Goal: Transaction & Acquisition: Purchase product/service

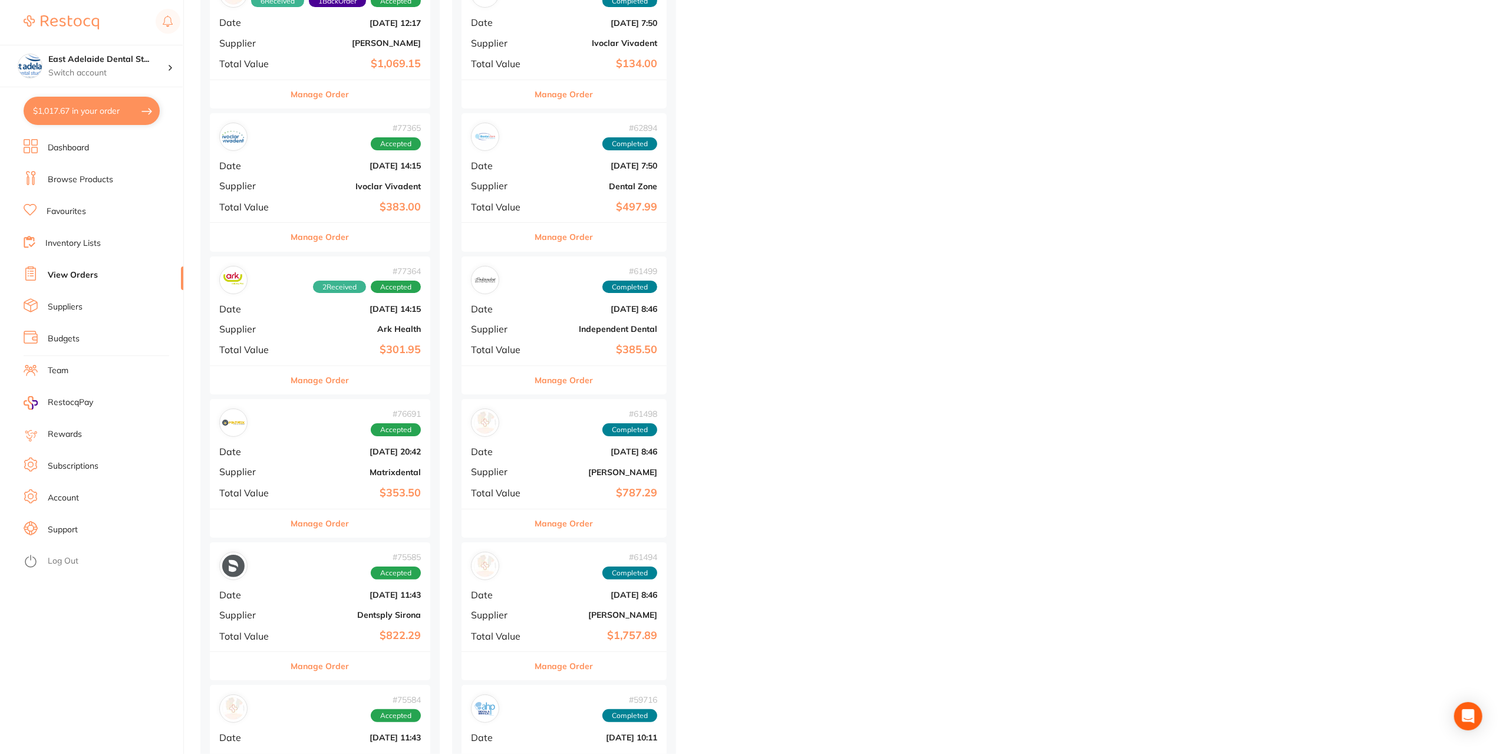
scroll to position [6999, 0]
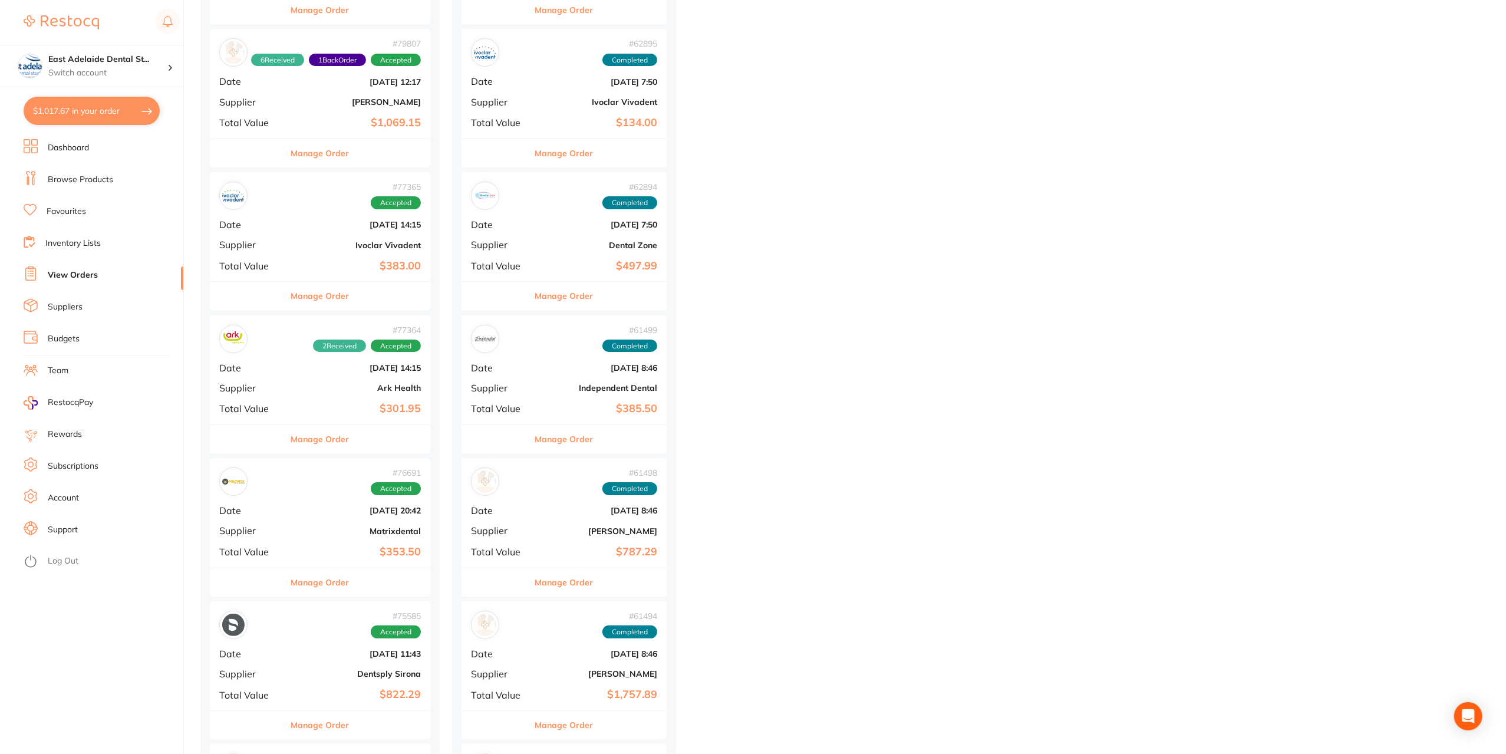
click at [377, 261] on b "$383.00" at bounding box center [357, 266] width 128 height 12
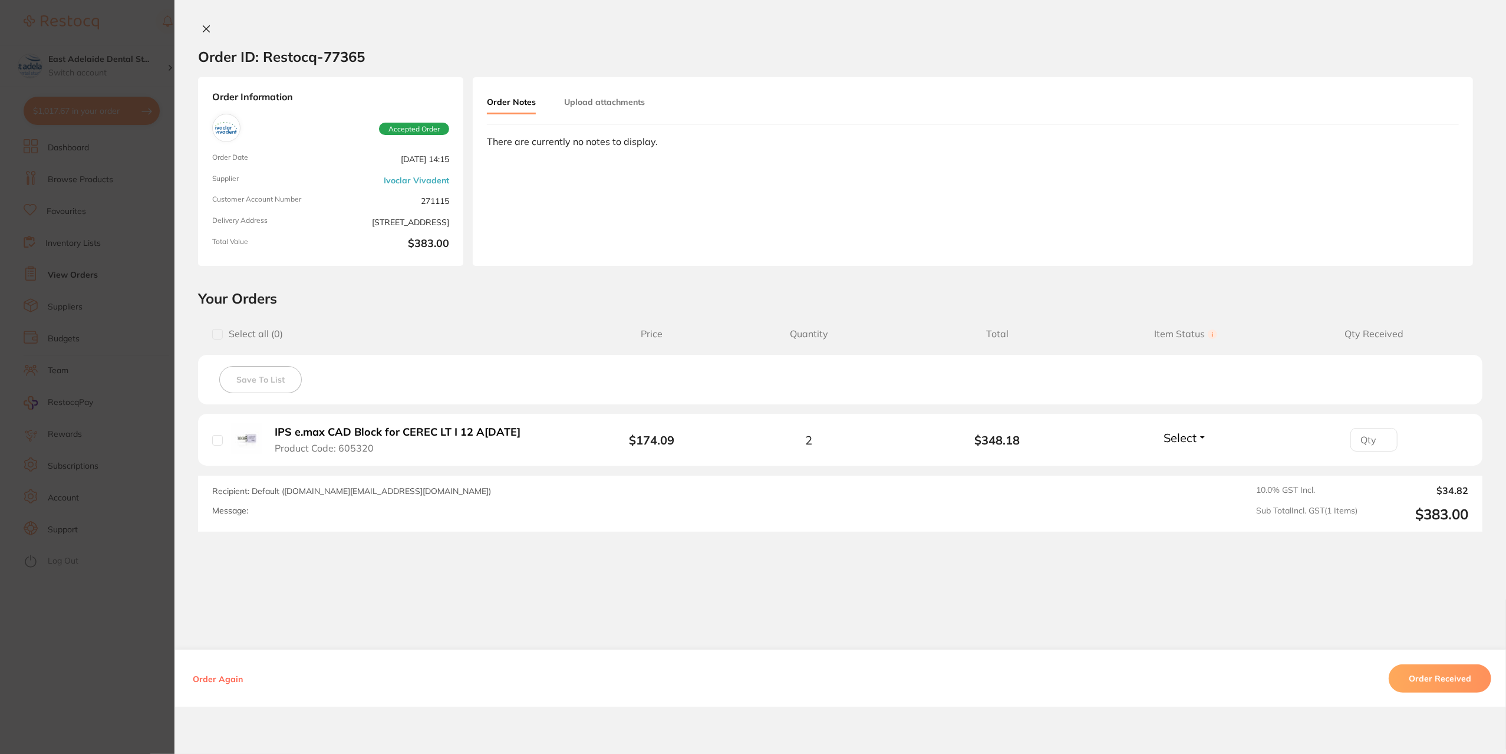
drag, startPoint x: 142, startPoint y: 630, endPoint x: 332, endPoint y: 413, distance: 288.2
click at [143, 629] on section "Order ID: Restocq- 77365 Order Information Accepted Order Order Date Apr 24 202…" at bounding box center [753, 377] width 1506 height 754
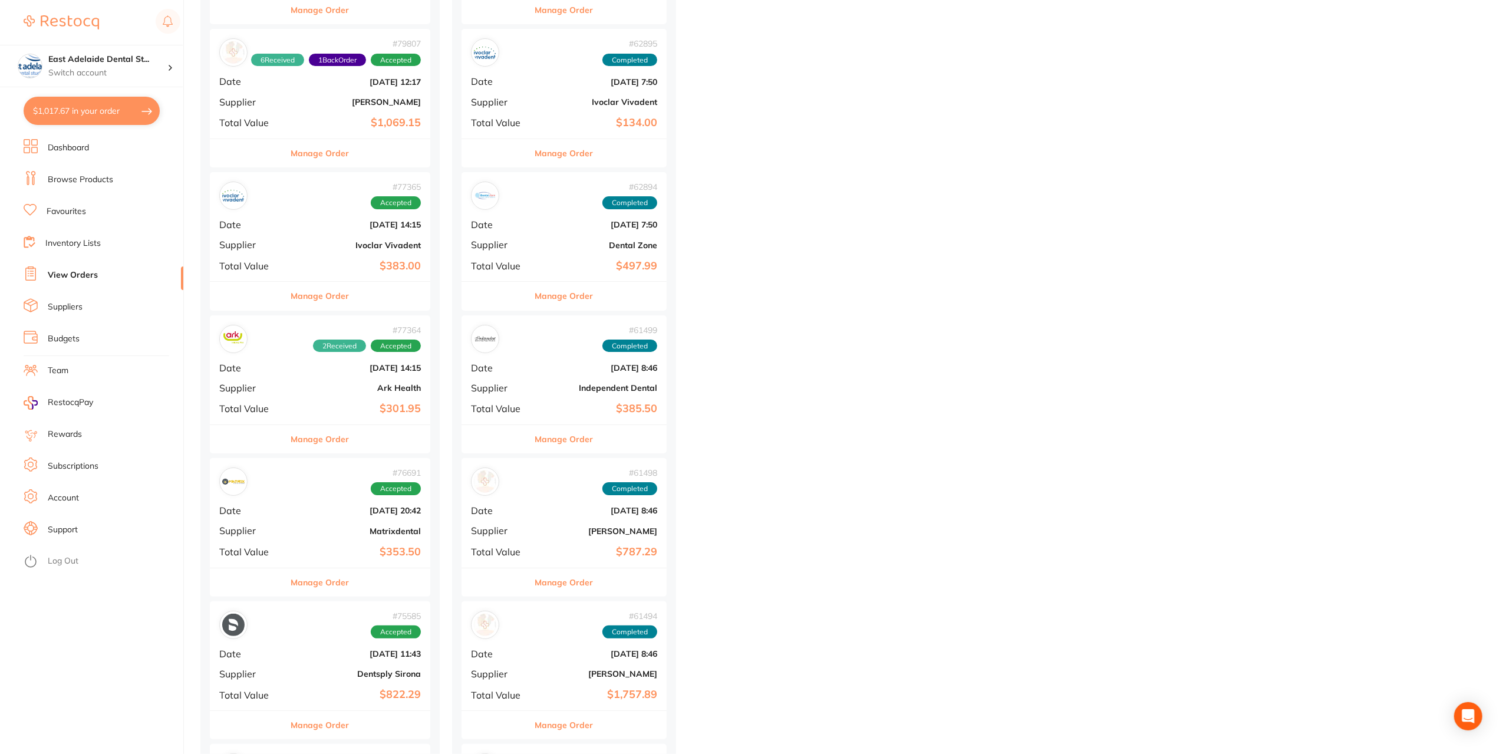
click at [588, 97] on b "Ivoclar Vivadent" at bounding box center [598, 101] width 118 height 9
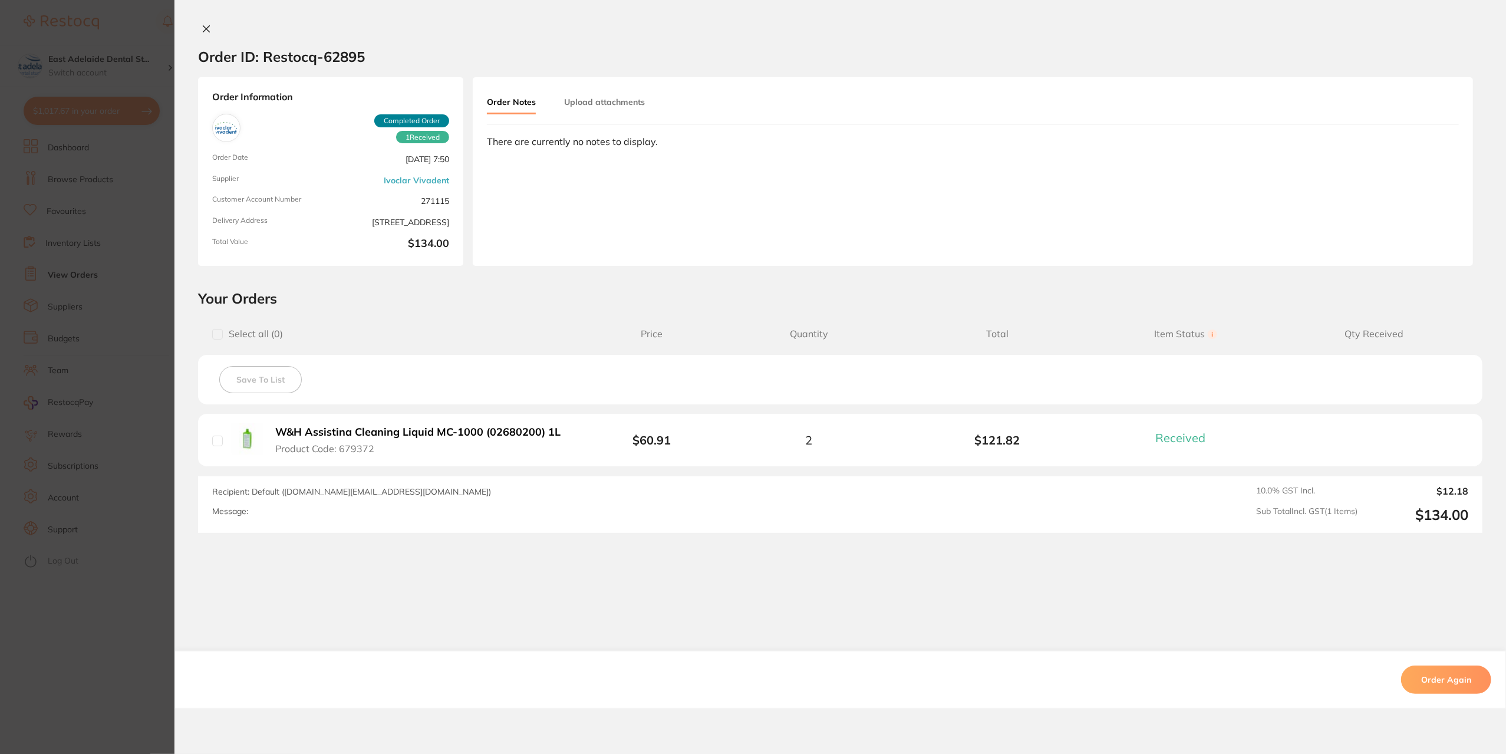
click at [132, 643] on section "Order ID: Restocq- 62895 Order Information 1 Received Completed Order Order Dat…" at bounding box center [753, 377] width 1506 height 754
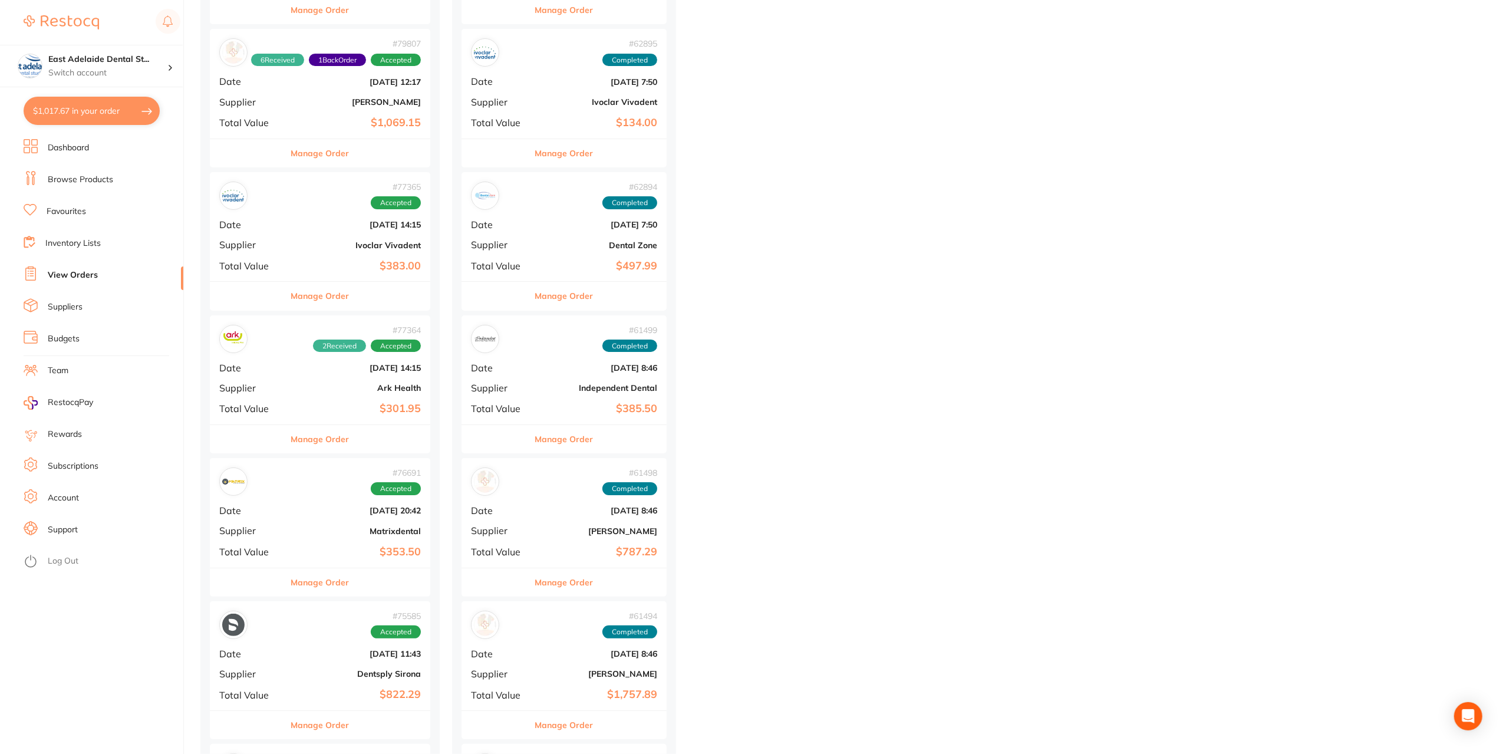
click at [77, 176] on link "Browse Products" at bounding box center [80, 180] width 65 height 12
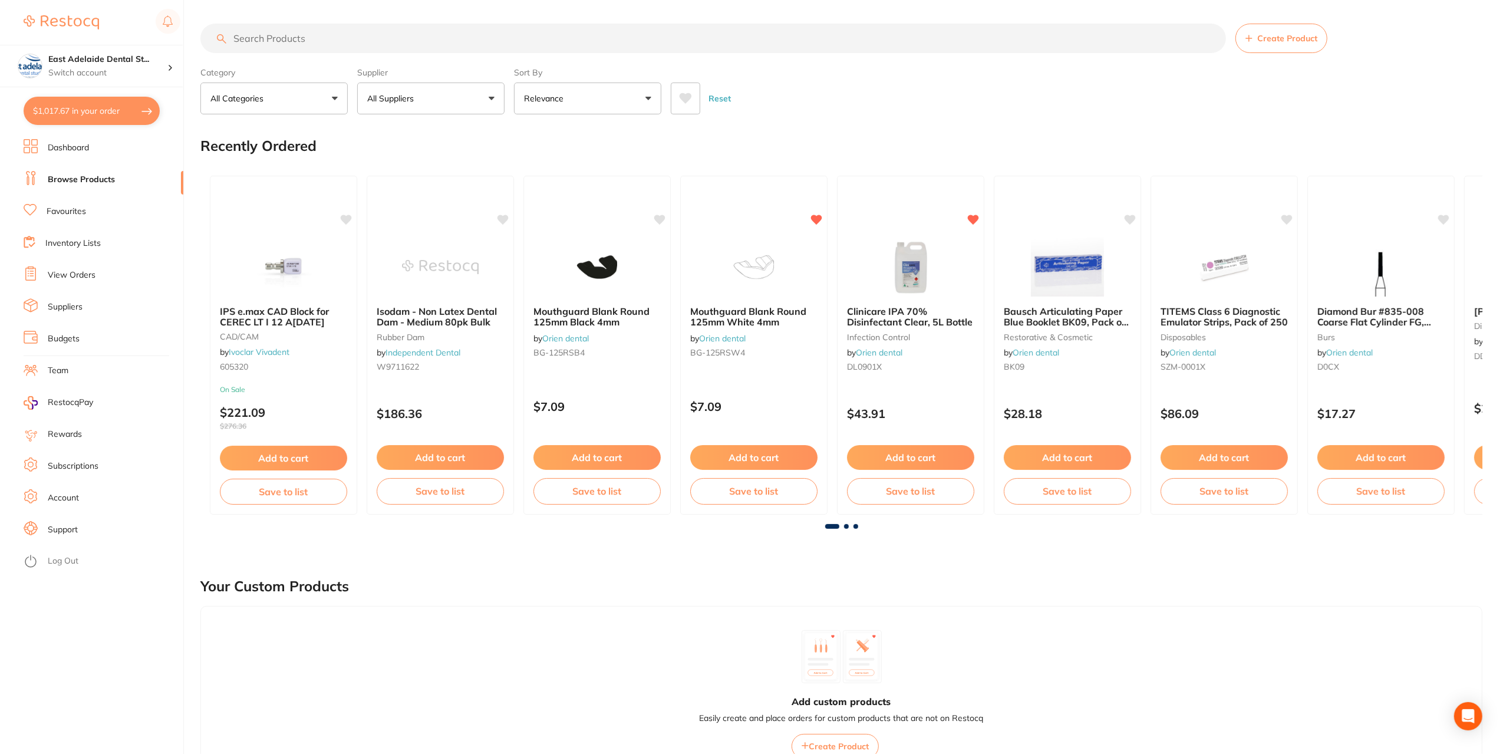
click at [304, 37] on input "search" at bounding box center [713, 38] width 1026 height 29
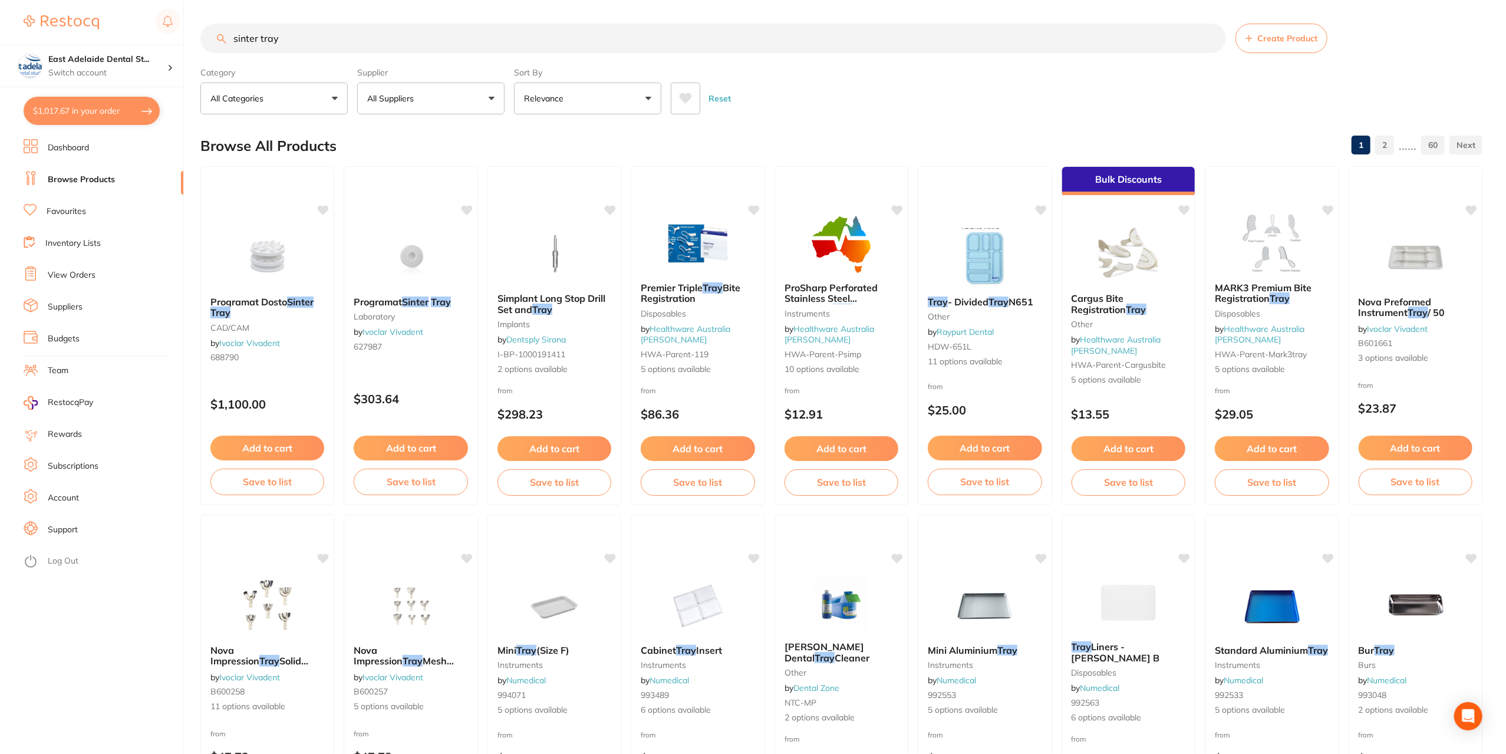
click at [416, 249] on img at bounding box center [411, 257] width 77 height 59
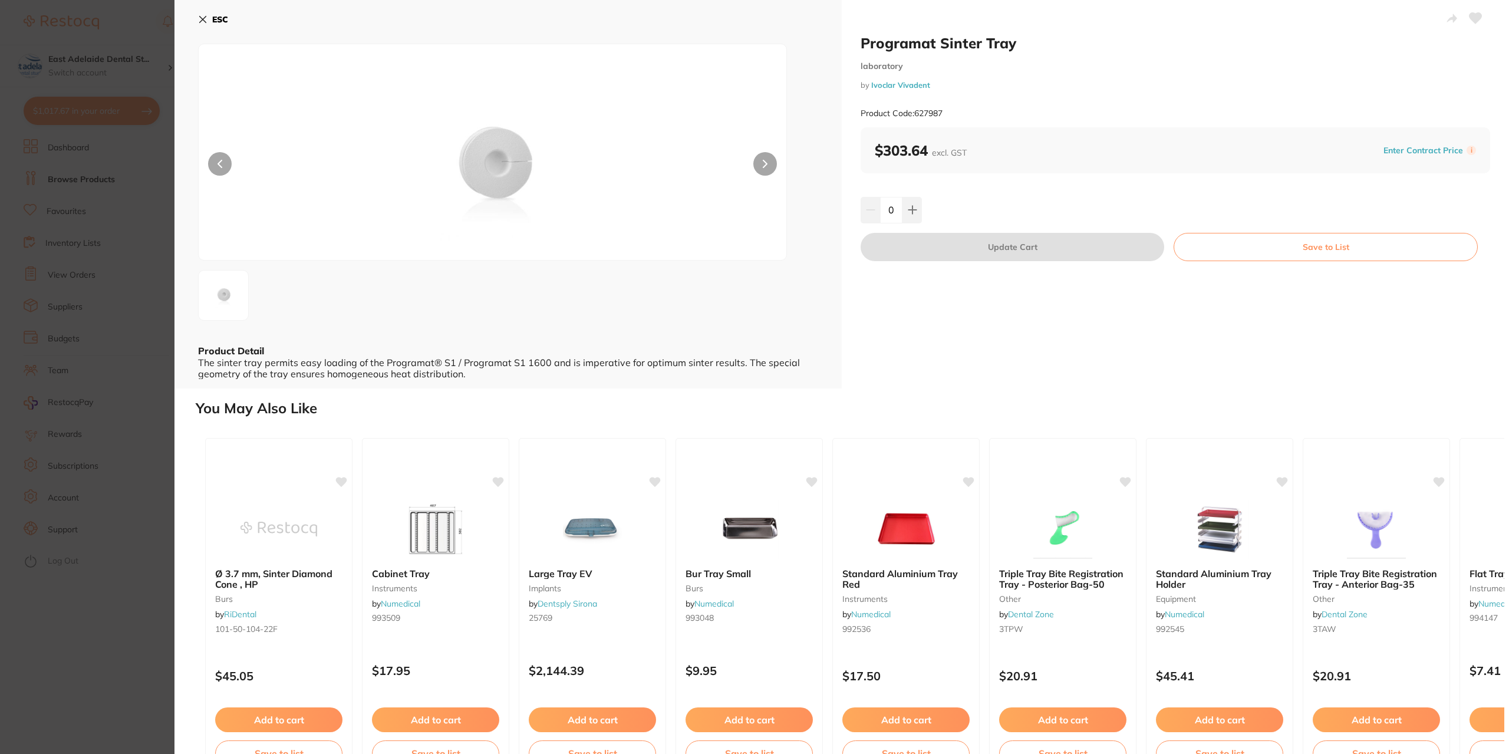
click at [766, 159] on button at bounding box center [765, 164] width 24 height 24
click at [205, 20] on icon at bounding box center [202, 19] width 9 height 9
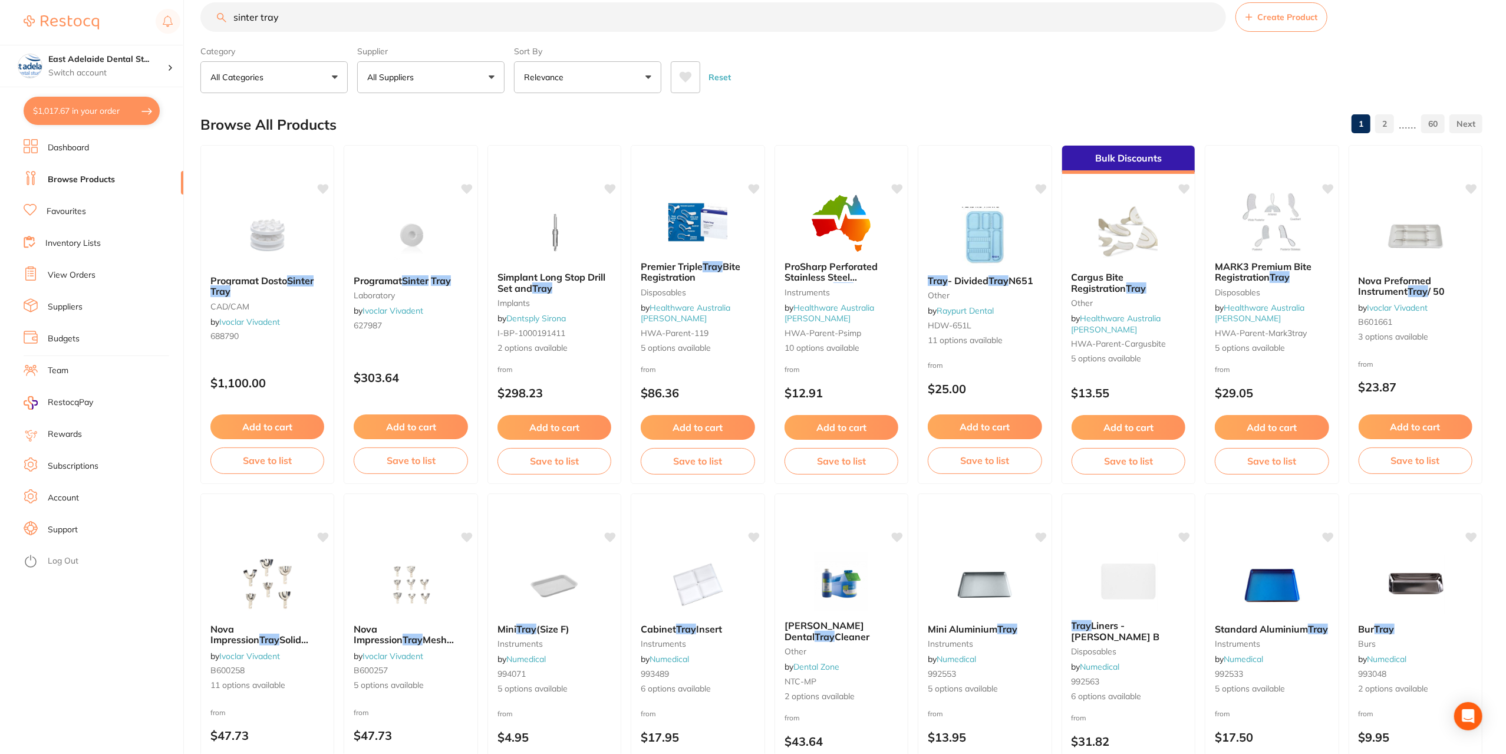
scroll to position [21, 0]
drag, startPoint x: 290, startPoint y: 15, endPoint x: 230, endPoint y: 12, distance: 60.2
click at [230, 14] on input "sinter tray" at bounding box center [713, 16] width 1026 height 29
type input "investment pins"
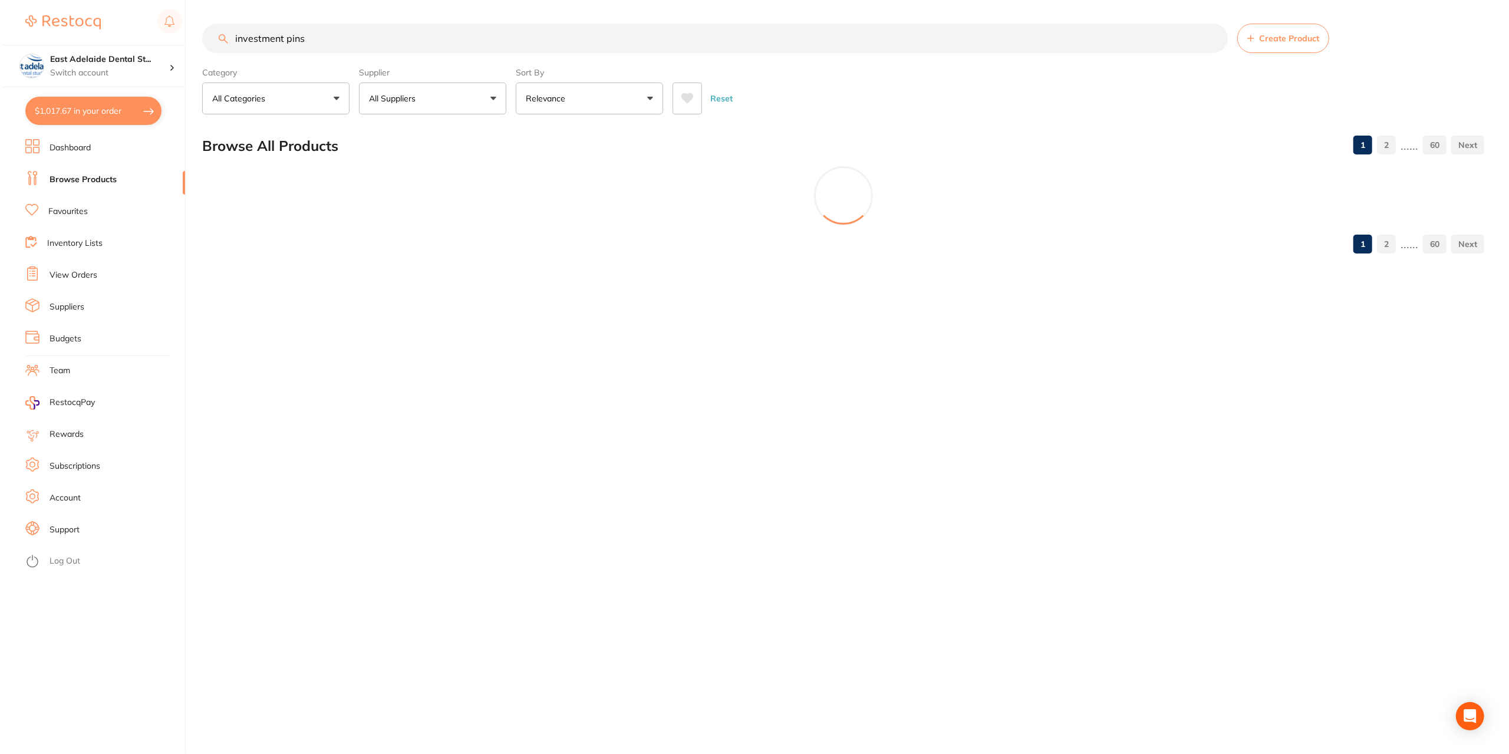
scroll to position [0, 0]
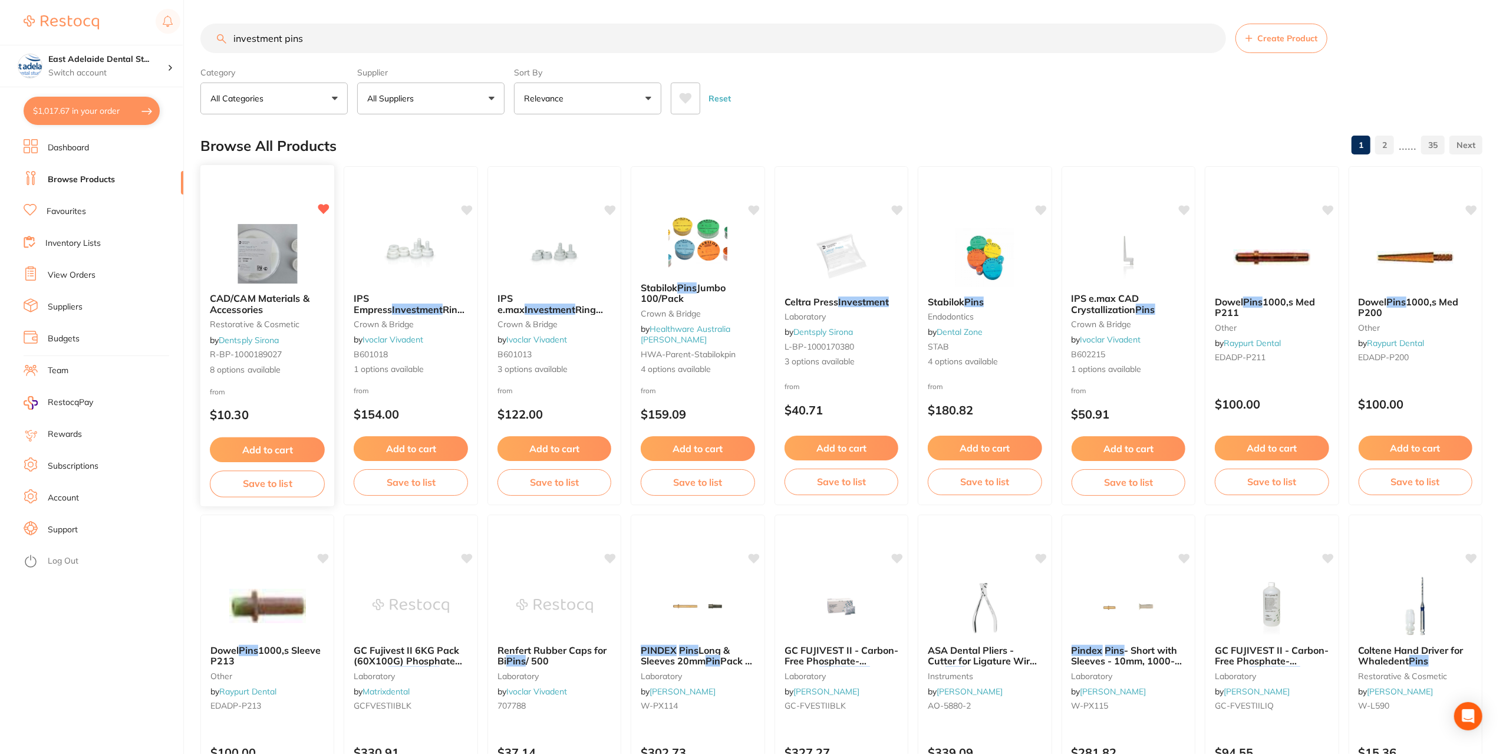
click at [243, 298] on span "CAD/CAM Materials & Accessories" at bounding box center [260, 303] width 100 height 23
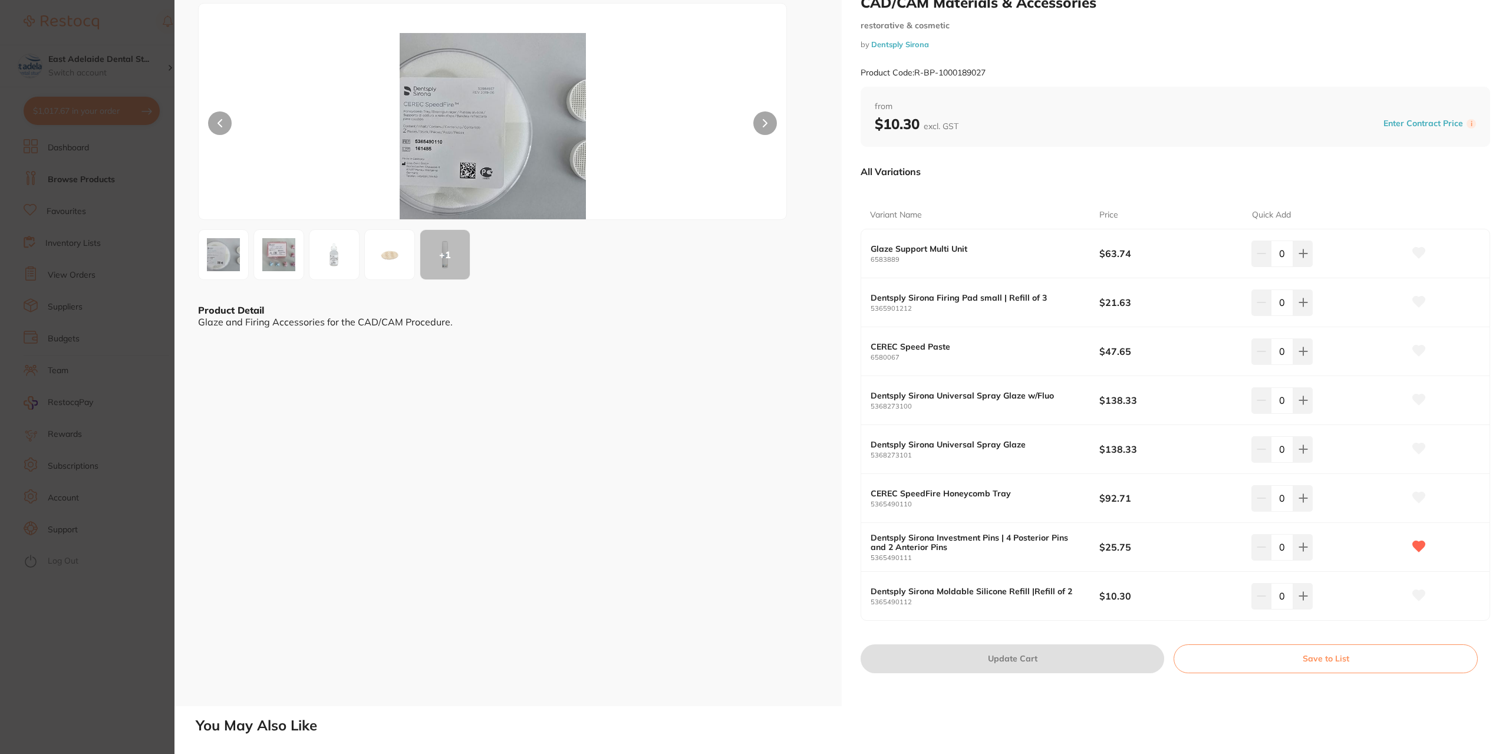
scroll to position [59, 0]
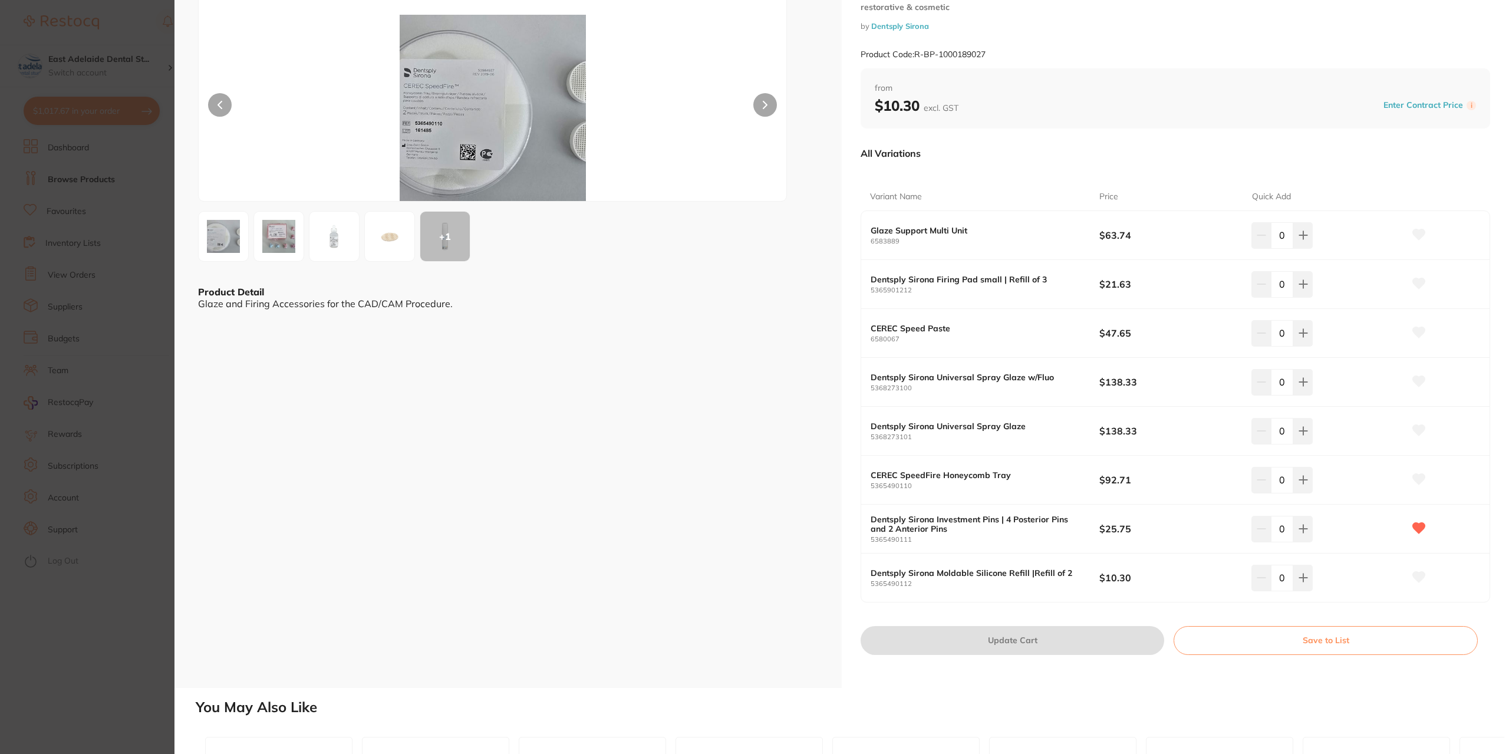
click at [284, 233] on img at bounding box center [279, 236] width 42 height 42
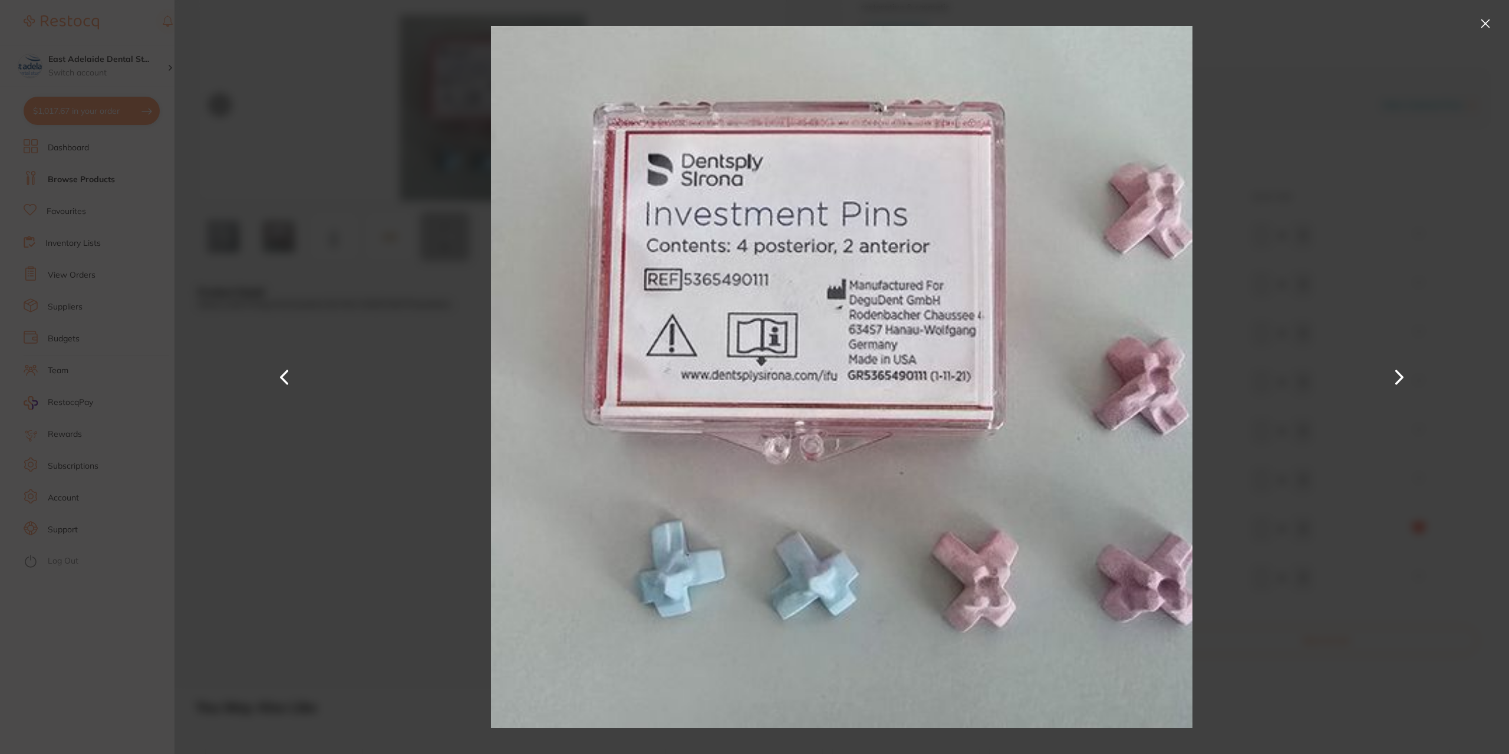
click at [1486, 21] on button at bounding box center [1485, 23] width 19 height 19
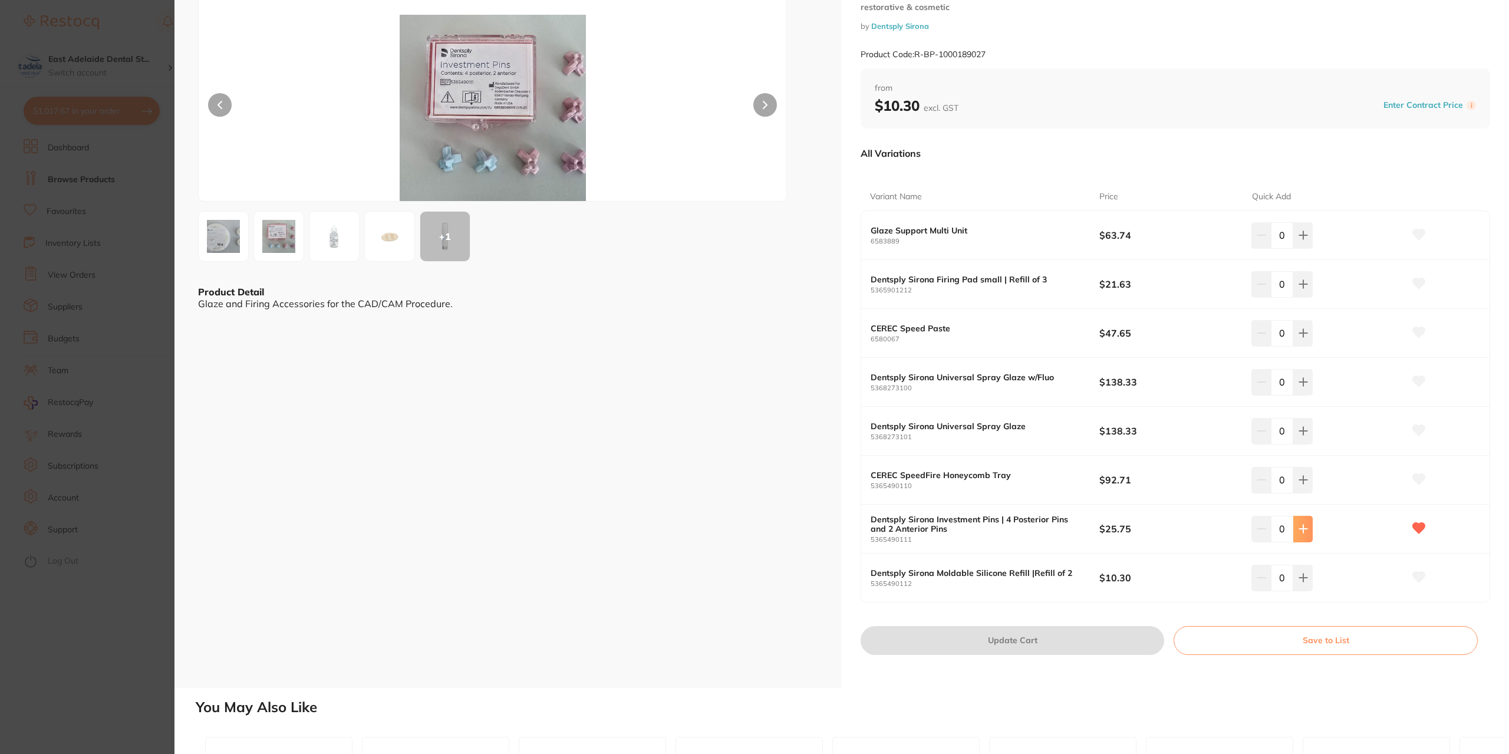
click at [1297, 532] on button at bounding box center [1302, 529] width 19 height 26
type input "1"
click at [1058, 646] on button "Update Cart" at bounding box center [1013, 640] width 304 height 28
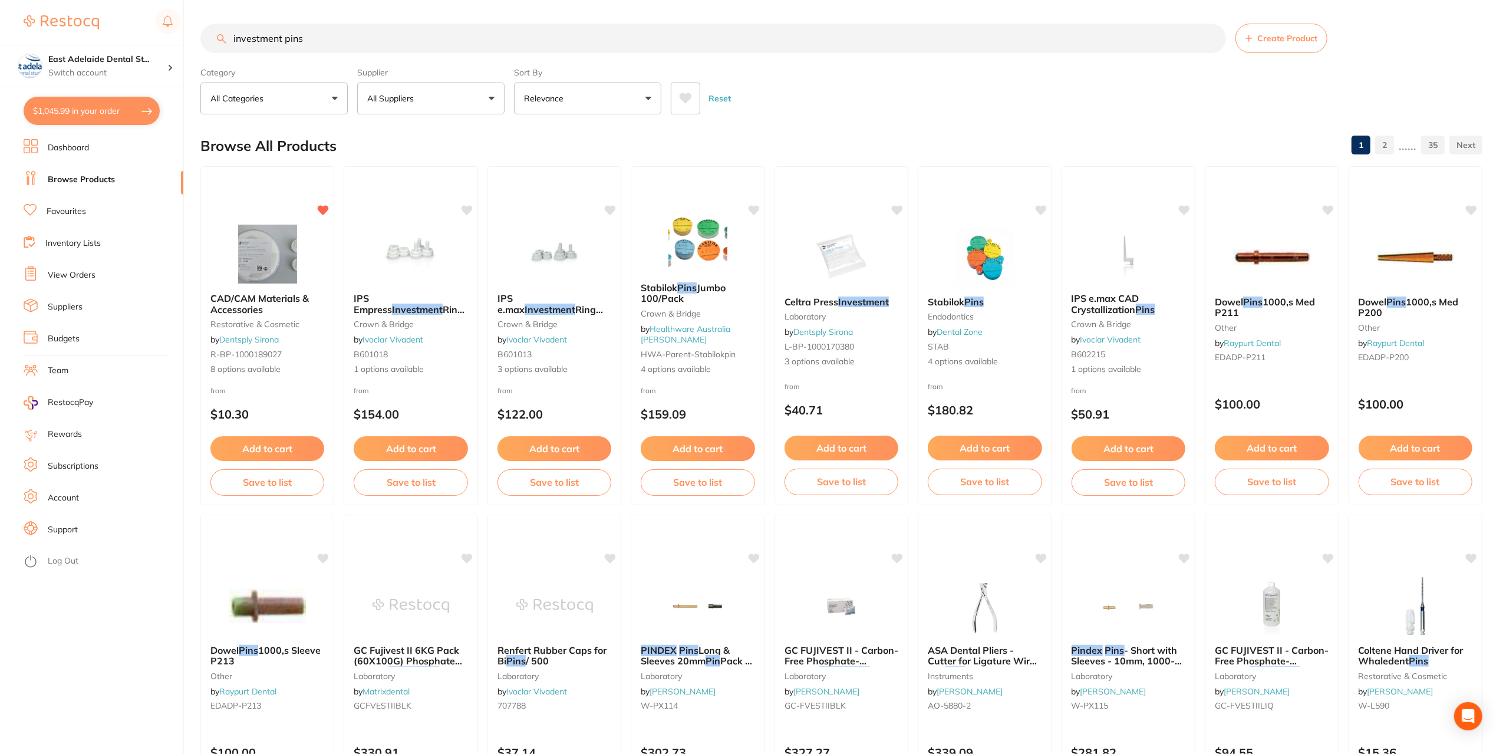
click at [106, 117] on button "$1,045.99 in your order" at bounding box center [92, 111] width 136 height 28
checkbox input "true"
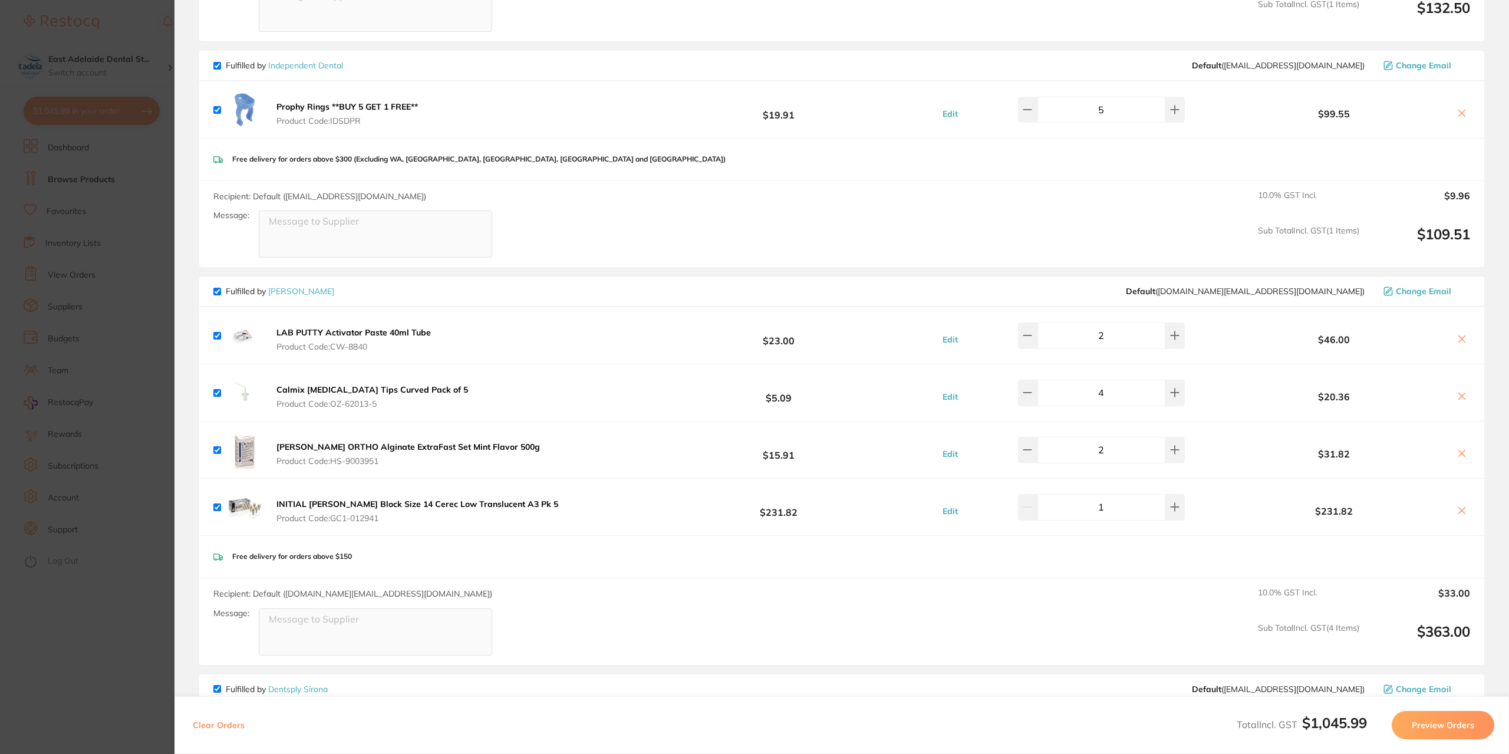
scroll to position [943, 0]
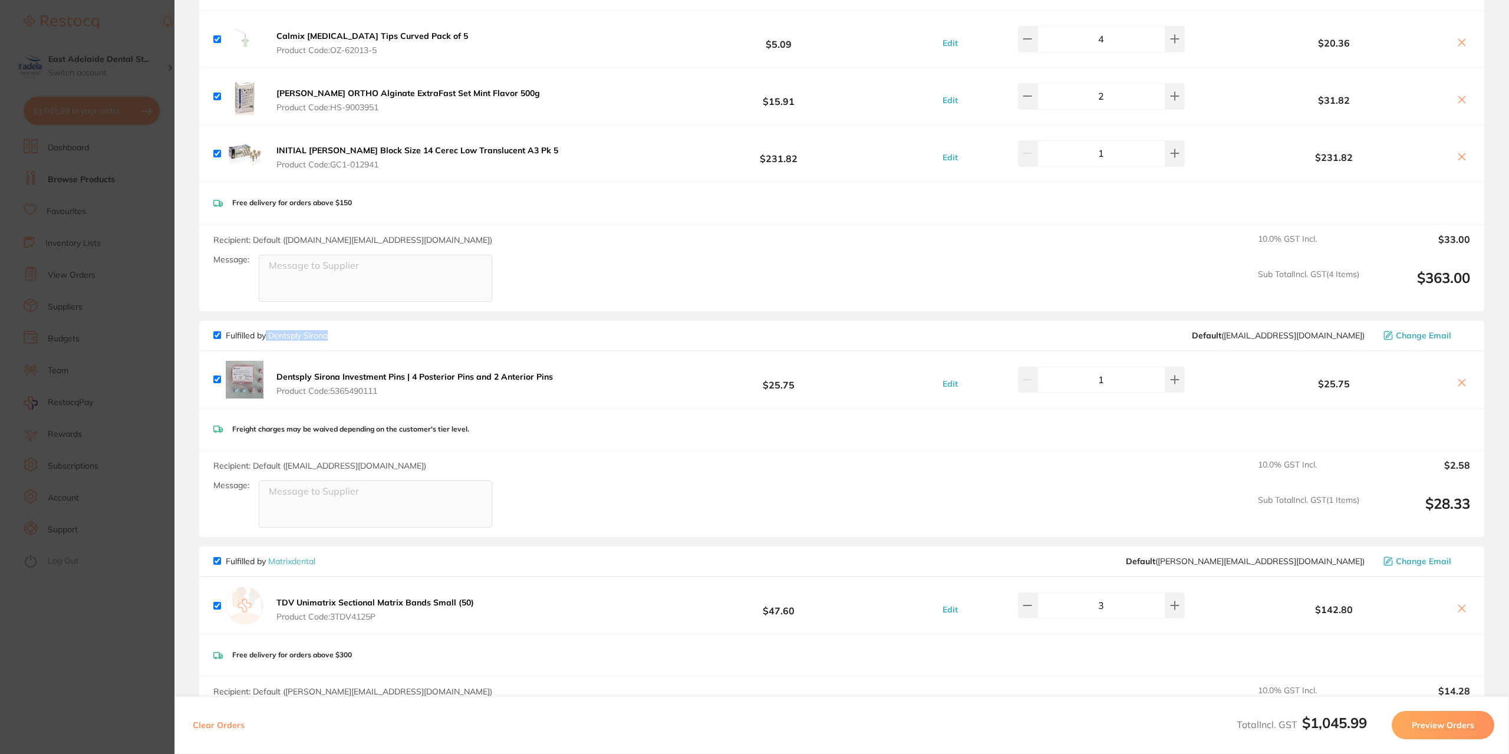
drag, startPoint x: 338, startPoint y: 334, endPoint x: 266, endPoint y: 334, distance: 71.9
click at [266, 334] on div "Fulfilled by Dentsply Sirona Default ( clientservices@dentsplysirona.com ) Chan…" at bounding box center [841, 335] width 1257 height 11
copy p "Dentsply Sirona"
click at [81, 298] on section "Update RRP Set your pre negotiated price for this item. Item Agreed RRP (excl. …" at bounding box center [754, 377] width 1509 height 754
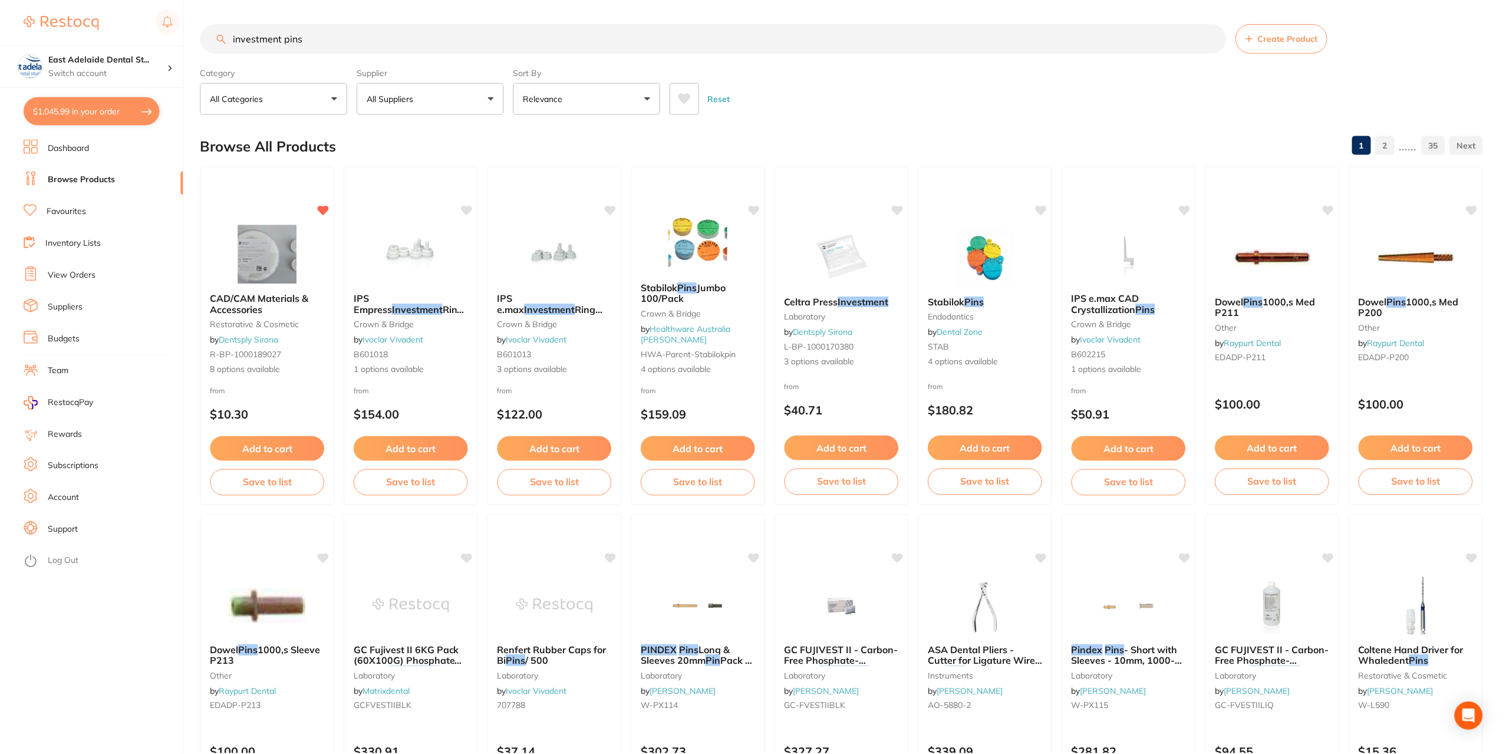
scroll to position [2, 0]
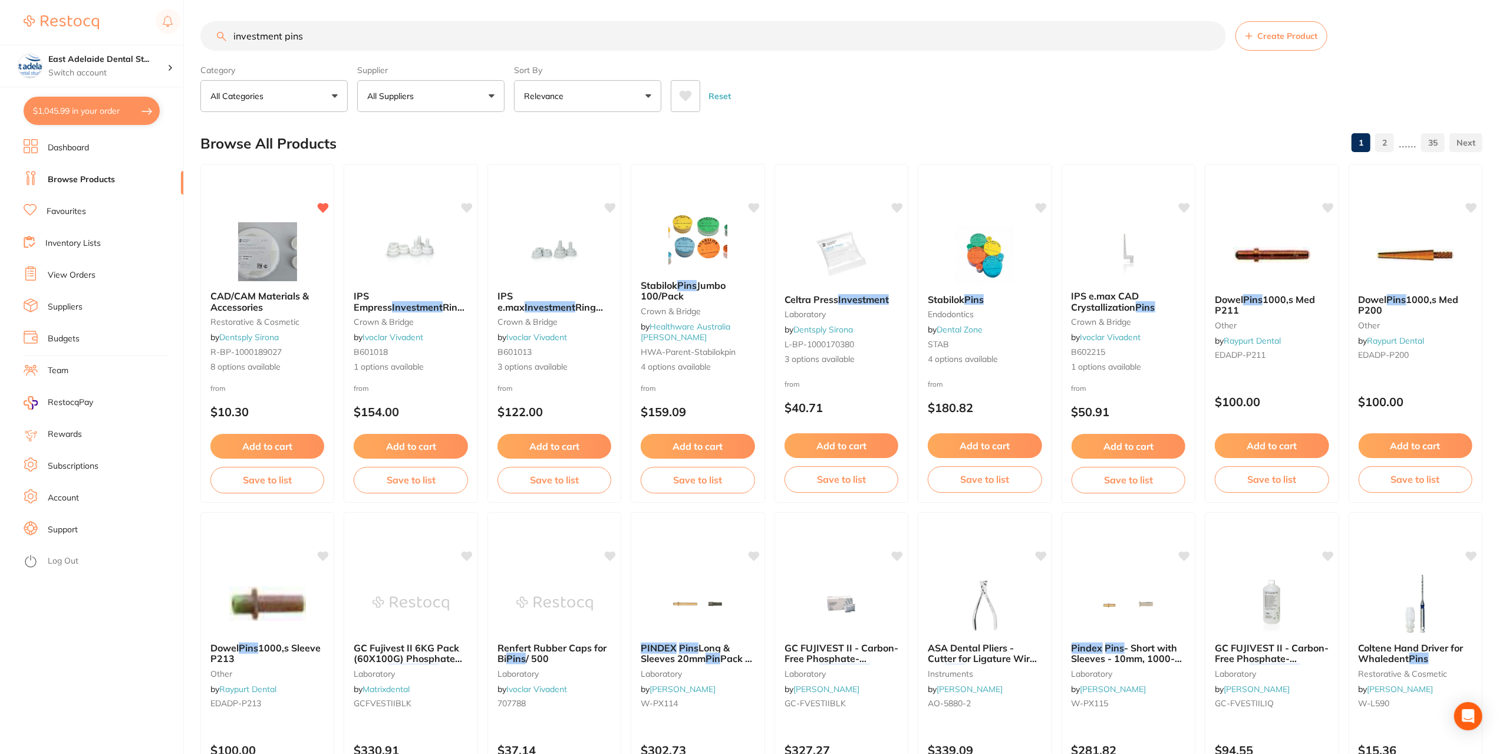
click at [68, 279] on link "View Orders" at bounding box center [72, 275] width 48 height 12
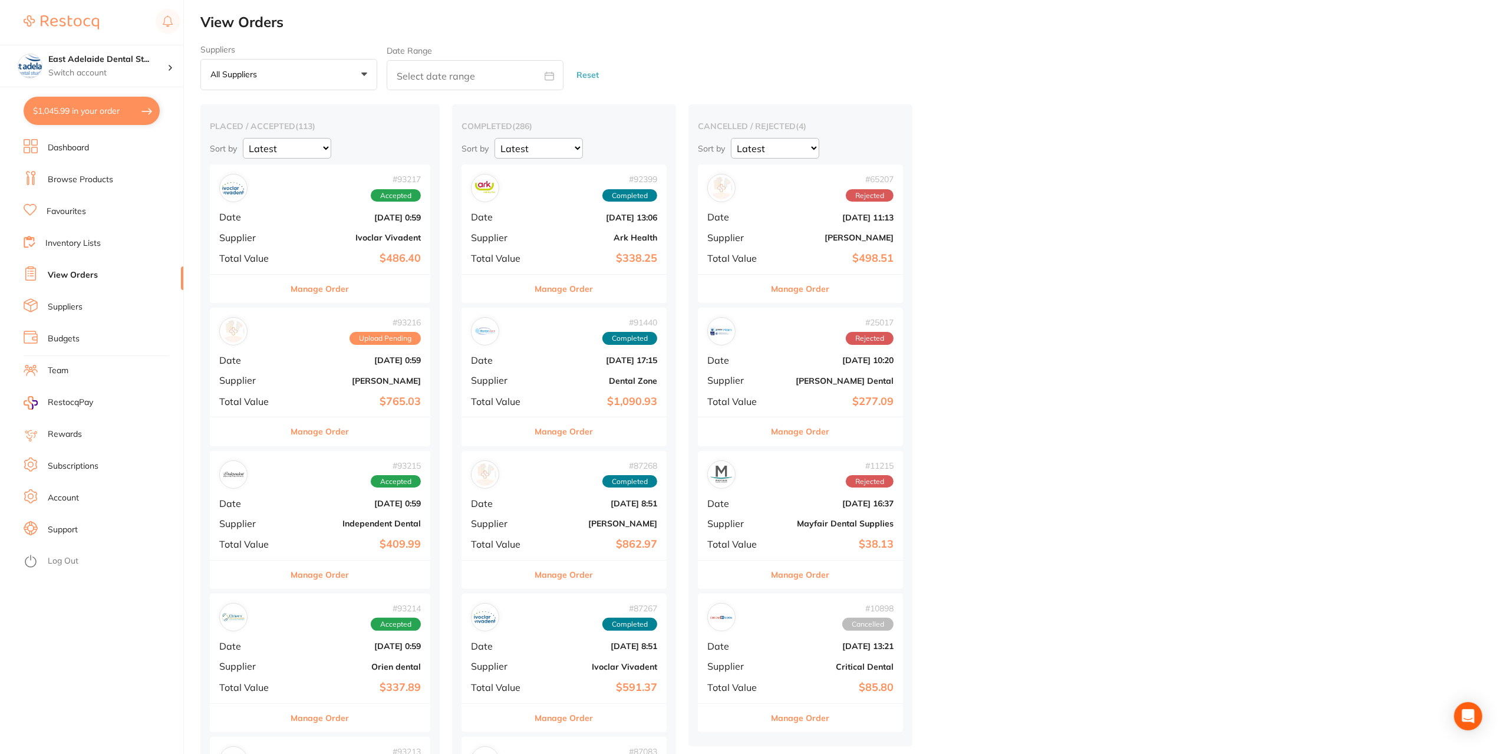
click at [337, 84] on button "All suppliers +0" at bounding box center [288, 75] width 177 height 32
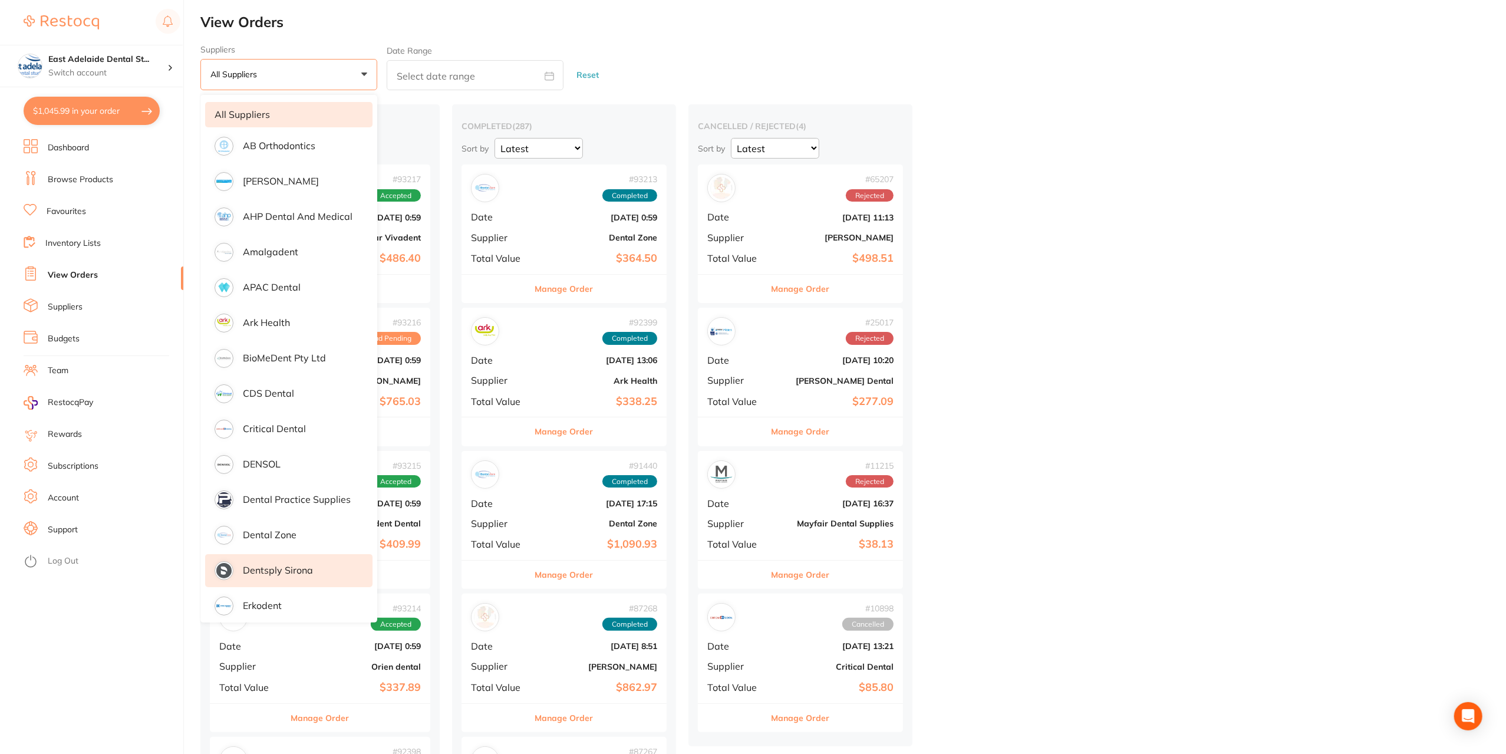
click at [292, 565] on p "Dentsply Sirona" at bounding box center [278, 570] width 70 height 11
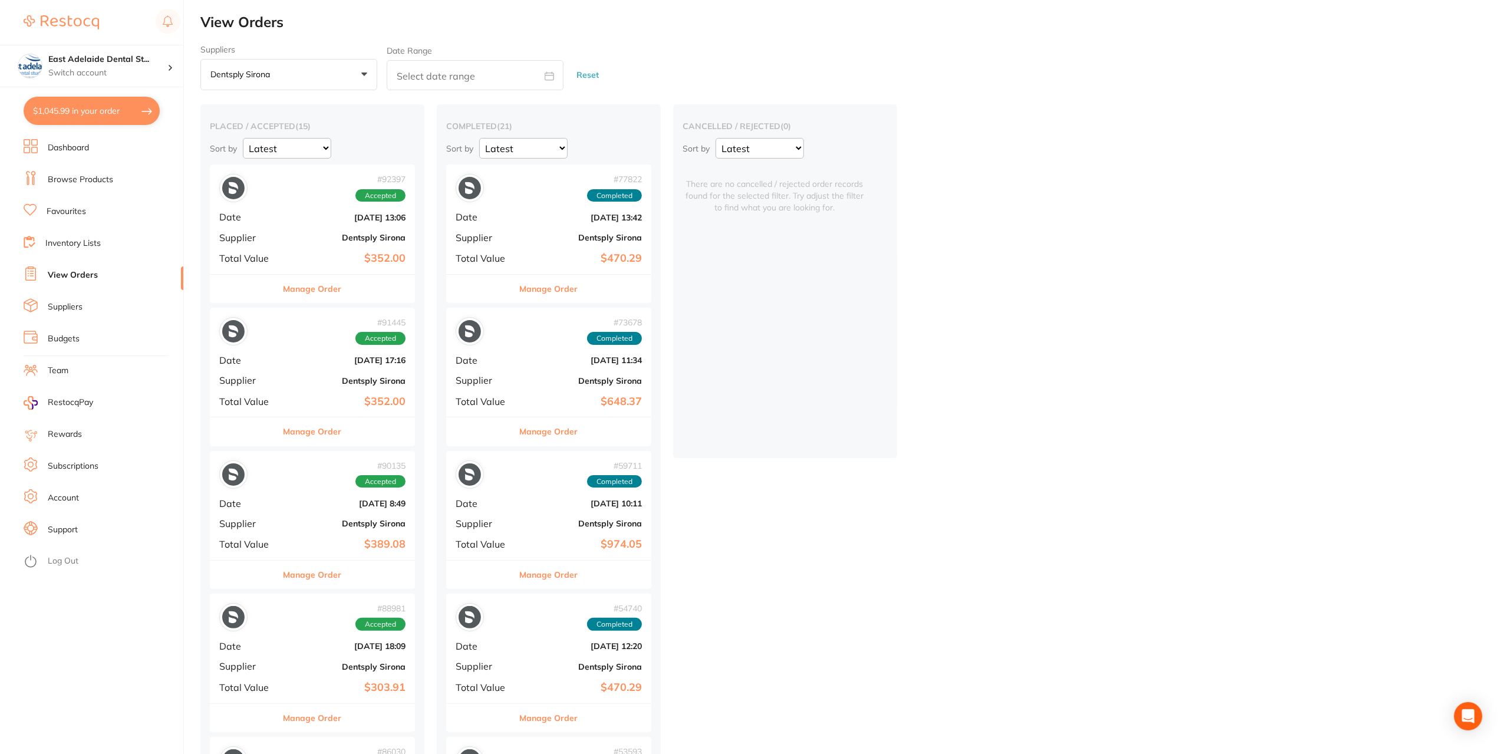
click at [327, 289] on button "Manage Order" at bounding box center [313, 289] width 58 height 28
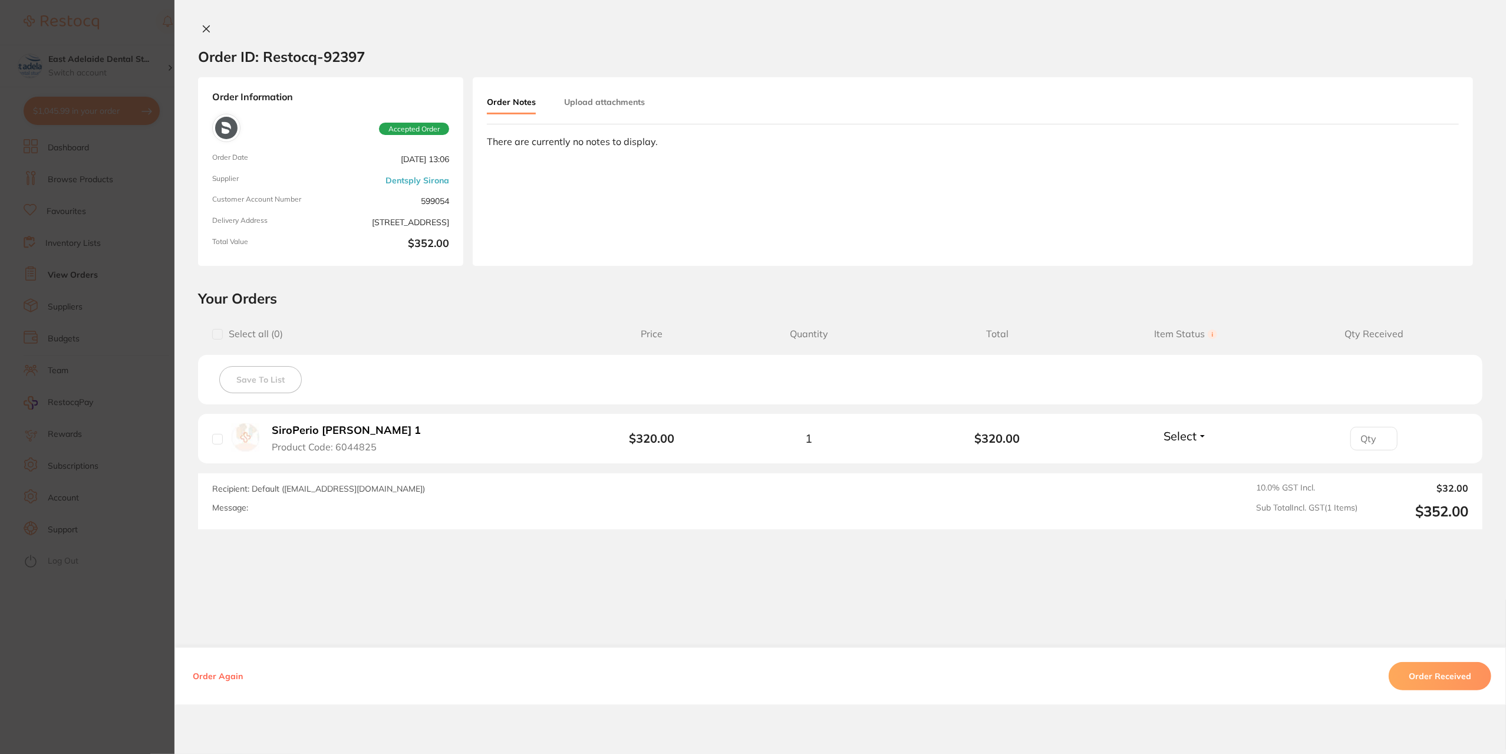
drag, startPoint x: 354, startPoint y: 432, endPoint x: 270, endPoint y: 425, distance: 84.0
click at [270, 425] on button "SiroPerio POE 1 Product Code: 6044825" at bounding box center [351, 438] width 166 height 29
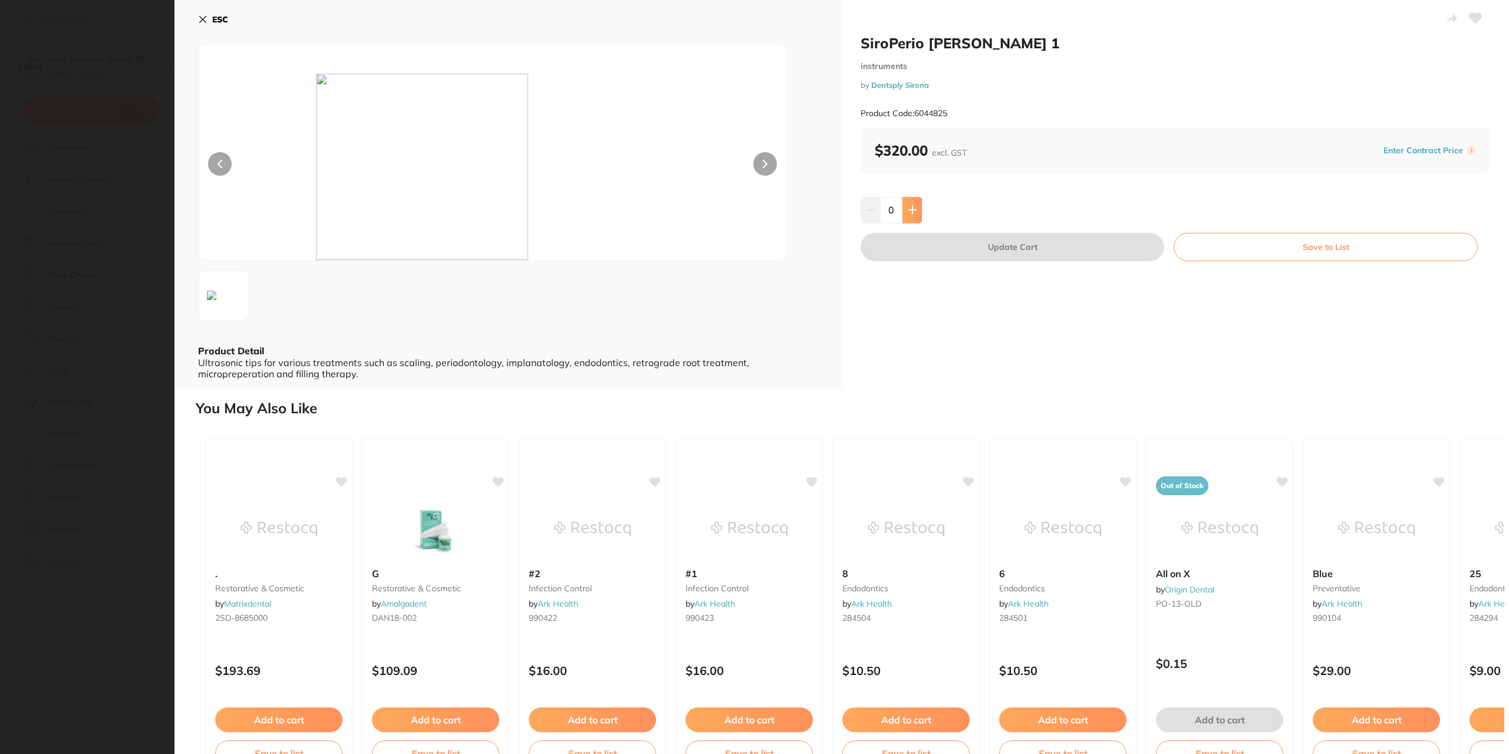
click at [903, 216] on button at bounding box center [912, 210] width 19 height 26
type input "1"
click at [933, 238] on button "Update Cart" at bounding box center [1013, 247] width 304 height 28
checkbox input "false"
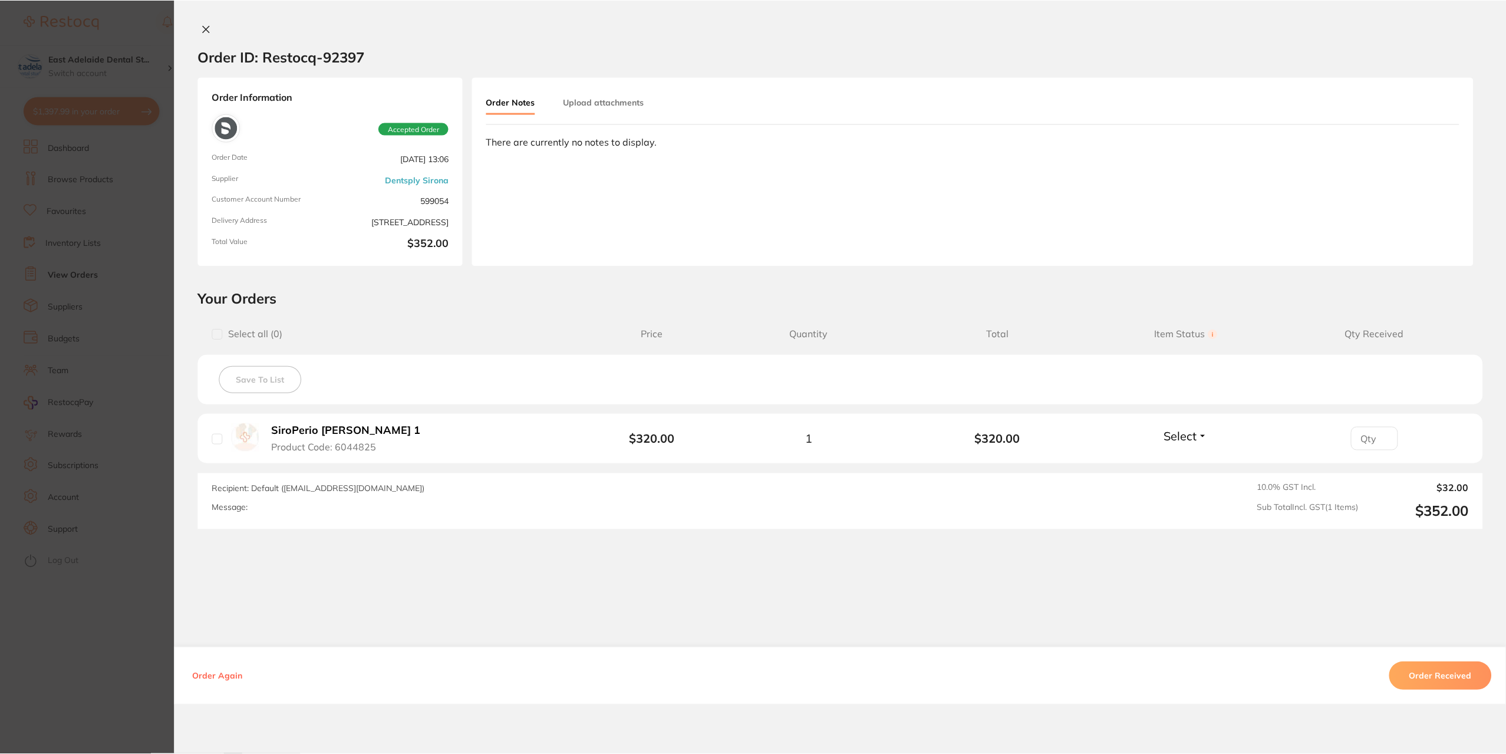
scroll to position [2, 0]
click at [203, 32] on icon at bounding box center [206, 29] width 6 height 6
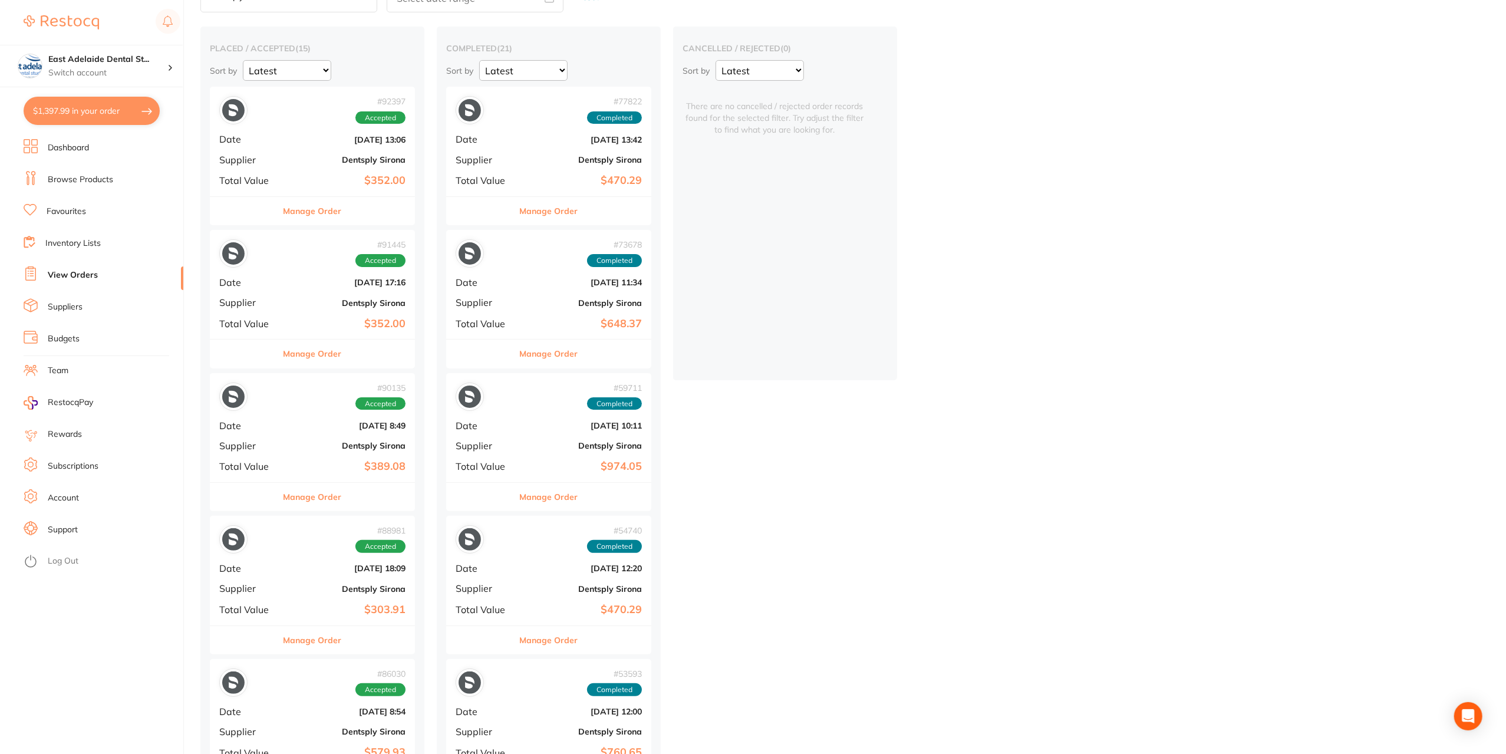
scroll to position [120, 0]
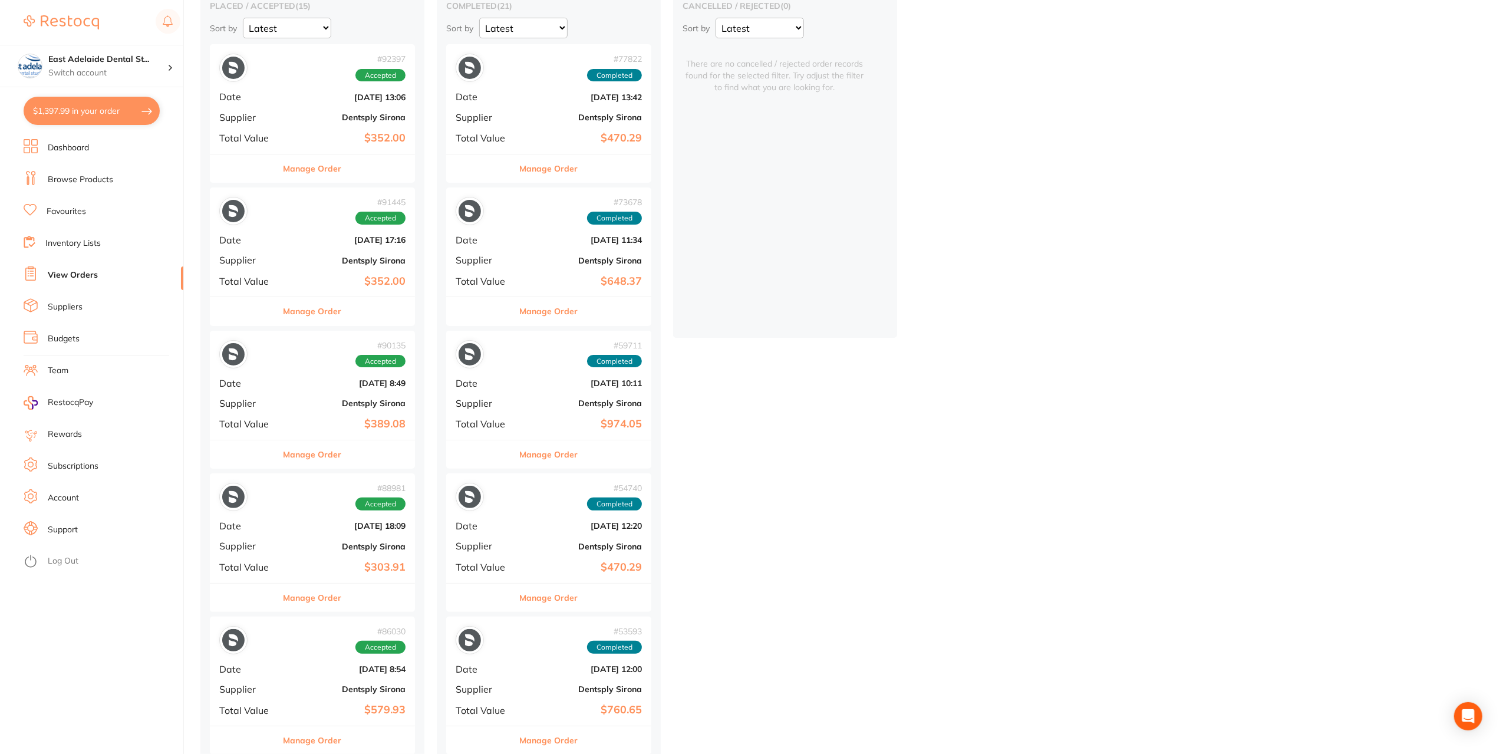
click at [324, 307] on button "Manage Order" at bounding box center [313, 311] width 58 height 28
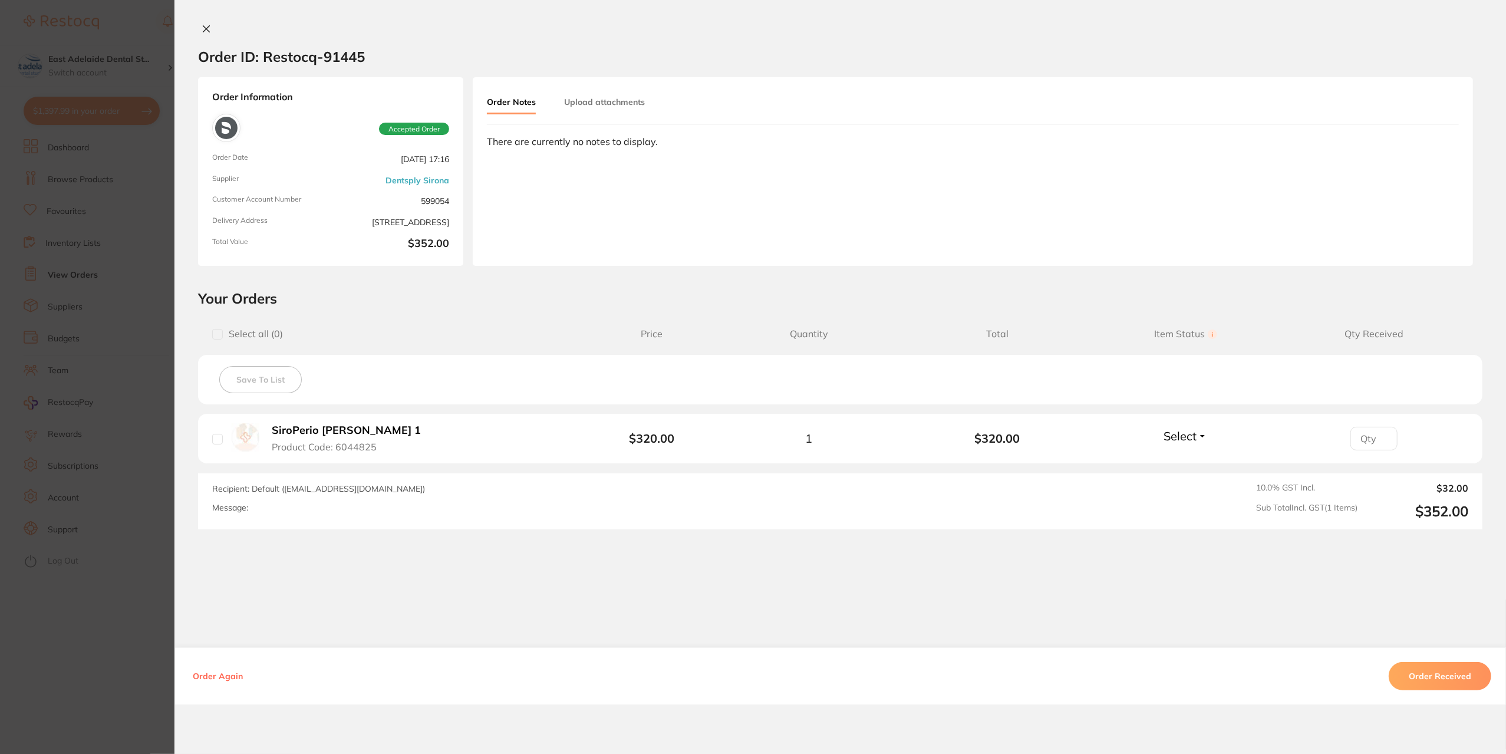
click at [198, 25] on button at bounding box center [206, 30] width 17 height 12
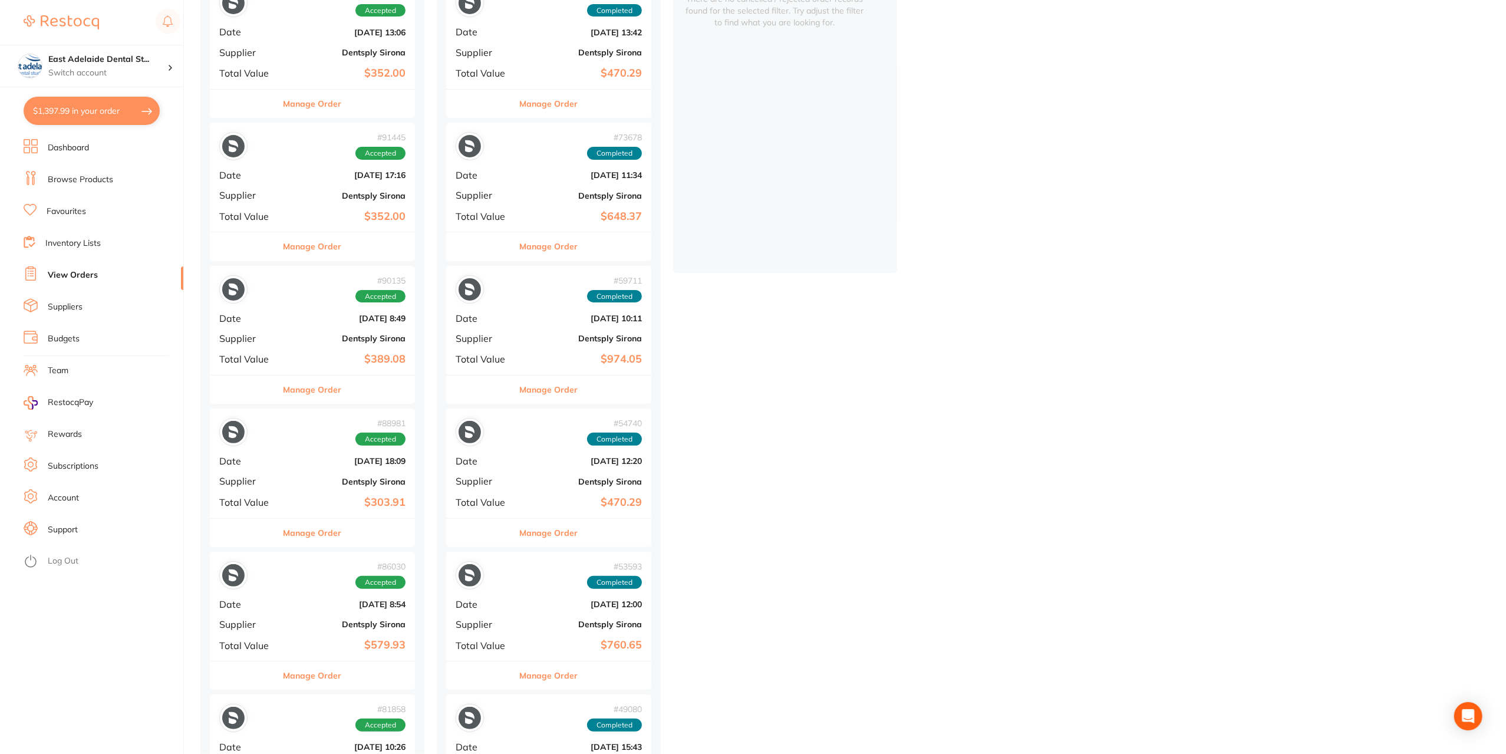
scroll to position [238, 0]
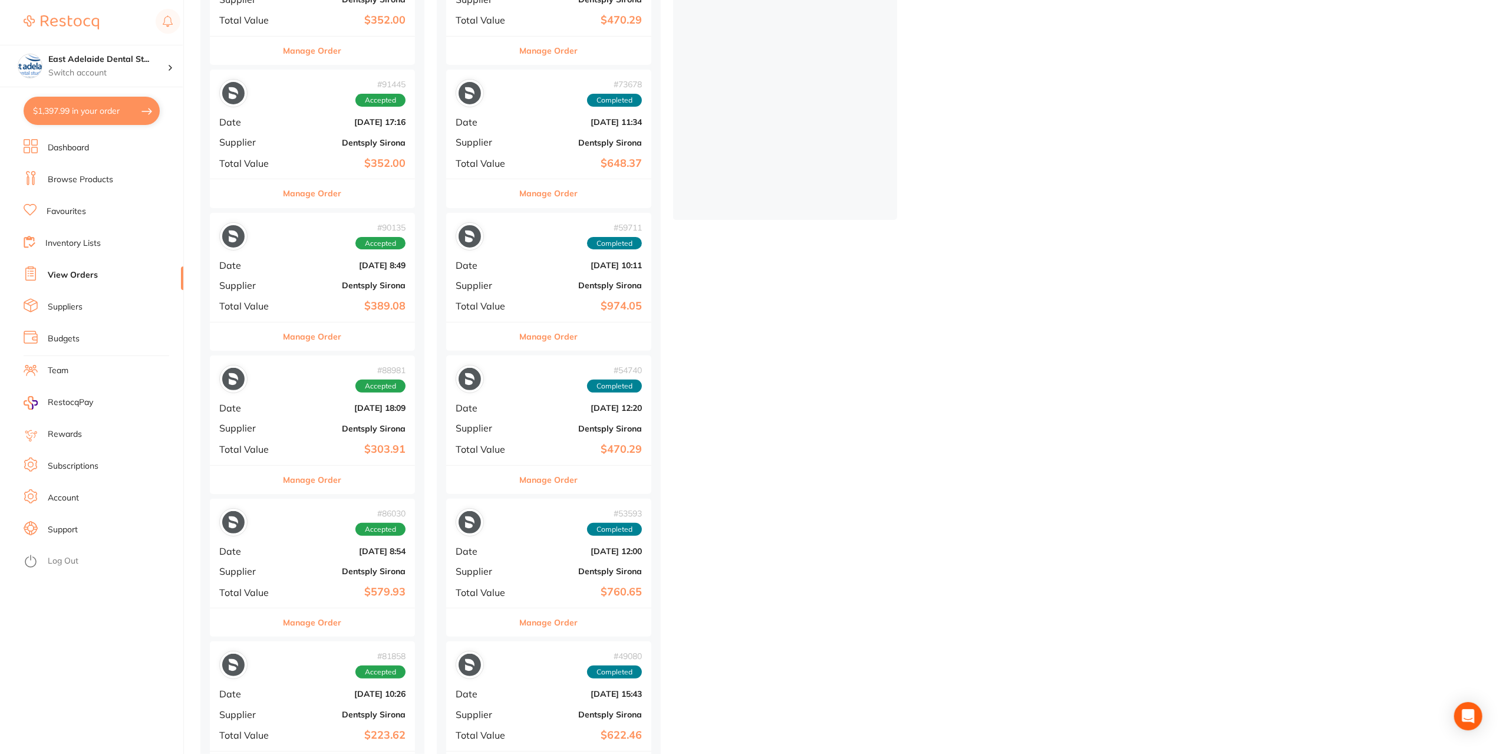
click at [324, 345] on button "Manage Order" at bounding box center [313, 336] width 58 height 28
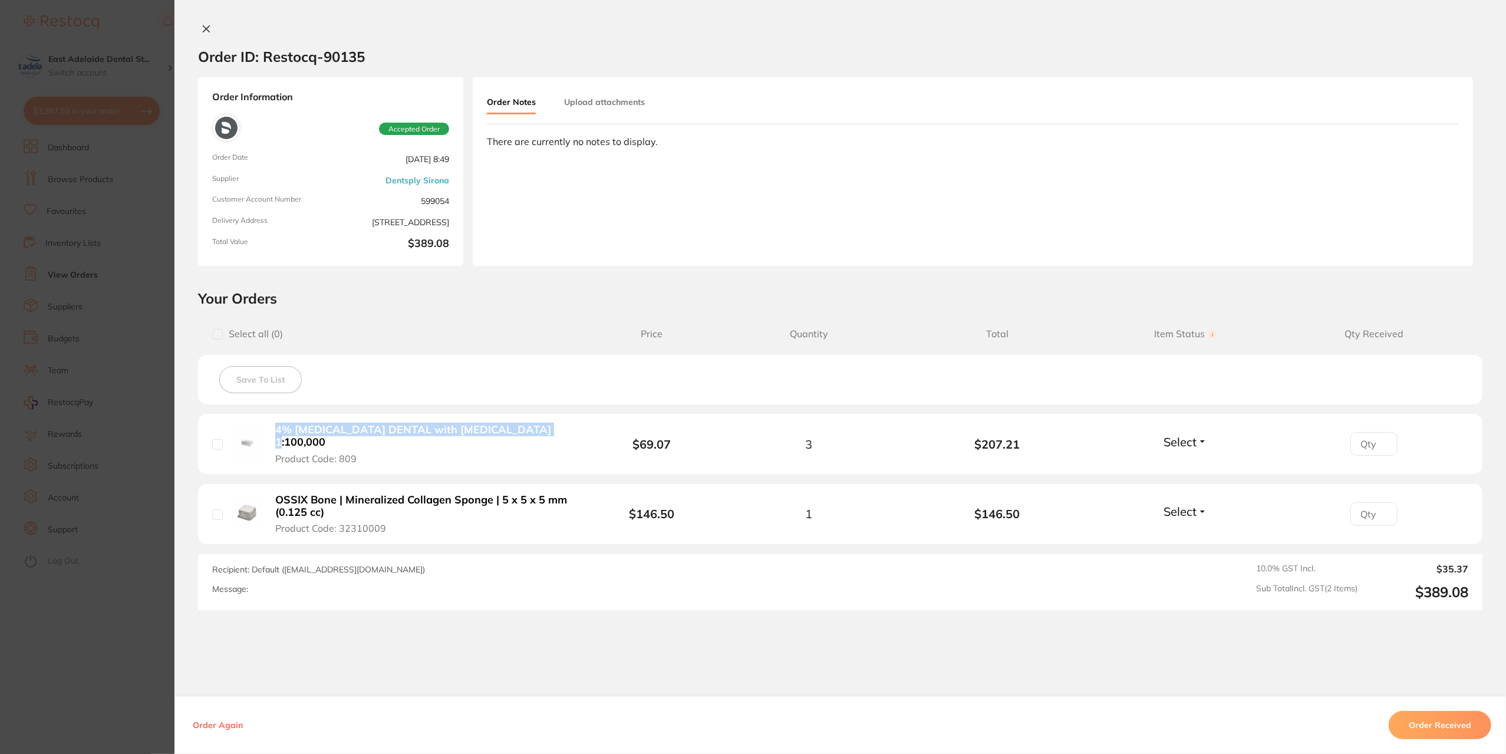
drag, startPoint x: 539, startPoint y: 431, endPoint x: 271, endPoint y: 434, distance: 268.8
click at [271, 434] on div "4% [MEDICAL_DATA] DENTAL with [MEDICAL_DATA] 1:100,000 Product Code: 809" at bounding box center [400, 443] width 377 height 41
copy b "4% [MEDICAL_DATA] DENTAL with [MEDICAL_DATA] 1:100,000"
click at [208, 31] on icon at bounding box center [206, 28] width 9 height 9
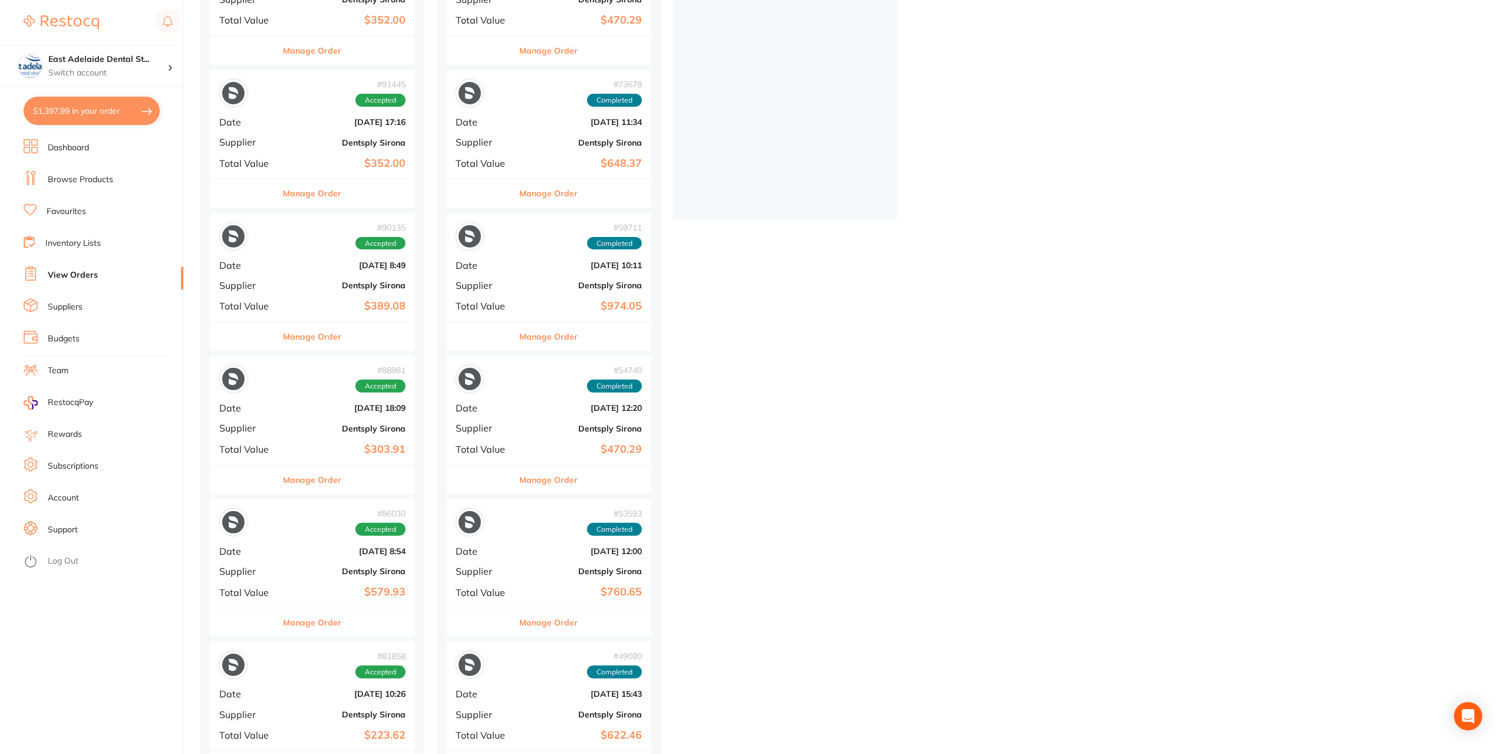
drag, startPoint x: 119, startPoint y: 111, endPoint x: 538, endPoint y: 221, distance: 432.7
click at [126, 112] on button "$1,397.99 in your order" at bounding box center [92, 111] width 136 height 28
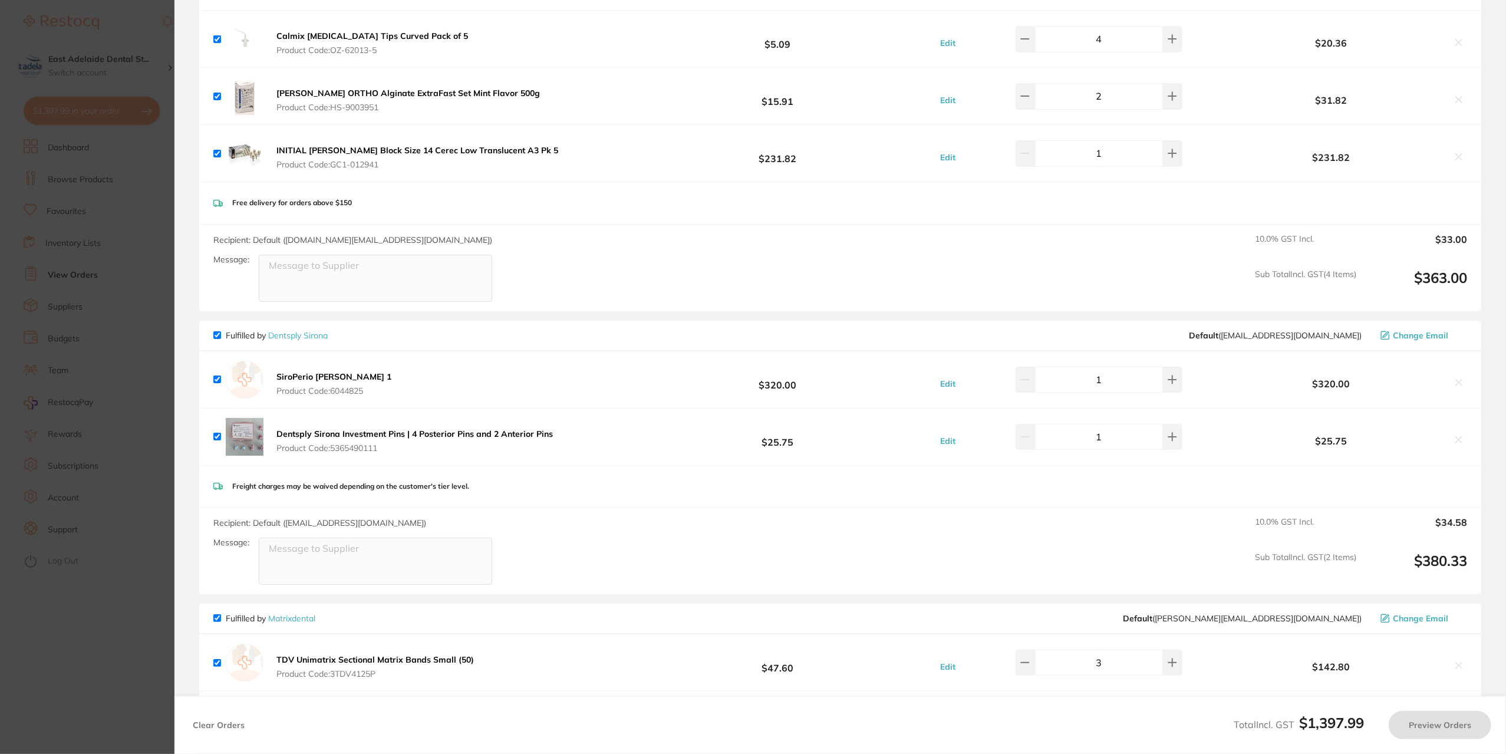
checkbox input "true"
click at [87, 265] on section "Update RRP Set your pre negotiated price for this item. Item Agreed RRP (excl. …" at bounding box center [754, 377] width 1509 height 754
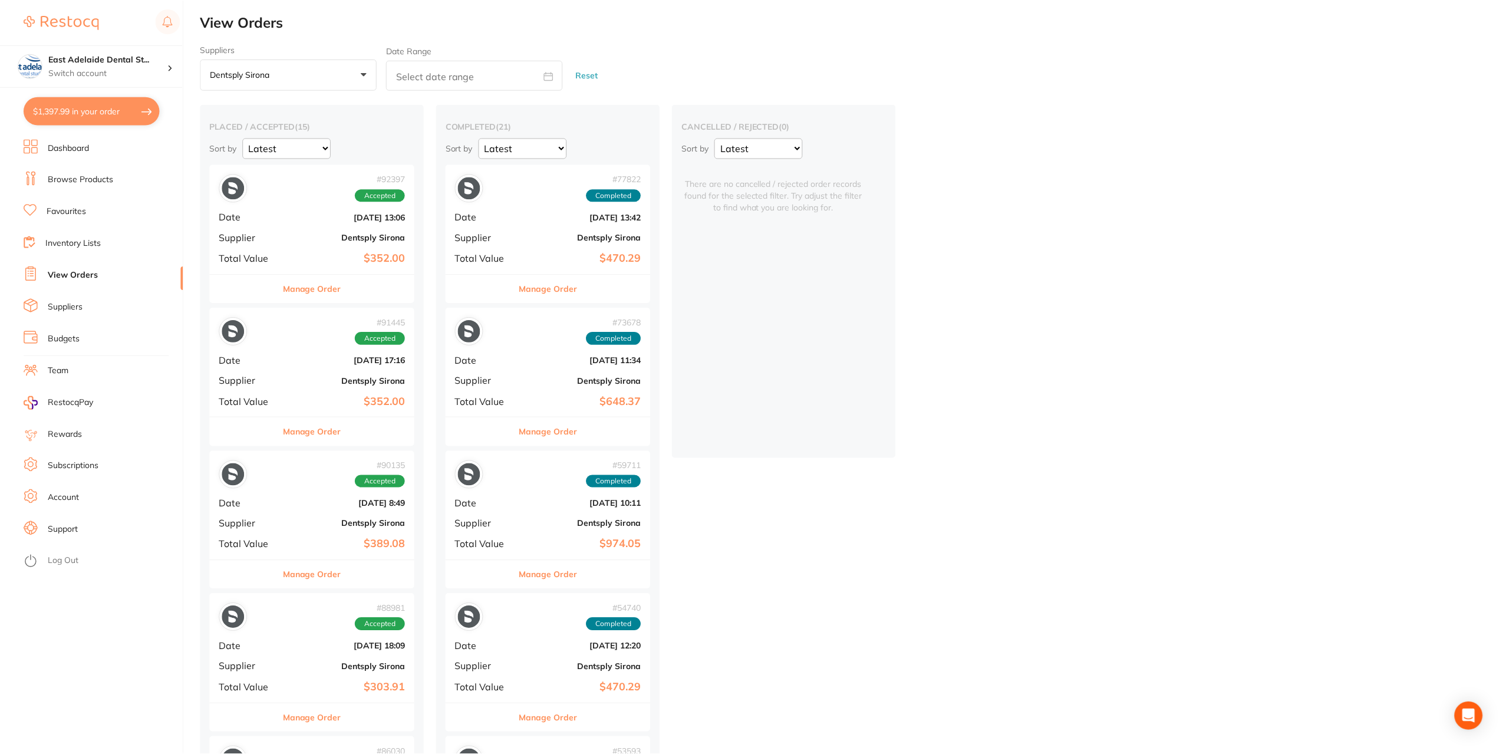
scroll to position [238, 0]
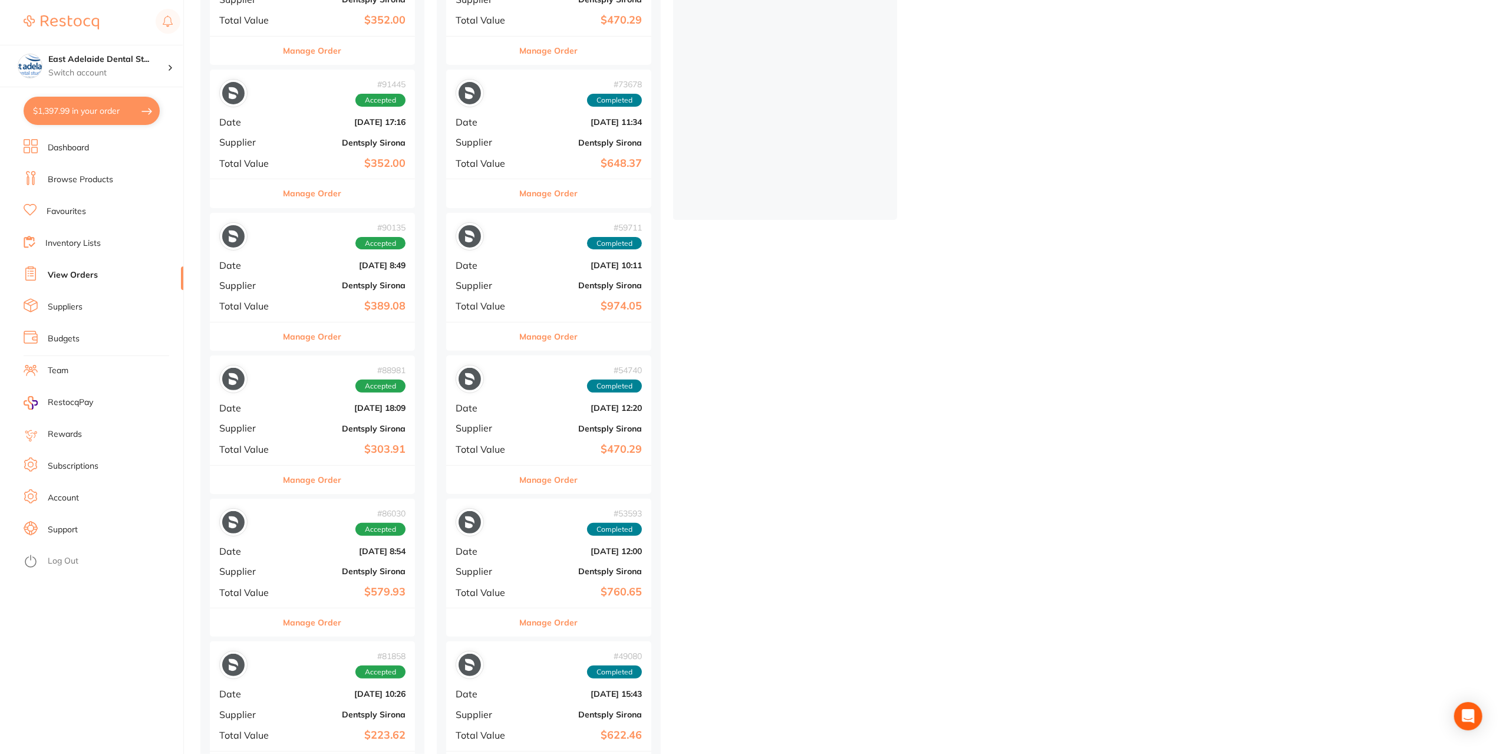
click at [74, 177] on link "Browse Products" at bounding box center [80, 180] width 65 height 12
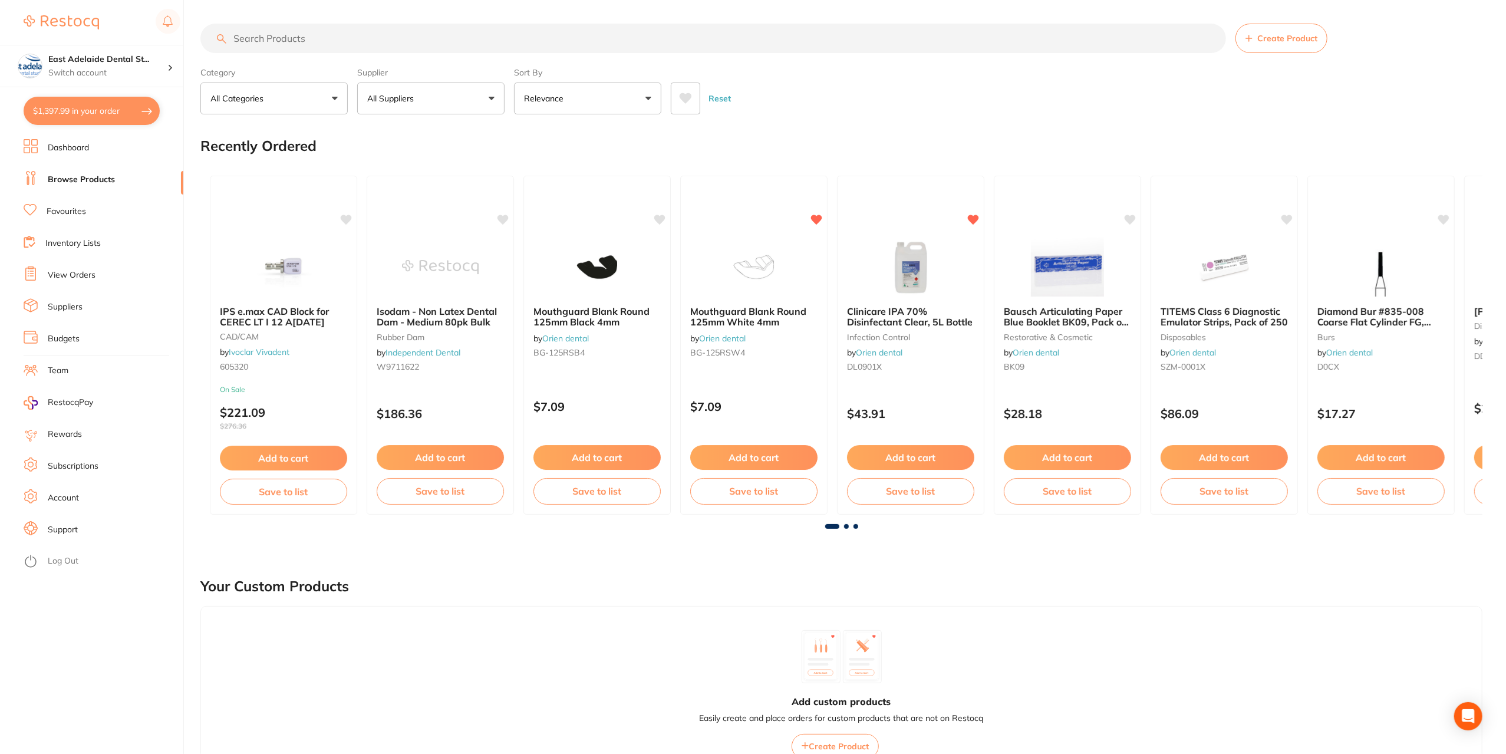
click at [346, 41] on input "search" at bounding box center [713, 38] width 1026 height 29
paste input "4% [MEDICAL_DATA] DENTAL with [MEDICAL_DATA] 1:100,000"
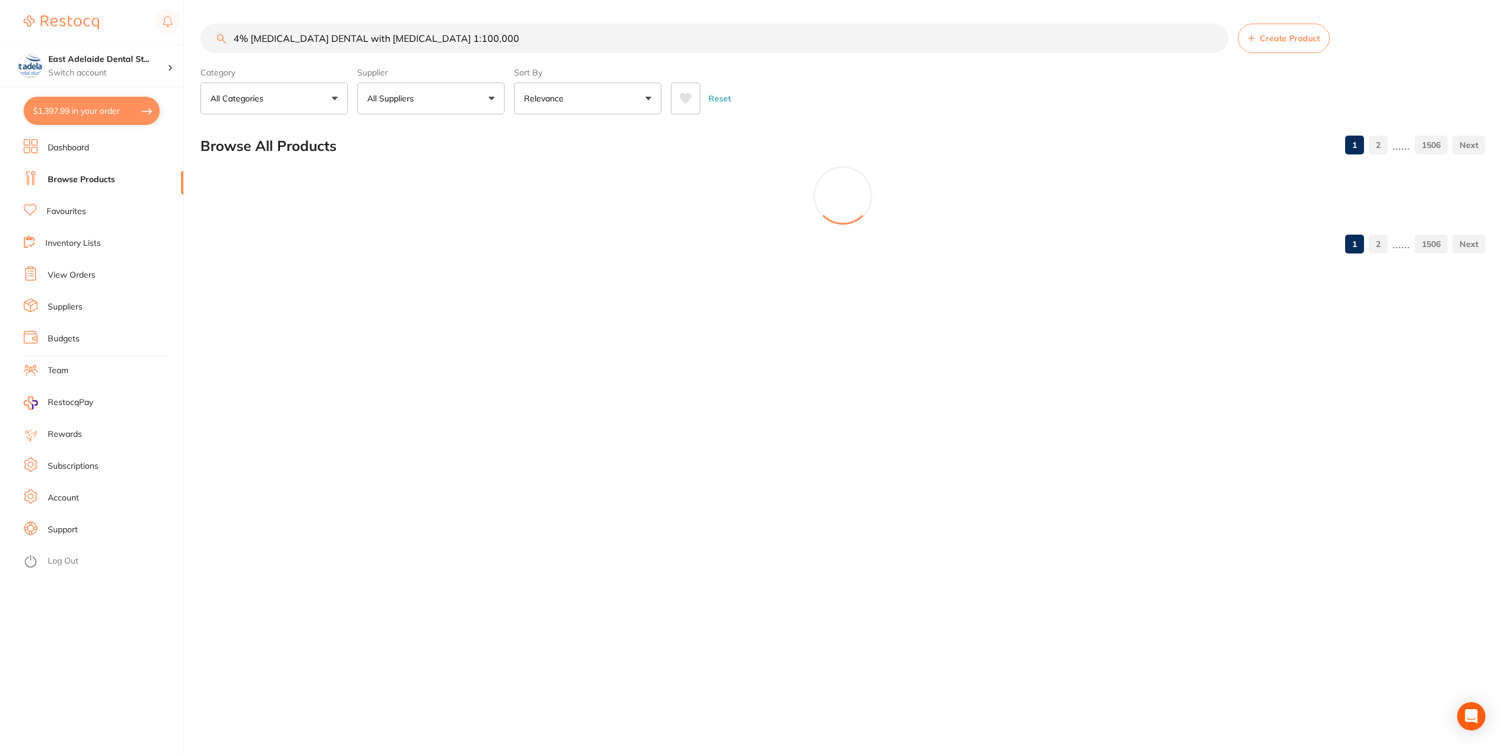
type input "4% [MEDICAL_DATA] DENTAL with [MEDICAL_DATA] 1:100,000"
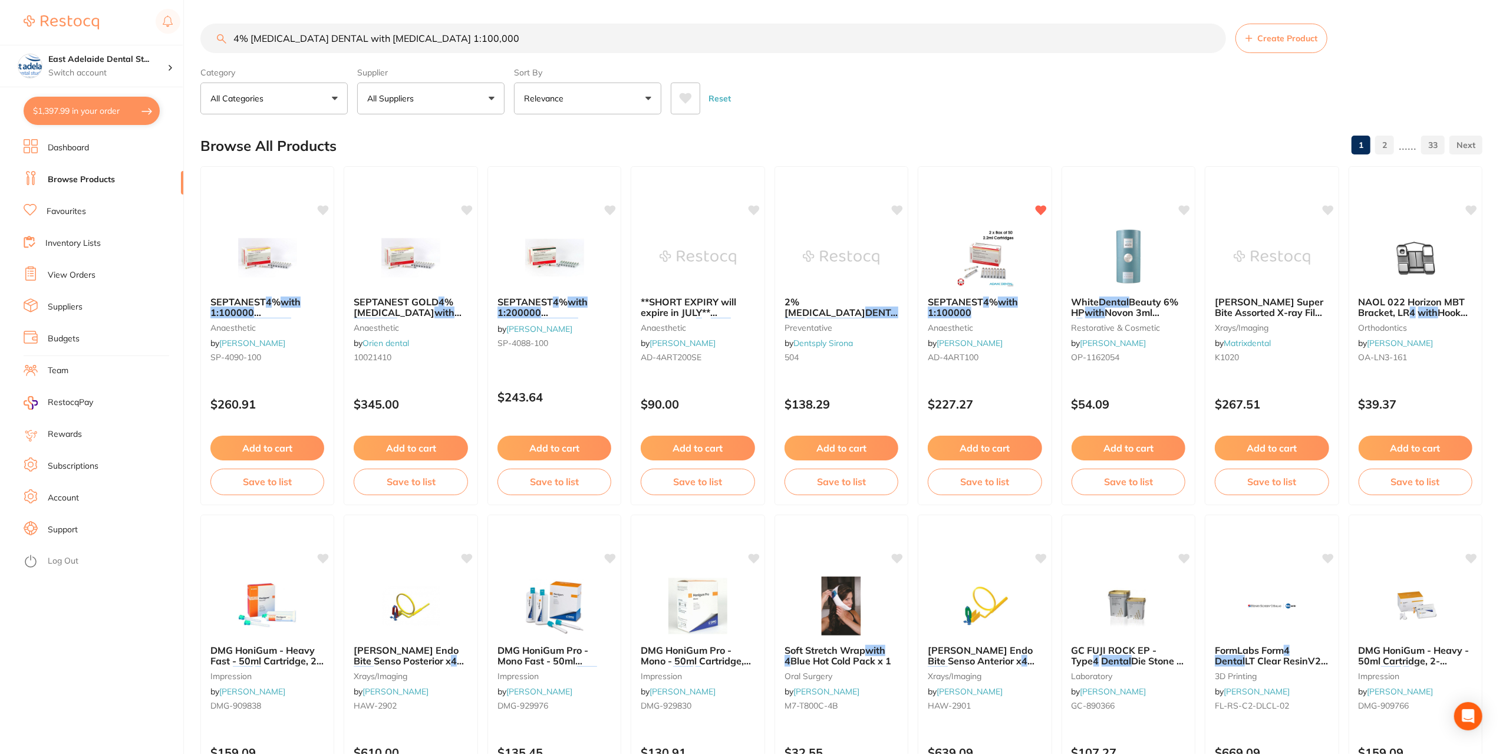
click at [271, 107] on button "All Categories" at bounding box center [273, 99] width 147 height 32
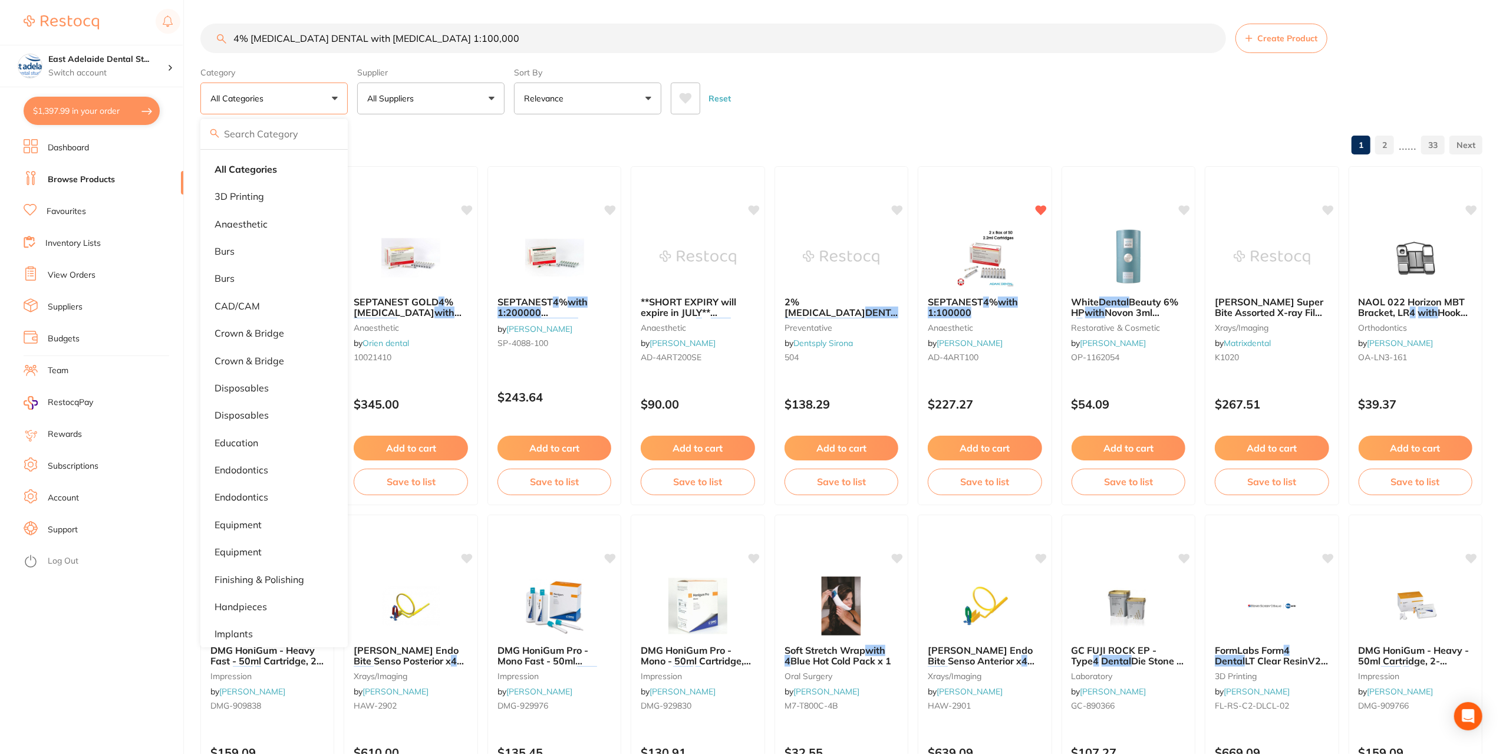
type input "d"
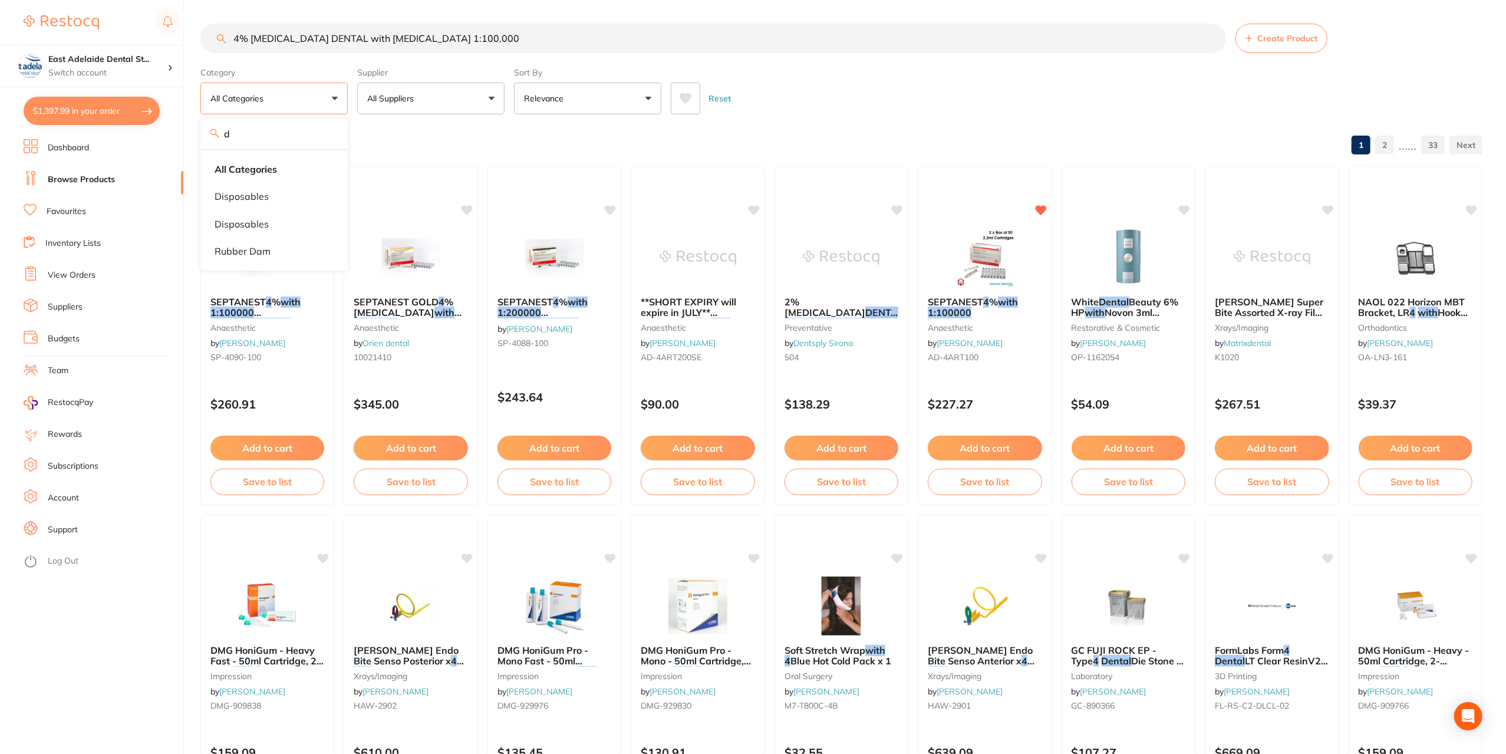
click at [328, 134] on input "d" at bounding box center [273, 133] width 147 height 29
click at [315, 101] on button "All Categories" at bounding box center [273, 99] width 147 height 32
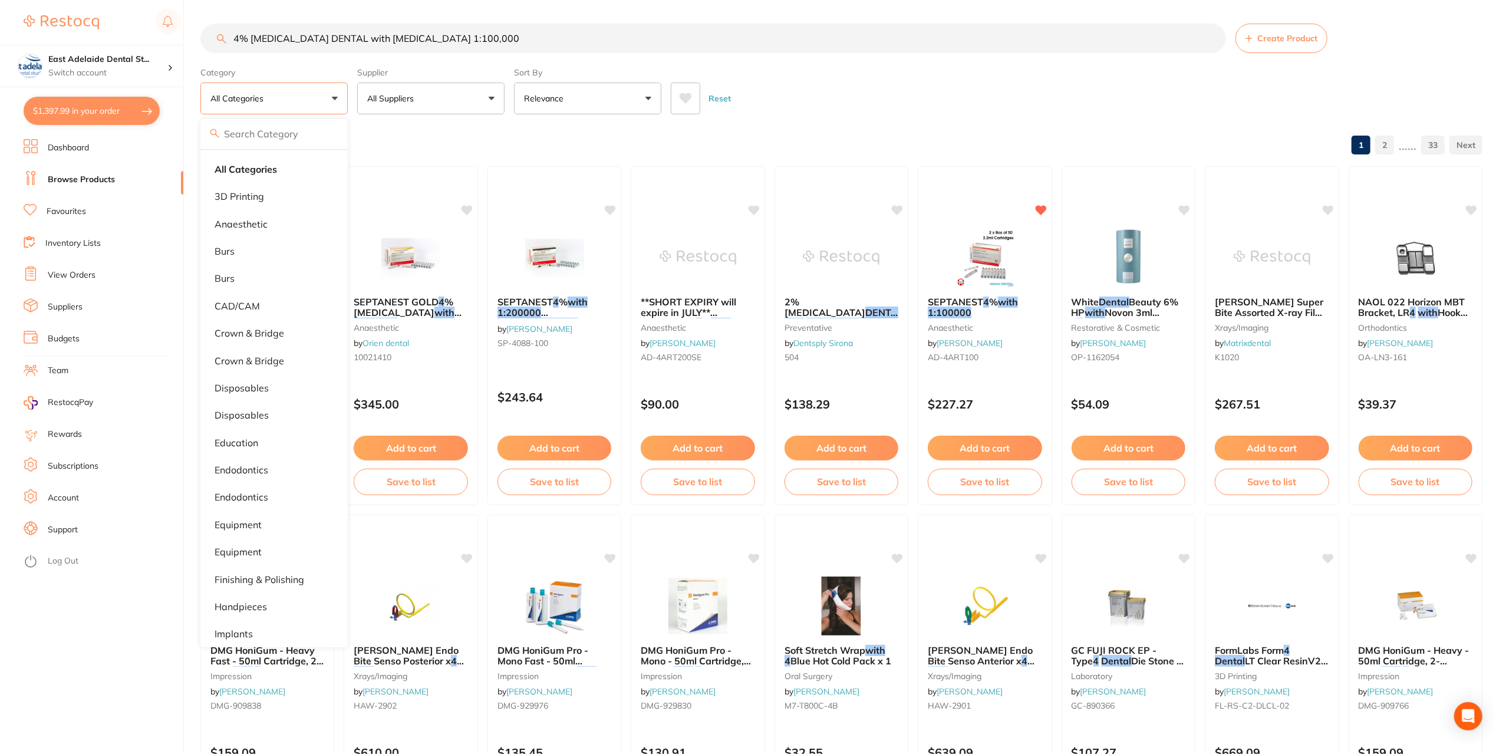
click at [394, 79] on div "Supplier All Suppliers All Suppliers Dentsply Sirona AB Orthodontics Adam Denta…" at bounding box center [430, 88] width 147 height 52
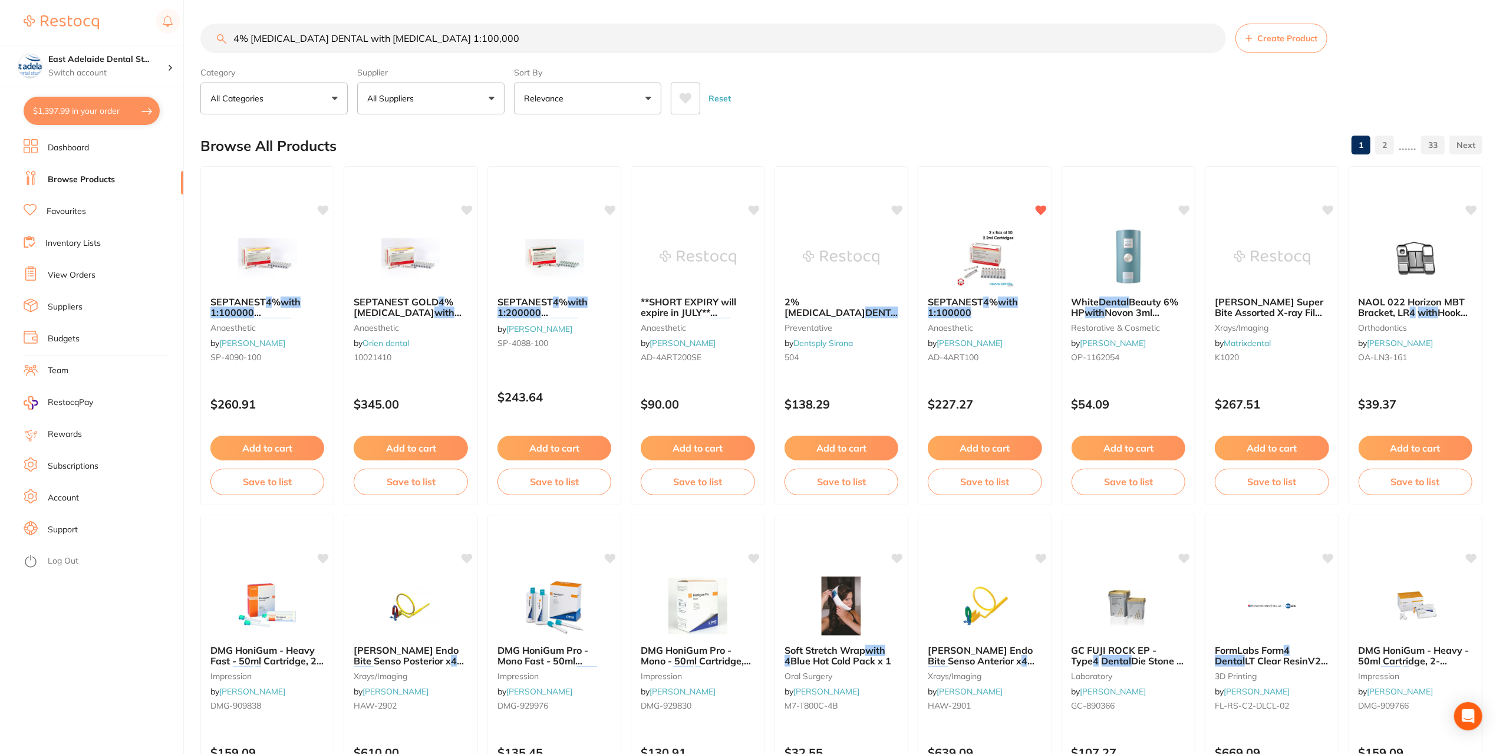
click at [401, 89] on button "All Suppliers" at bounding box center [430, 99] width 147 height 32
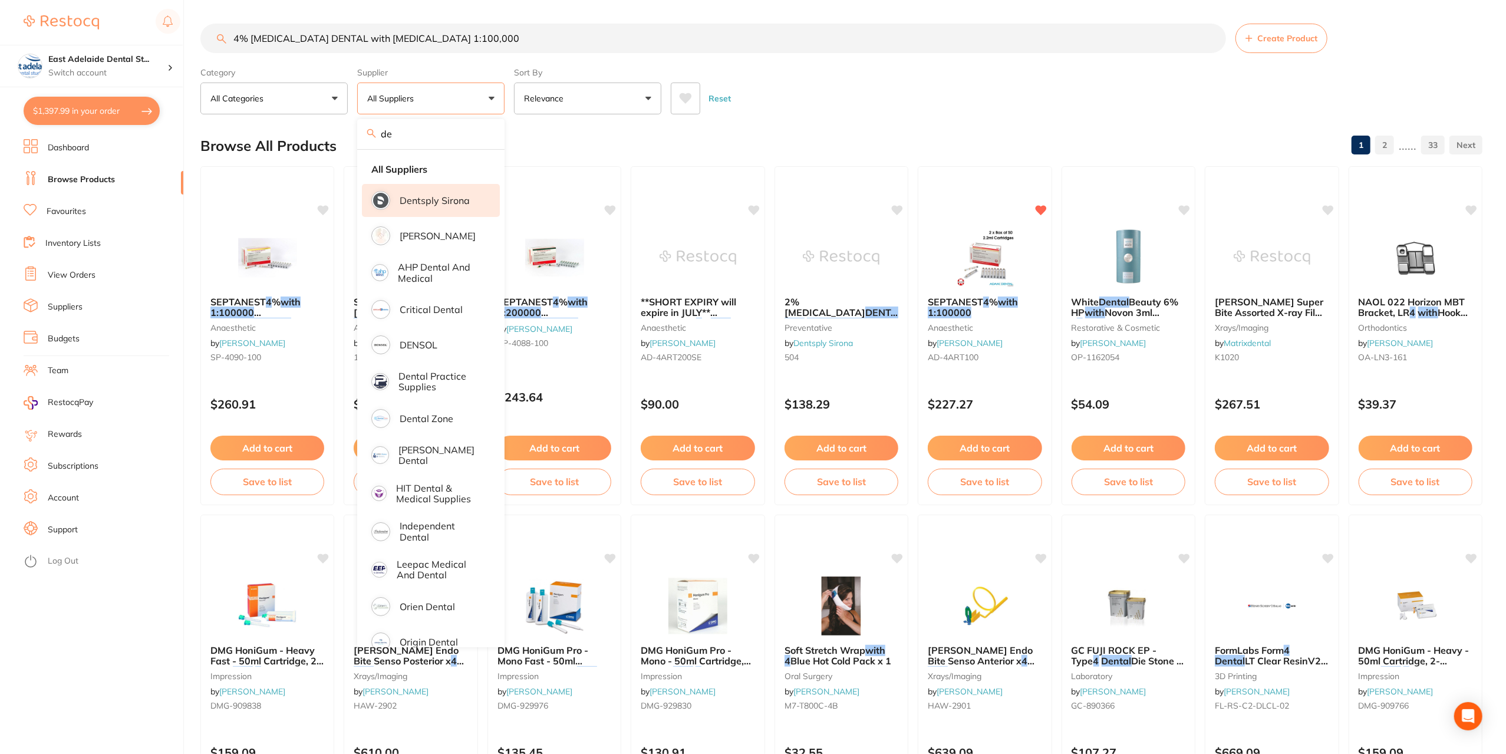
type input "de"
drag, startPoint x: 449, startPoint y: 199, endPoint x: 513, endPoint y: 203, distance: 63.8
click at [450, 199] on p "Dentsply Sirona" at bounding box center [435, 200] width 70 height 11
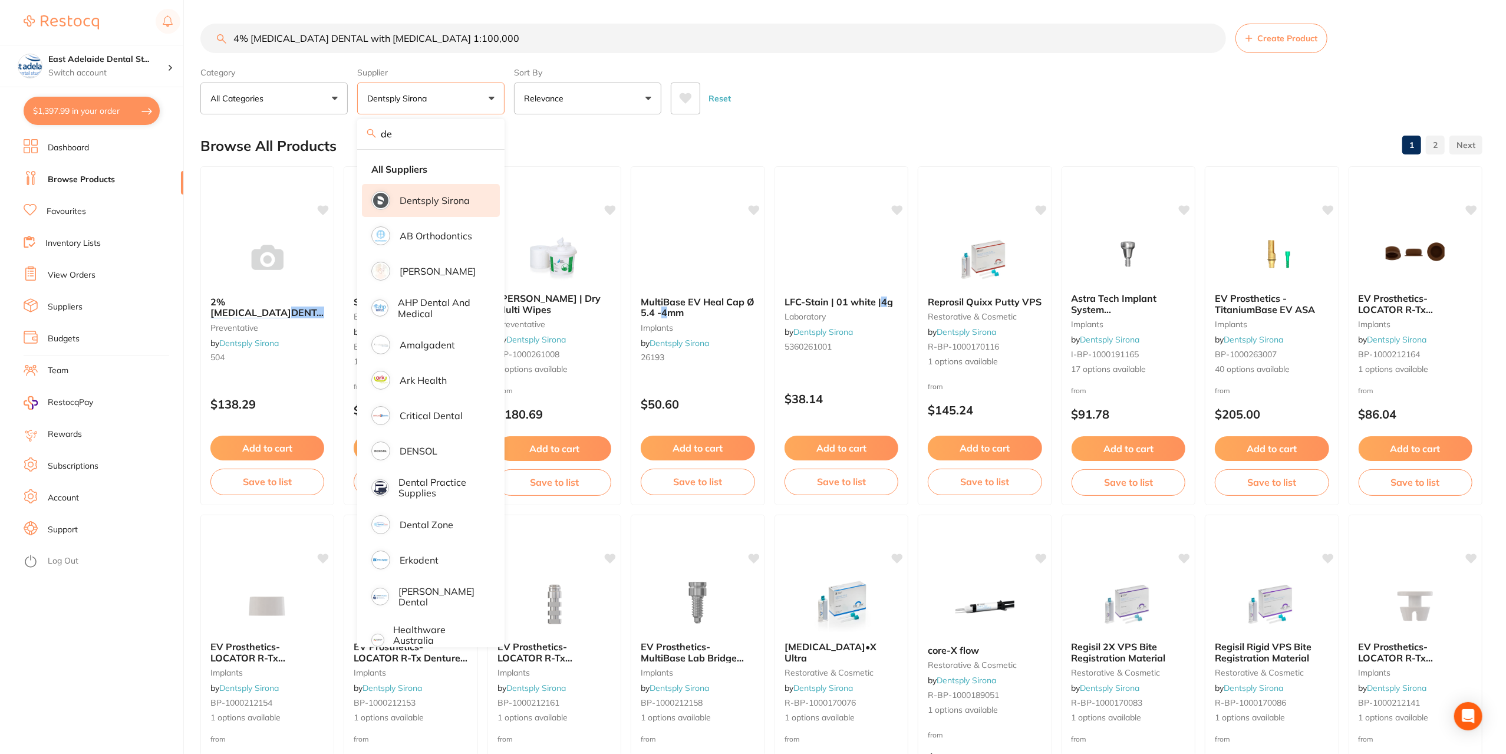
click at [610, 149] on div "Browse All Products 1 2" at bounding box center [841, 145] width 1282 height 39
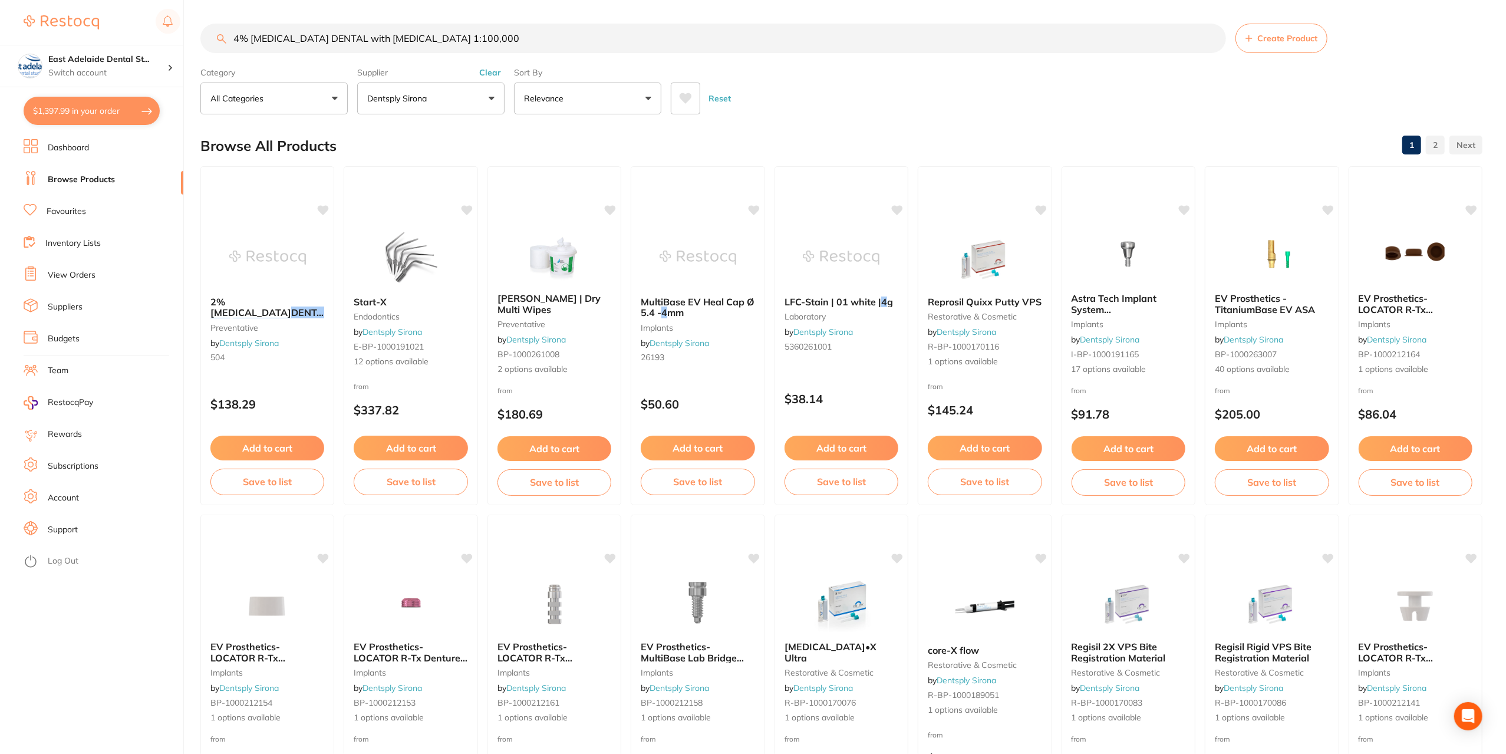
drag, startPoint x: 461, startPoint y: 38, endPoint x: 340, endPoint y: 21, distance: 122.1
type input "4% [MEDICAL_DATA] DENTAL"
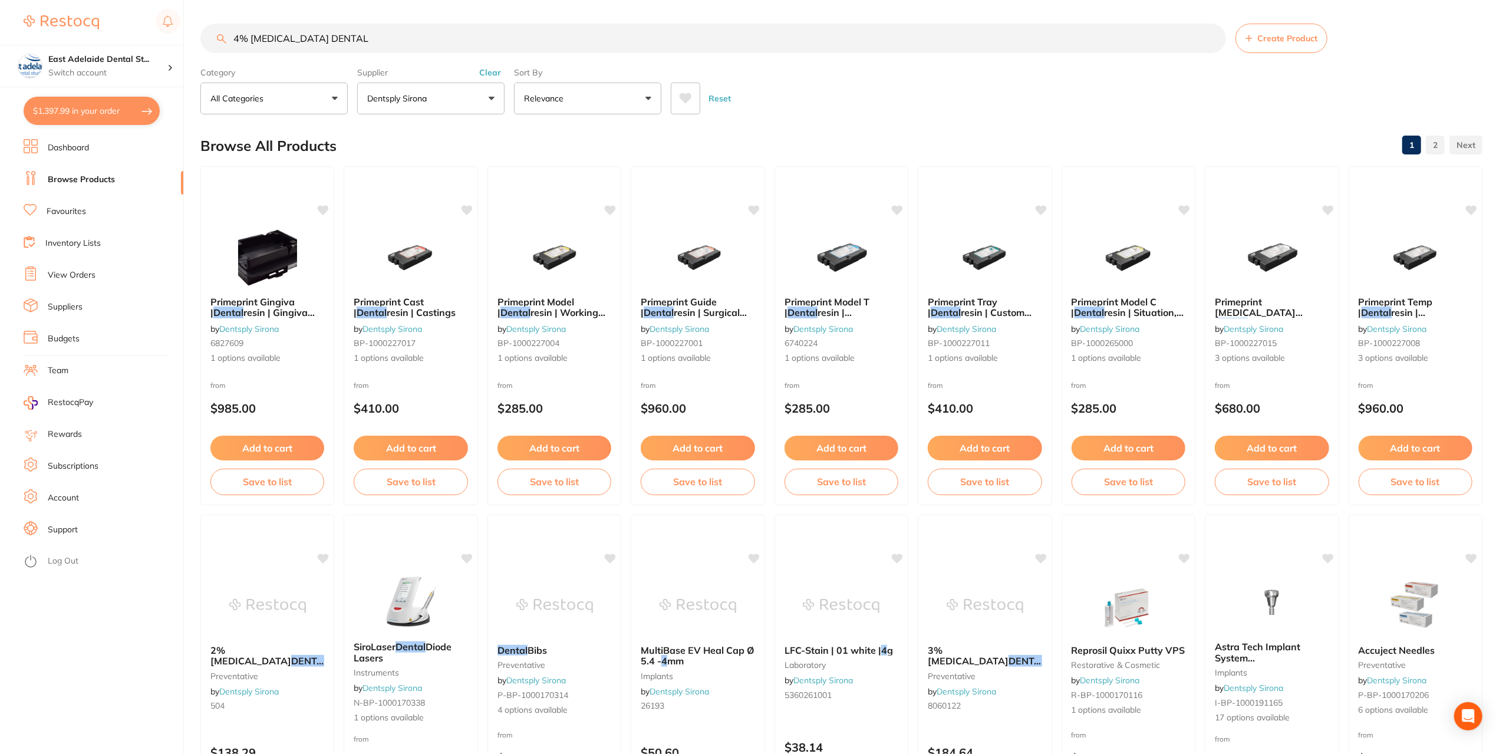
click at [75, 275] on link "View Orders" at bounding box center [72, 275] width 48 height 12
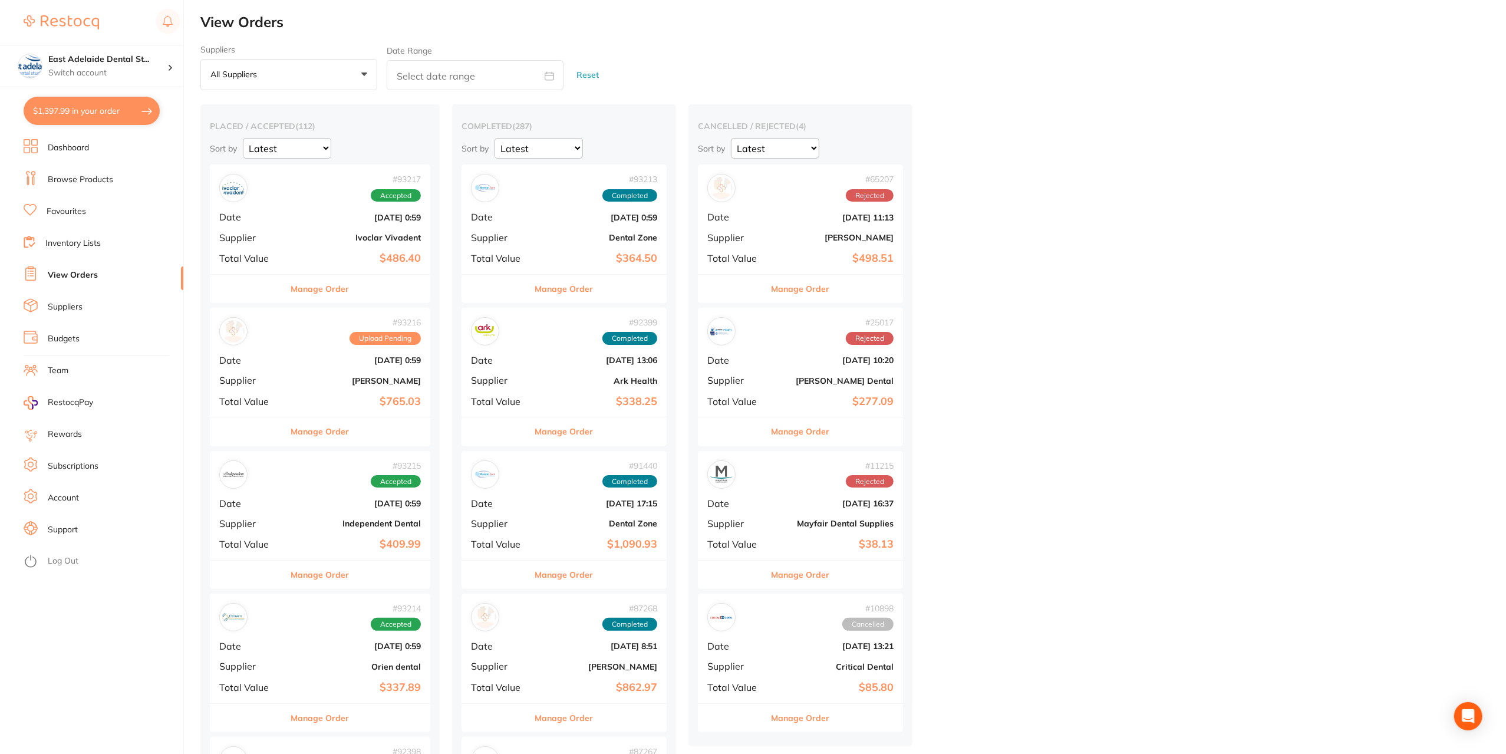
click at [246, 57] on div "Suppliers All suppliers +0 All suppliers AB Orthodontics [PERSON_NAME] AHP Dent…" at bounding box center [288, 68] width 177 height 46
click at [262, 75] on p "All suppliers" at bounding box center [235, 74] width 51 height 11
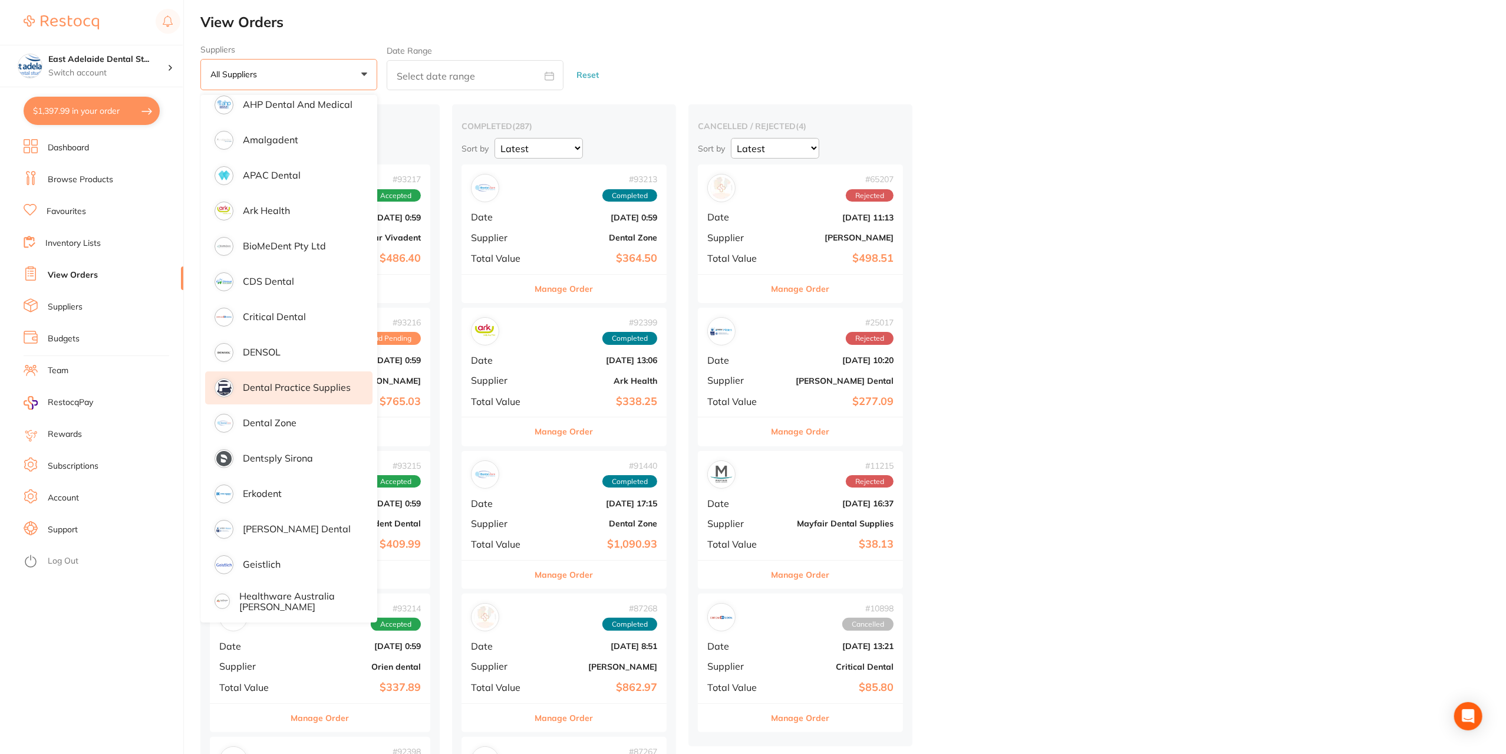
scroll to position [177, 0]
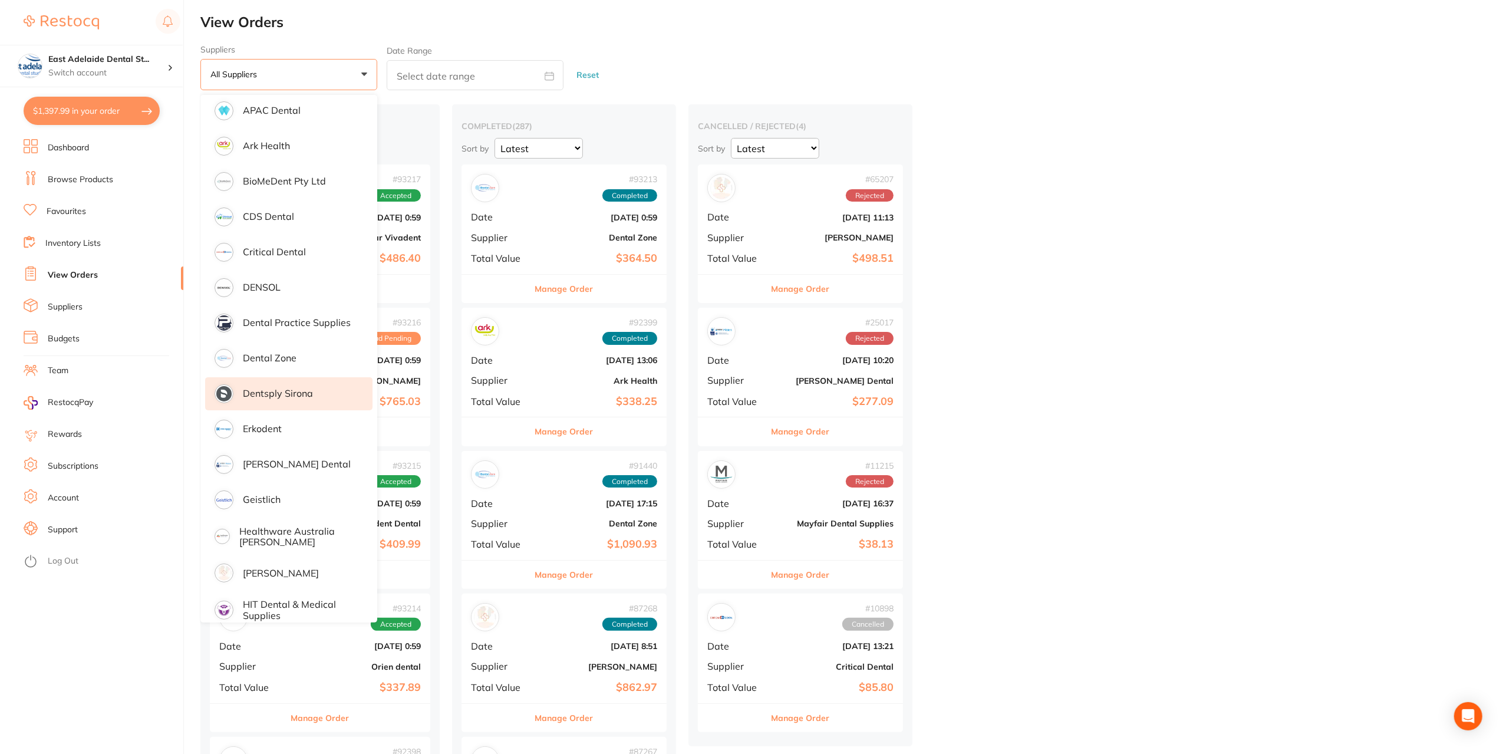
click at [298, 385] on li "Dentsply Sirona" at bounding box center [288, 393] width 167 height 33
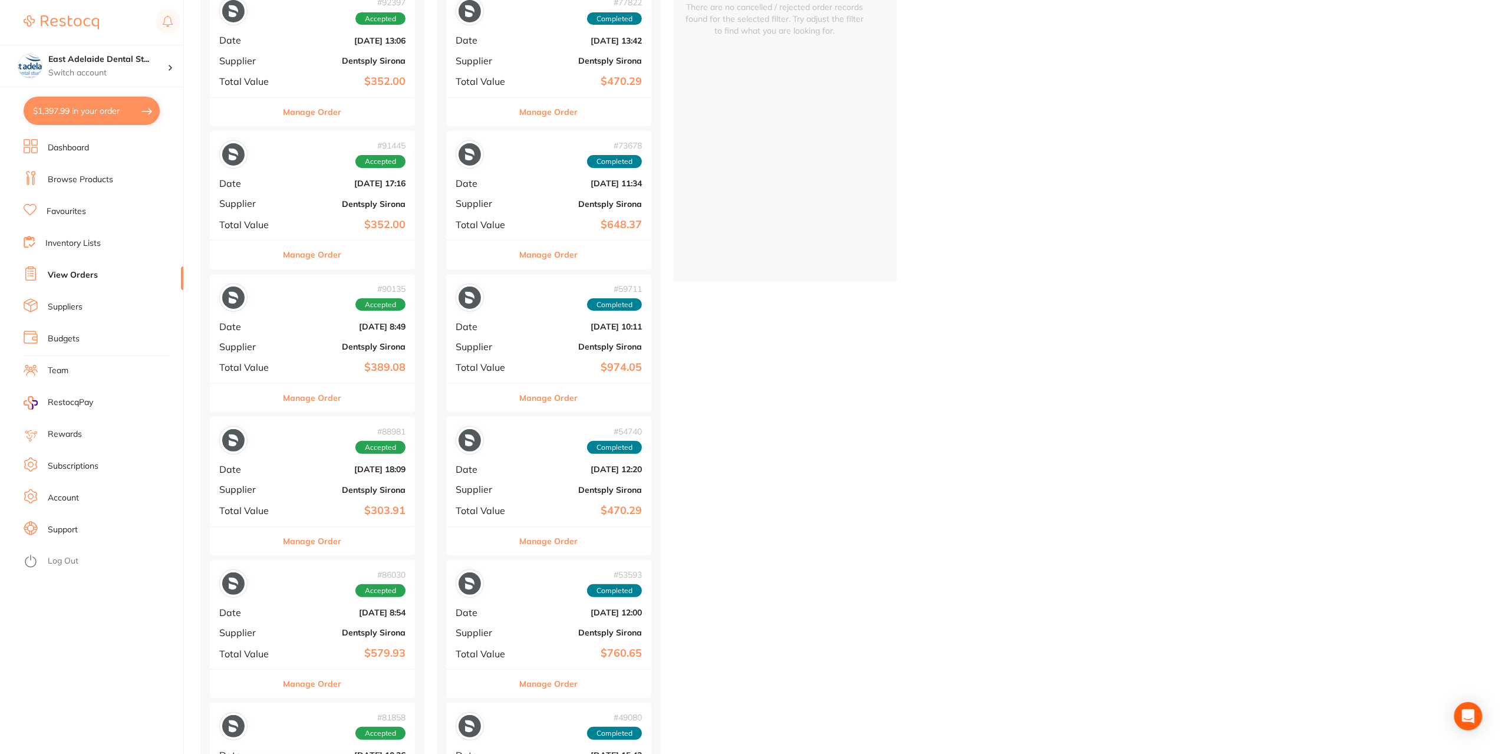
click at [302, 396] on button "Manage Order" at bounding box center [313, 398] width 58 height 28
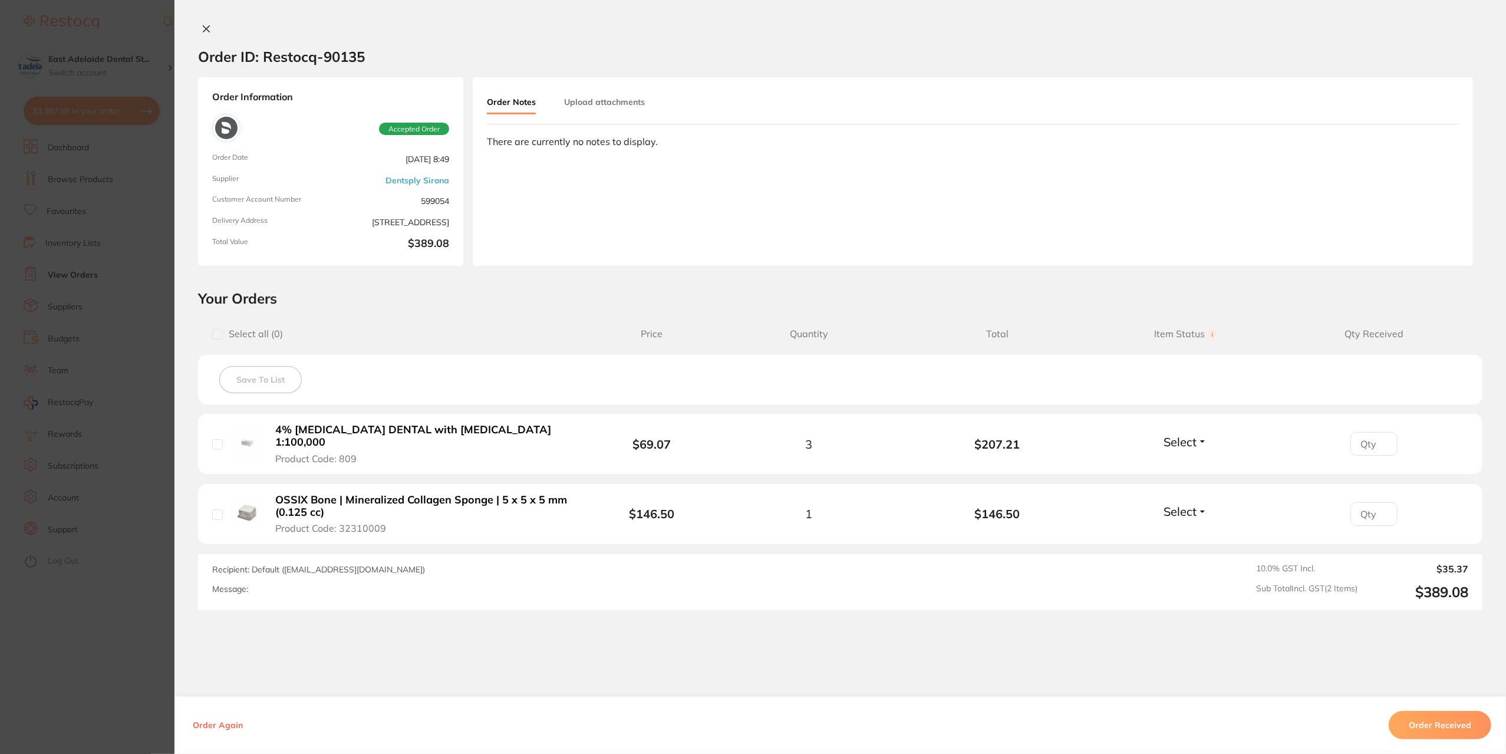
click at [393, 436] on b "4% [MEDICAL_DATA] DENTAL with [MEDICAL_DATA] 1:100,000" at bounding box center [421, 436] width 292 height 24
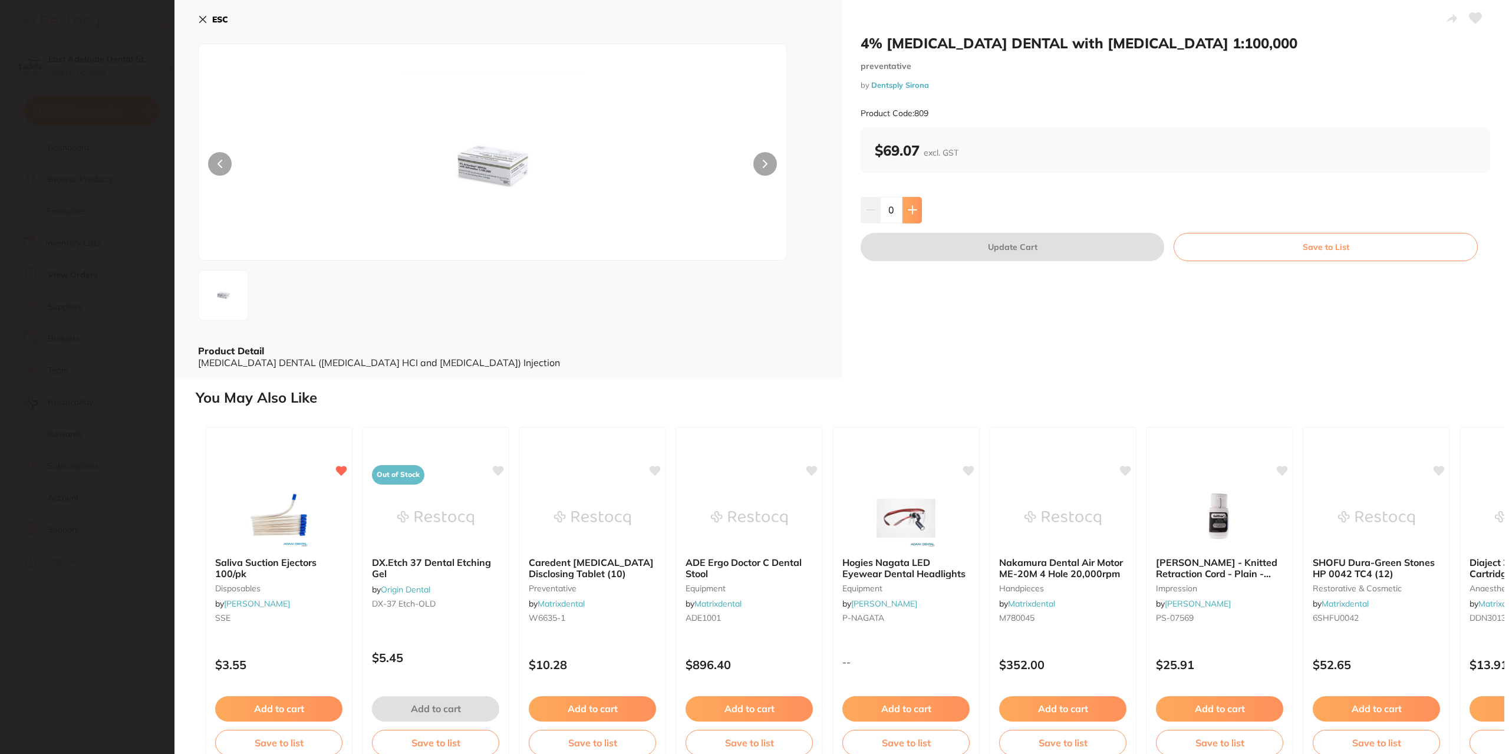
click at [919, 219] on button at bounding box center [912, 210] width 19 height 26
type input "1"
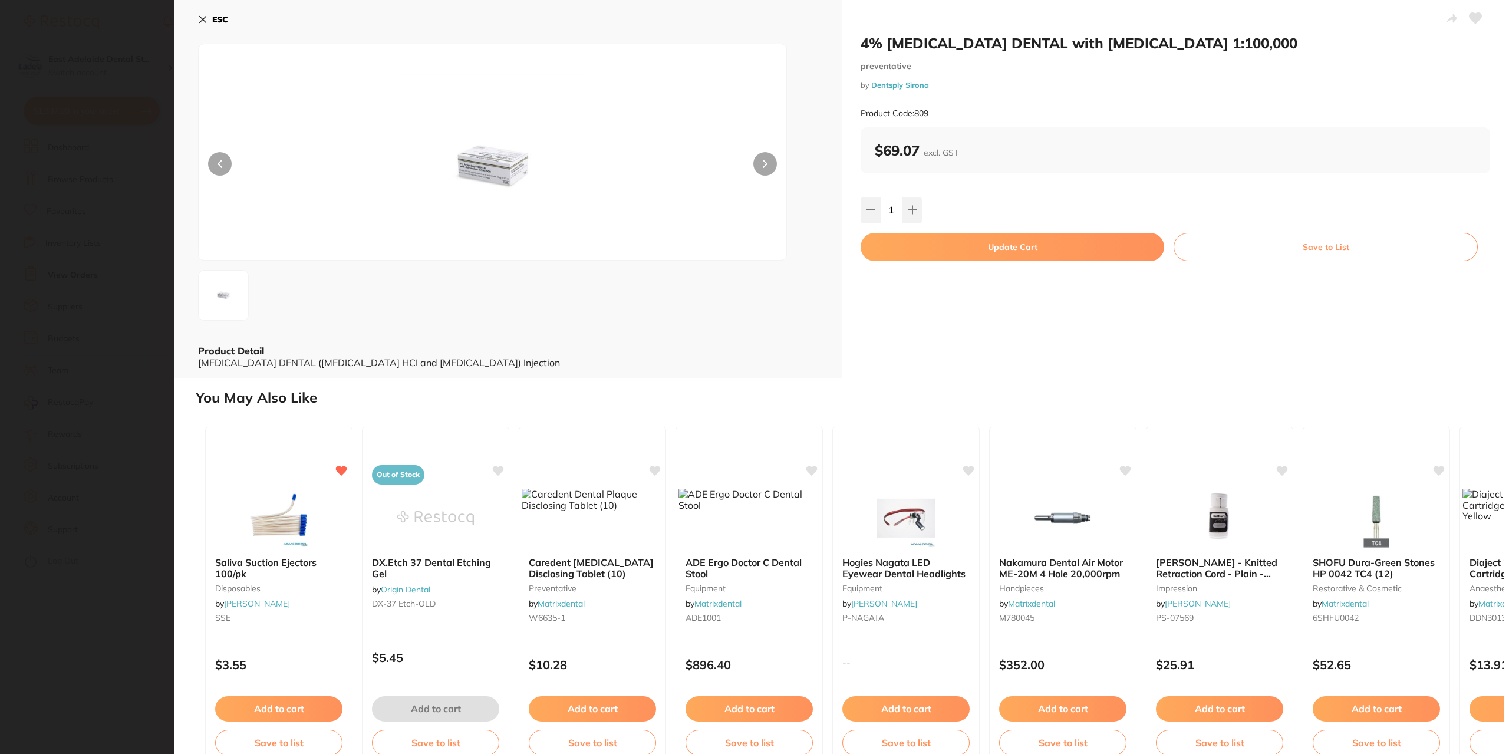
click at [968, 251] on button "Update Cart" at bounding box center [1013, 247] width 304 height 28
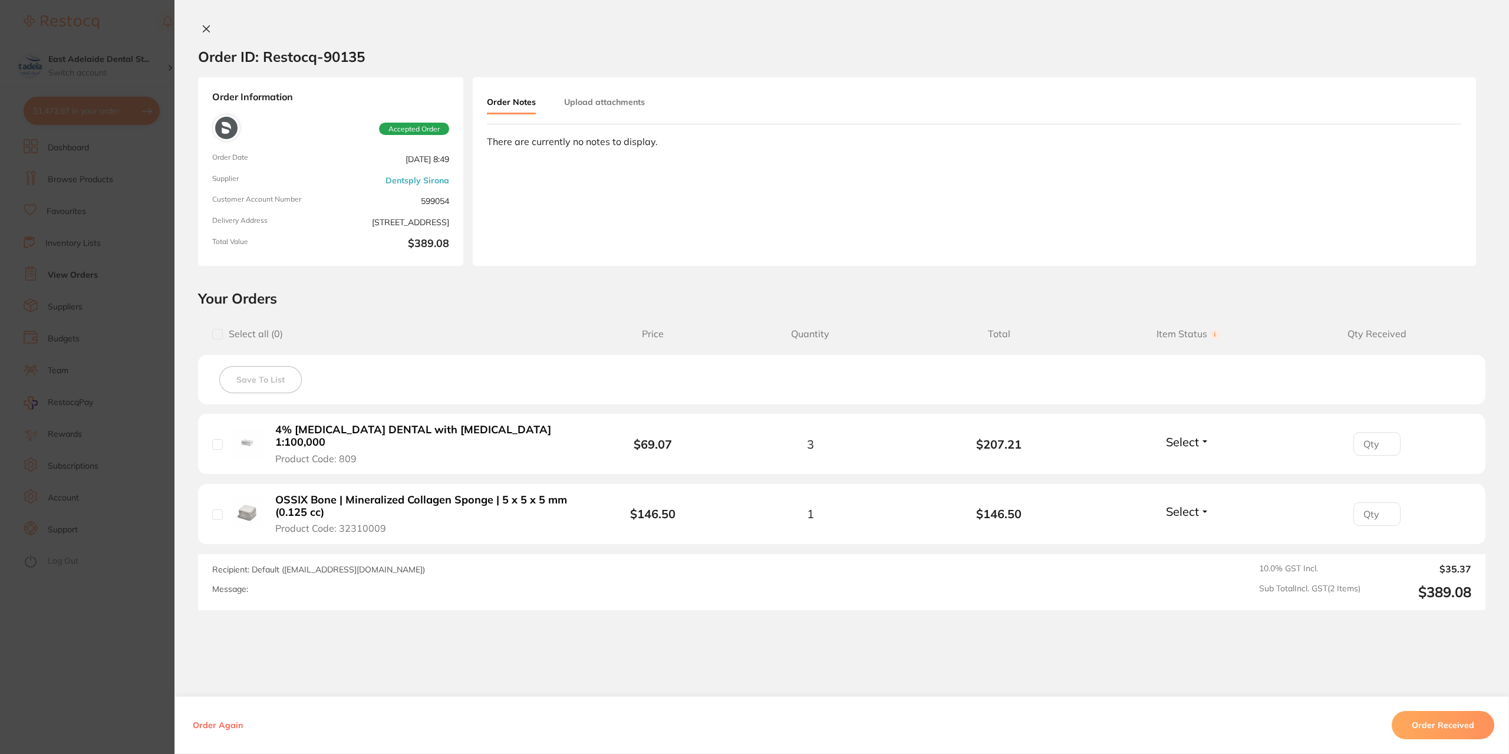
checkbox input "false"
click at [94, 104] on section "Order ID: Restocq- 90135 Order Information Accepted Order Order Date [DATE] 8:4…" at bounding box center [753, 377] width 1506 height 754
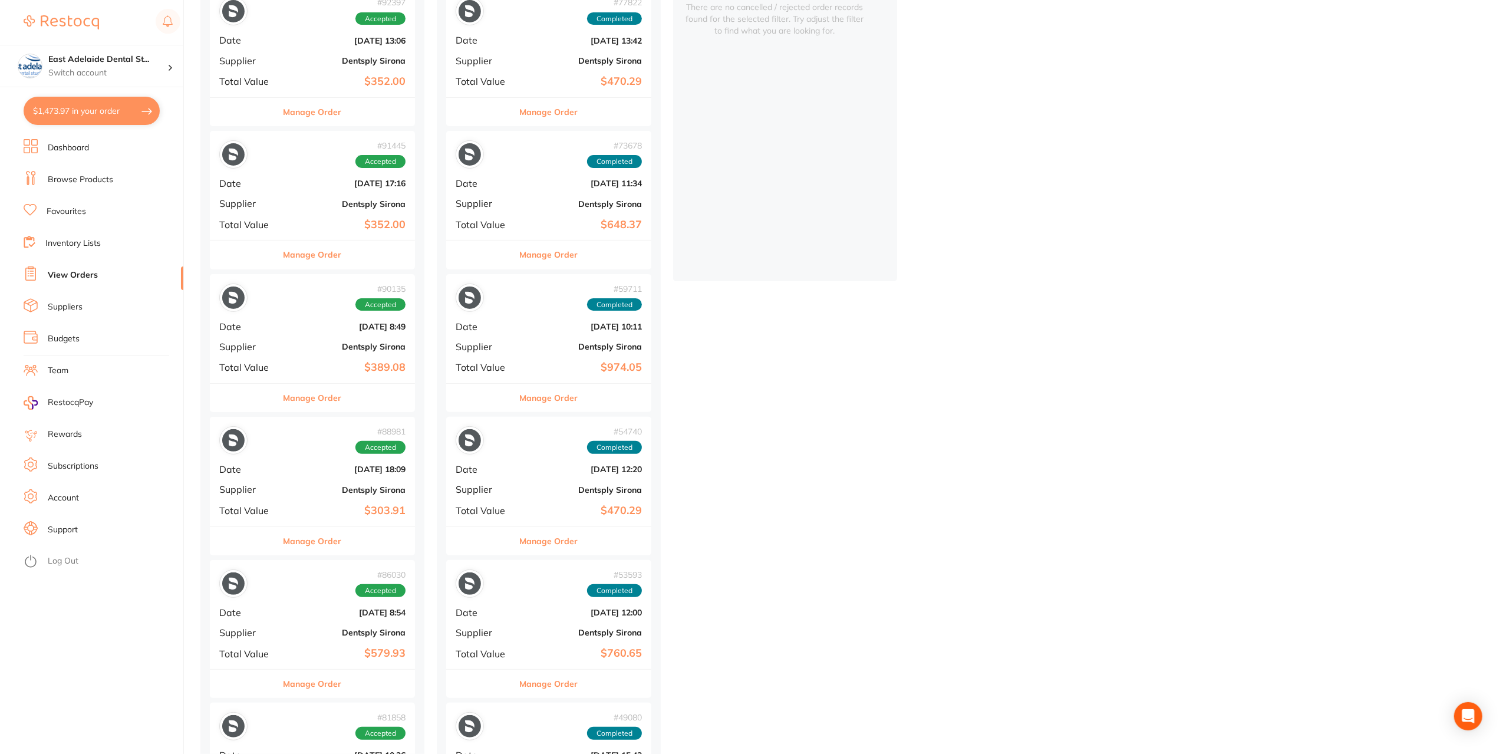
click at [98, 107] on button "$1,473.97 in your order" at bounding box center [92, 111] width 136 height 28
checkbox input "true"
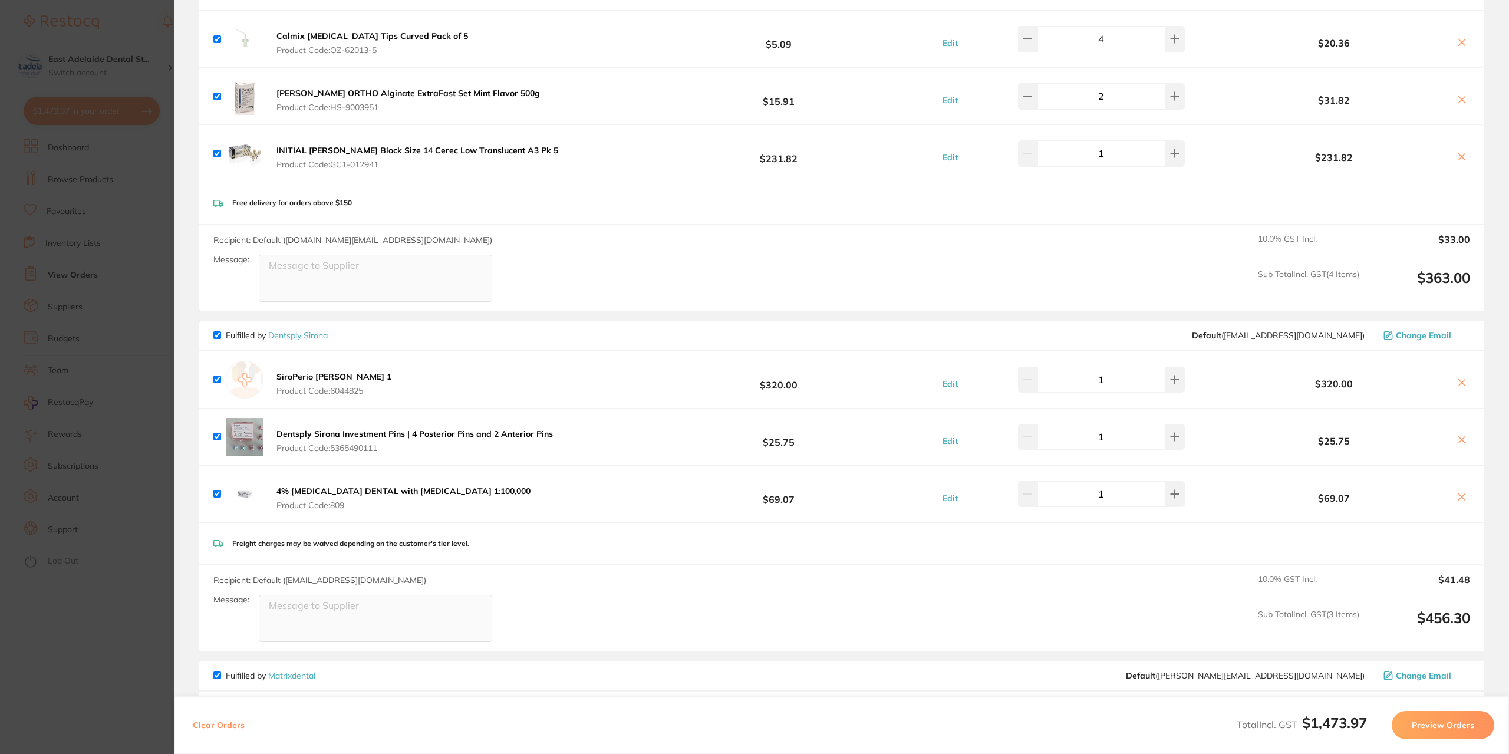
click at [103, 708] on section "Update RRP Set your pre negotiated price for this item. Item Agreed RRP (excl. …" at bounding box center [754, 377] width 1509 height 754
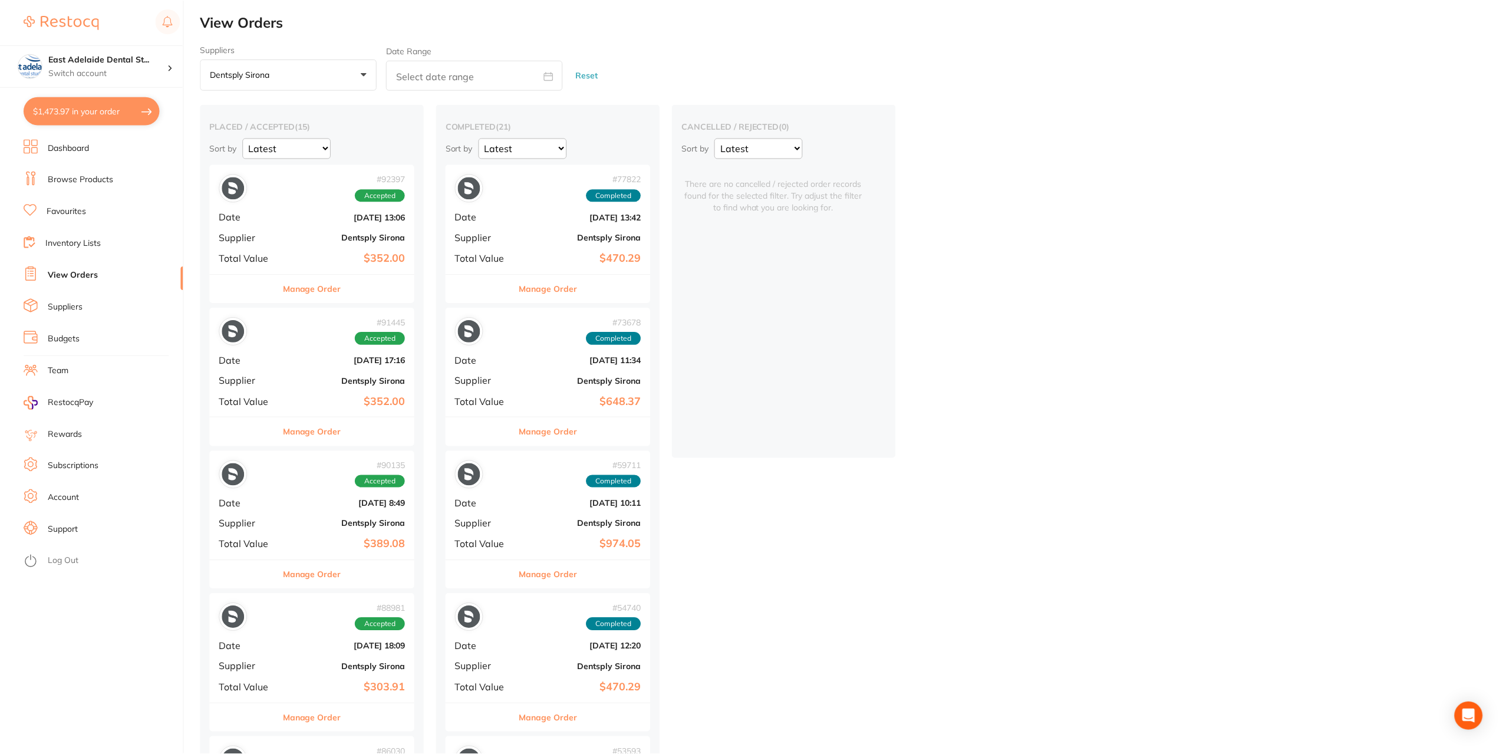
scroll to position [177, 0]
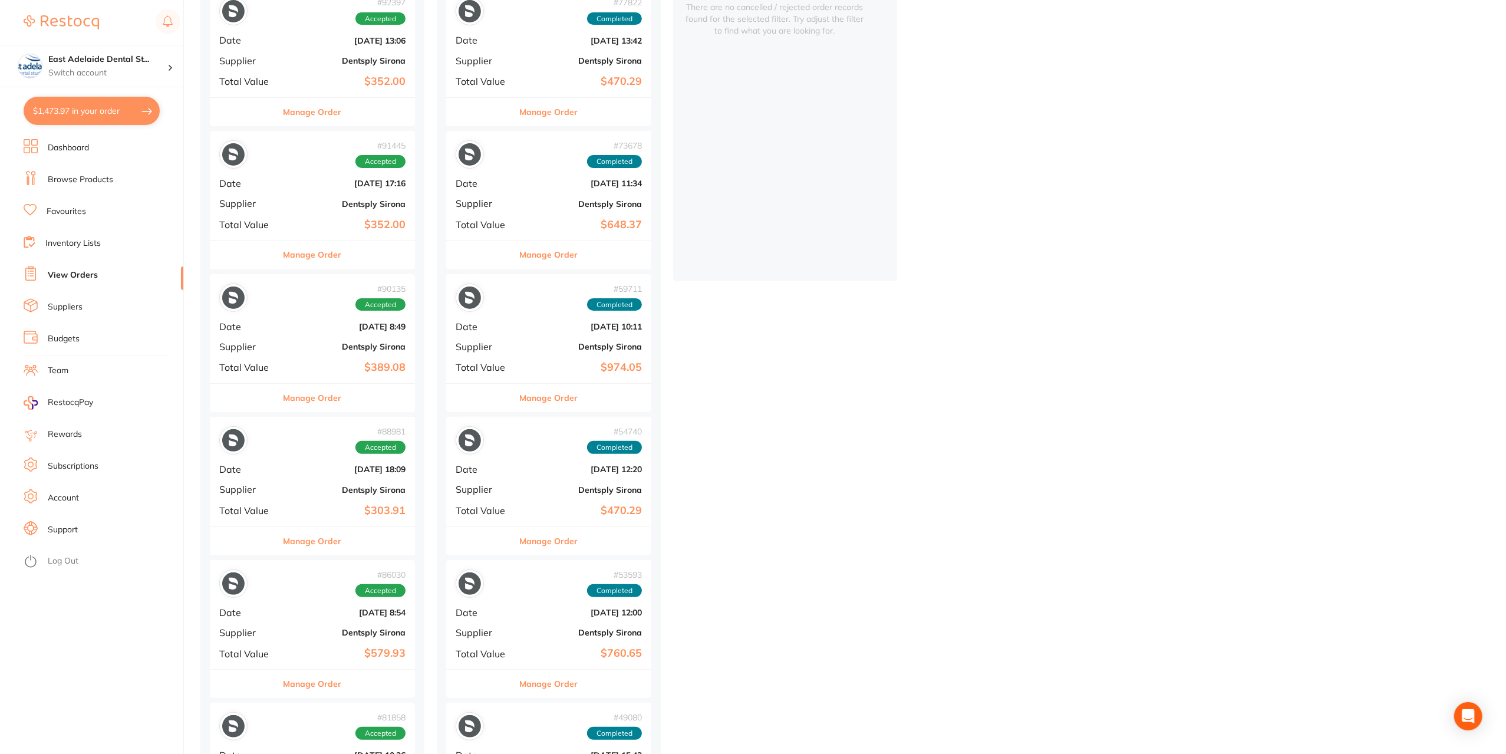
click at [79, 104] on button "$1,473.97 in your order" at bounding box center [92, 111] width 136 height 28
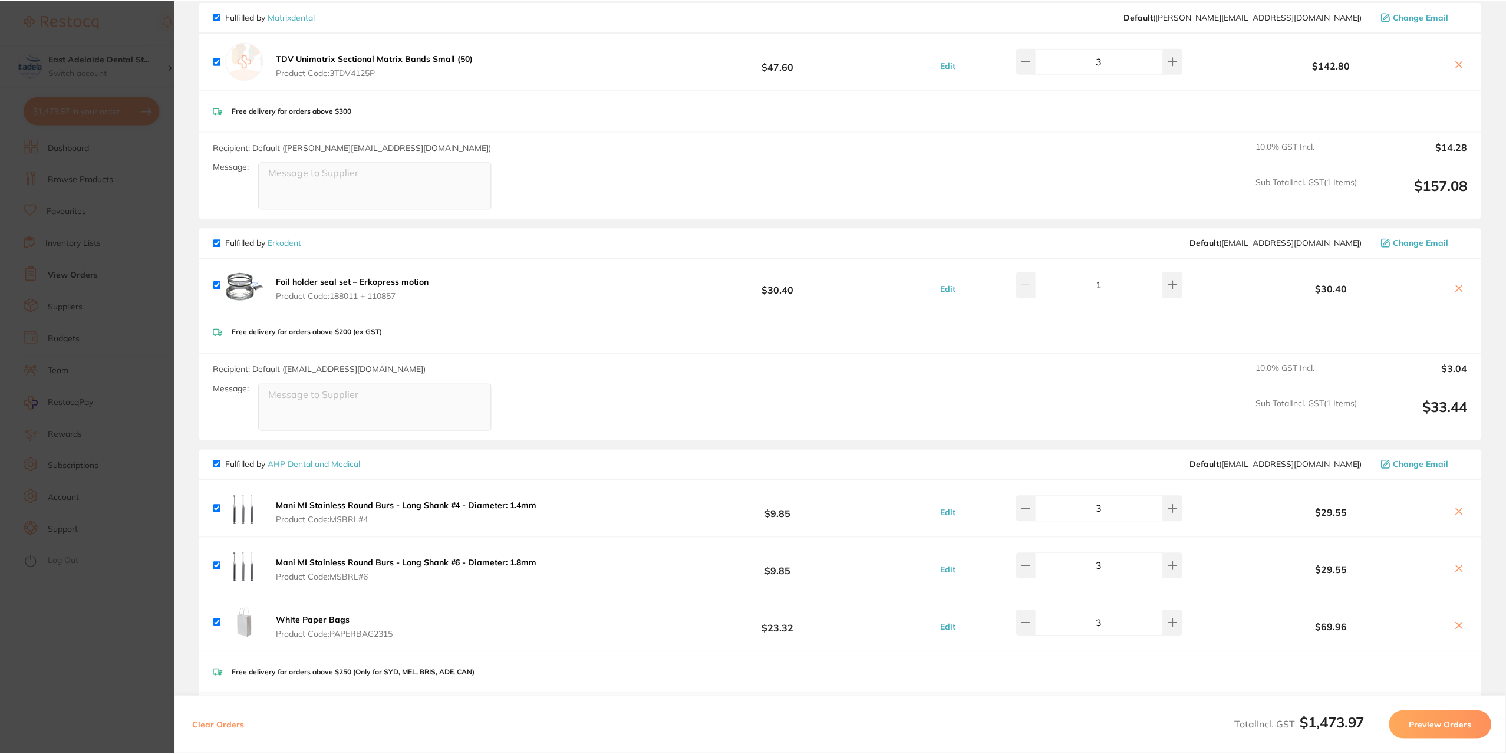
scroll to position [1710, 0]
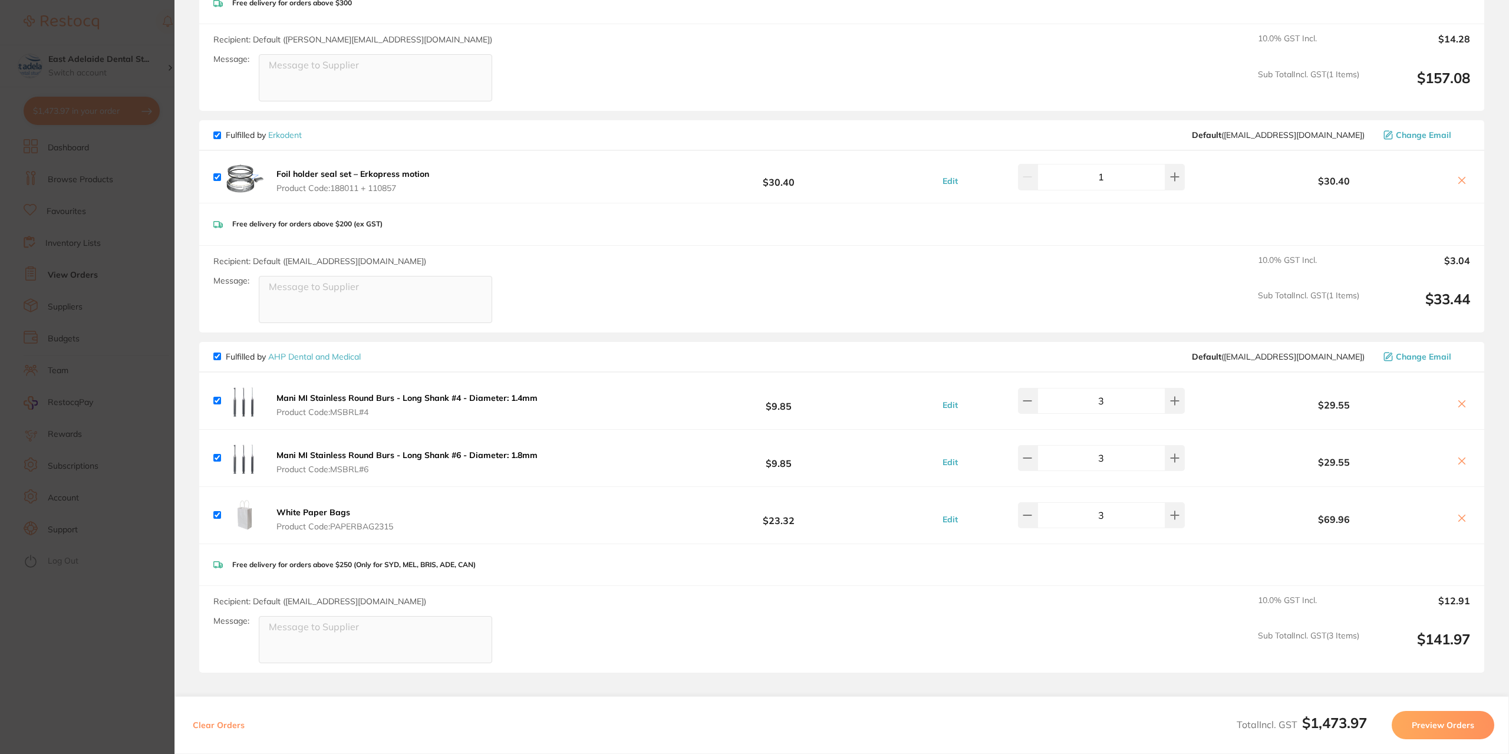
click at [86, 256] on section "Update RRP Set your pre negotiated price for this item. Item Agreed RRP (excl. …" at bounding box center [754, 377] width 1509 height 754
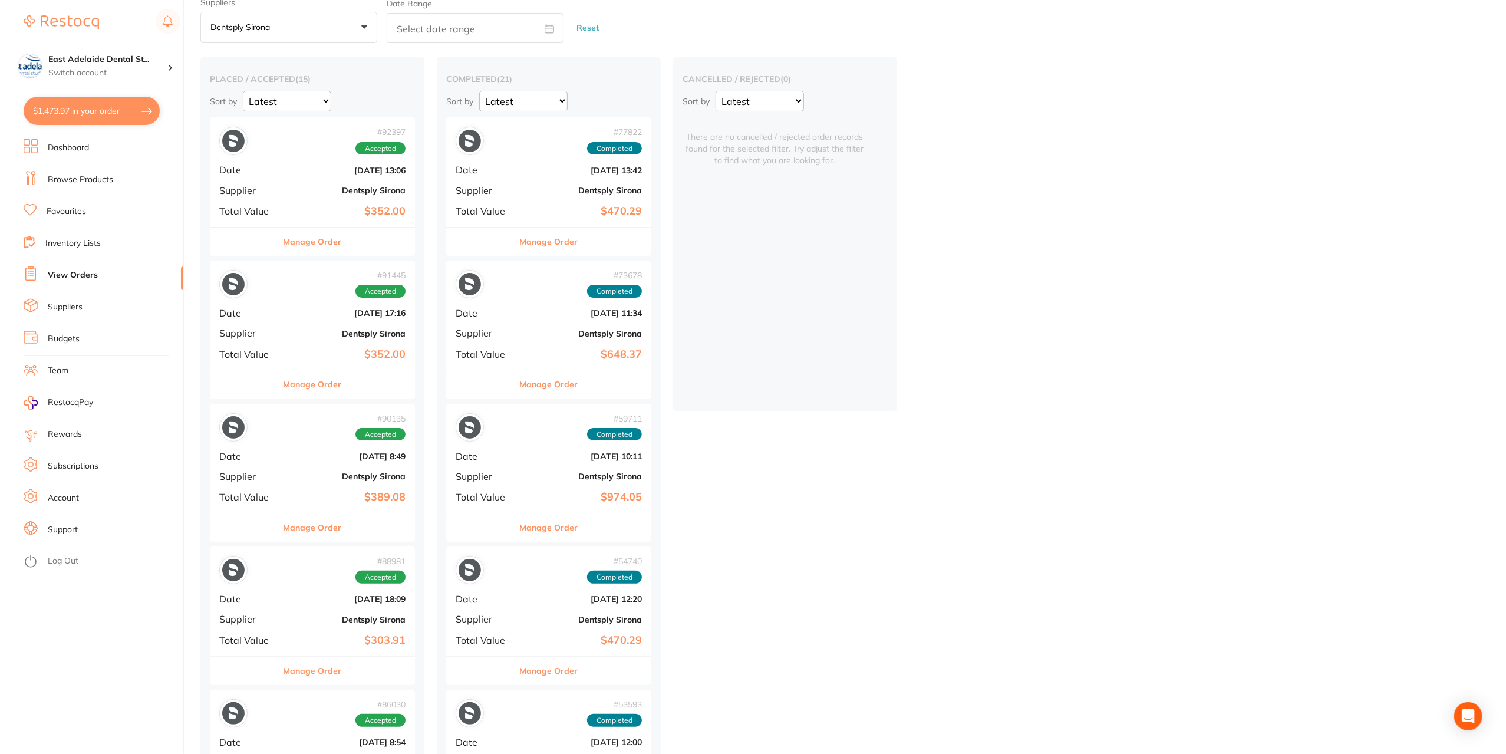
scroll to position [0, 0]
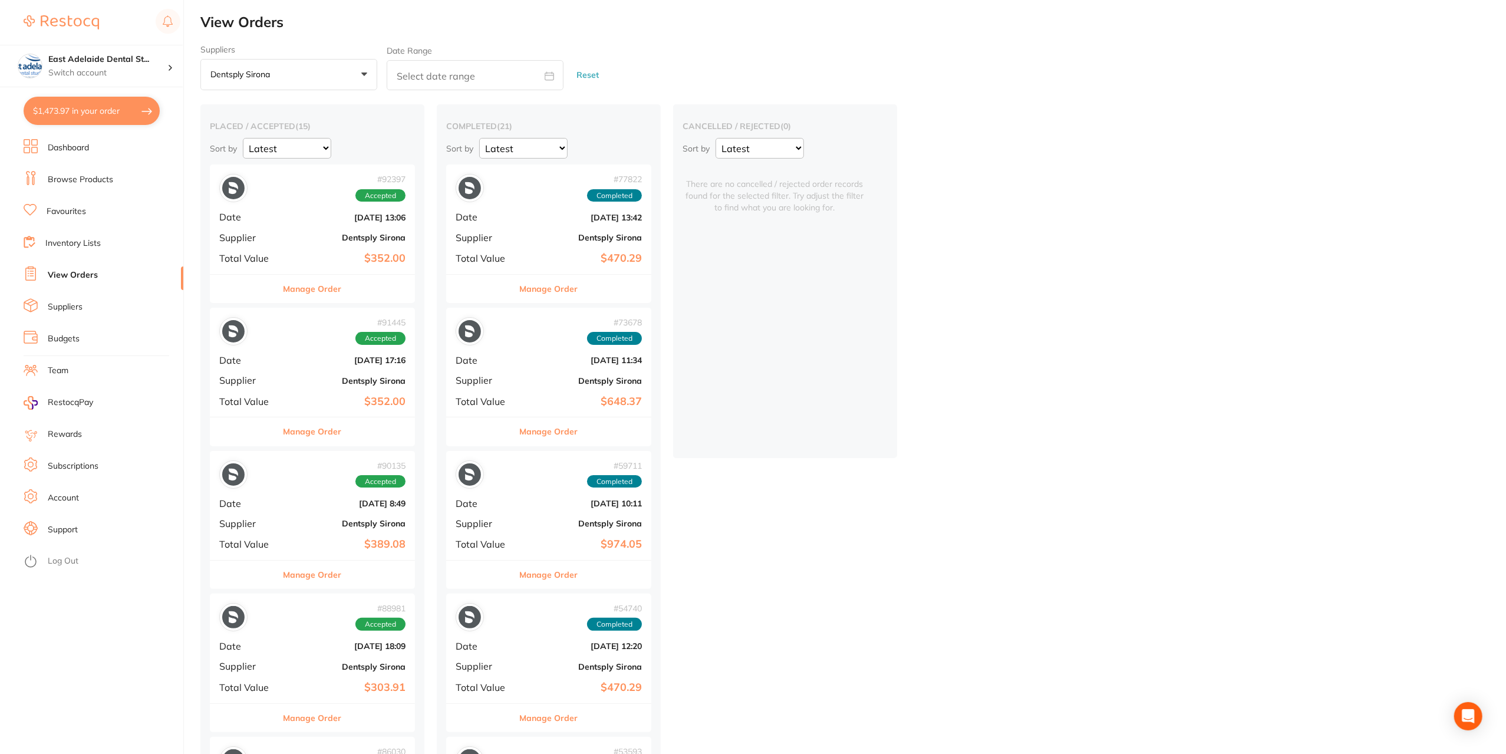
click at [256, 63] on button "Dentsply Sirona +0" at bounding box center [288, 75] width 177 height 32
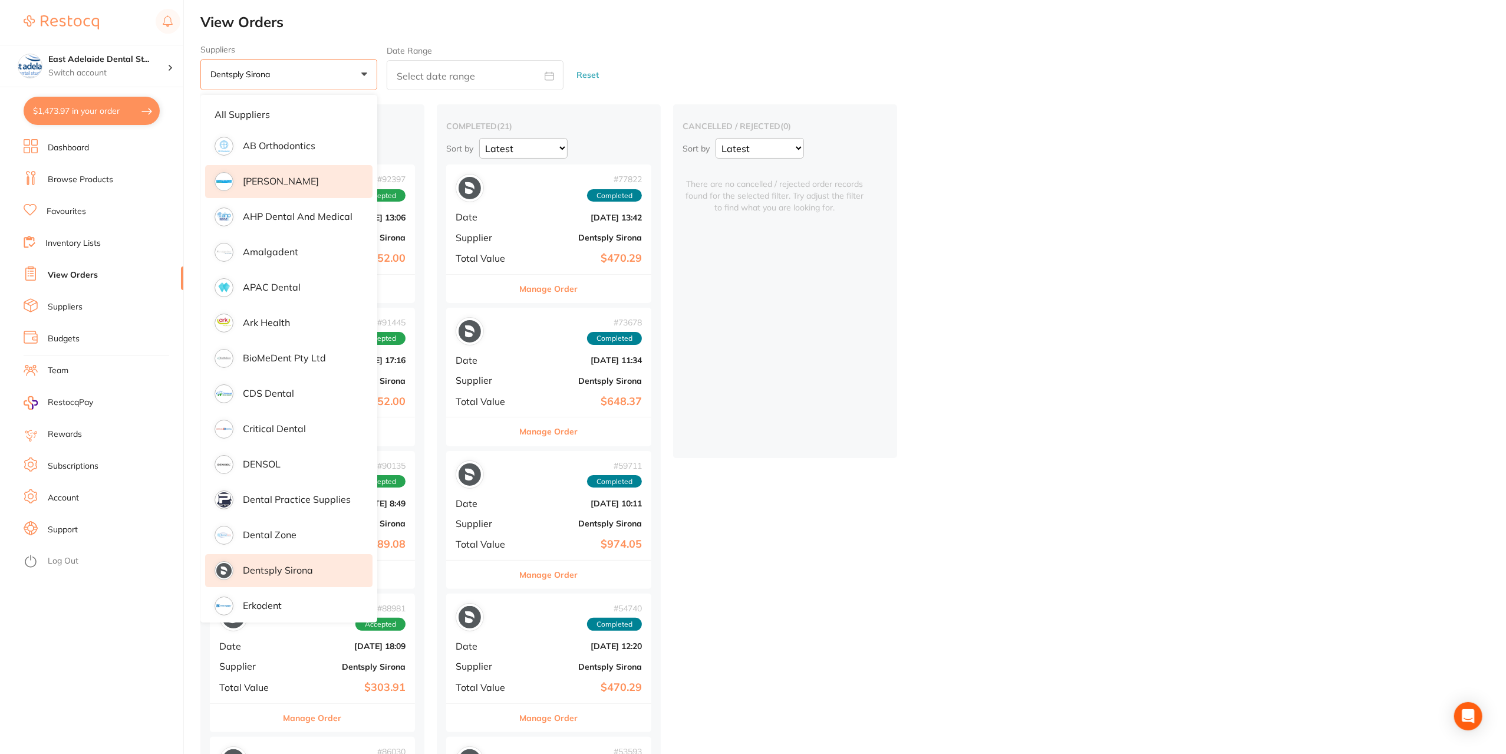
click at [291, 183] on p "[PERSON_NAME]" at bounding box center [281, 181] width 76 height 11
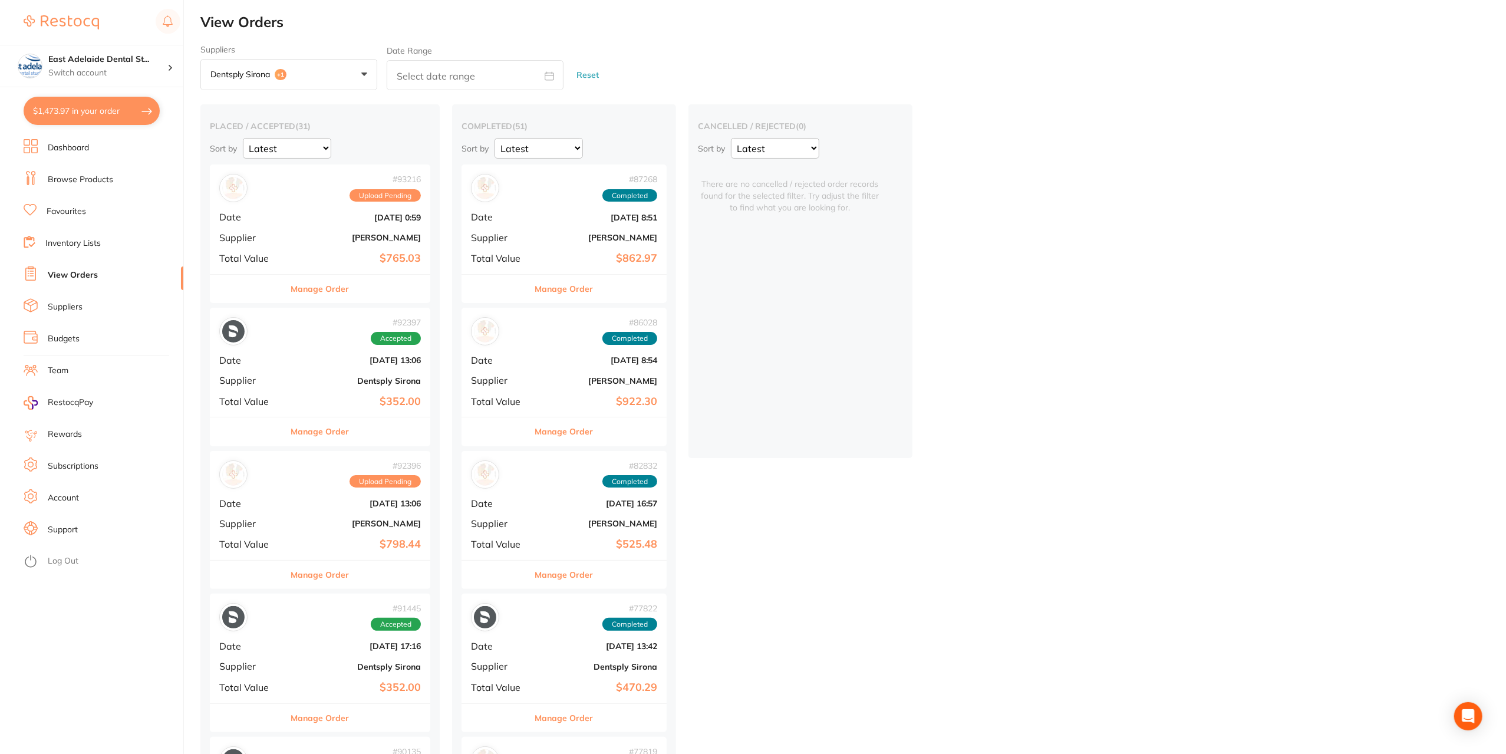
click at [344, 293] on button "Manage Order" at bounding box center [320, 289] width 58 height 28
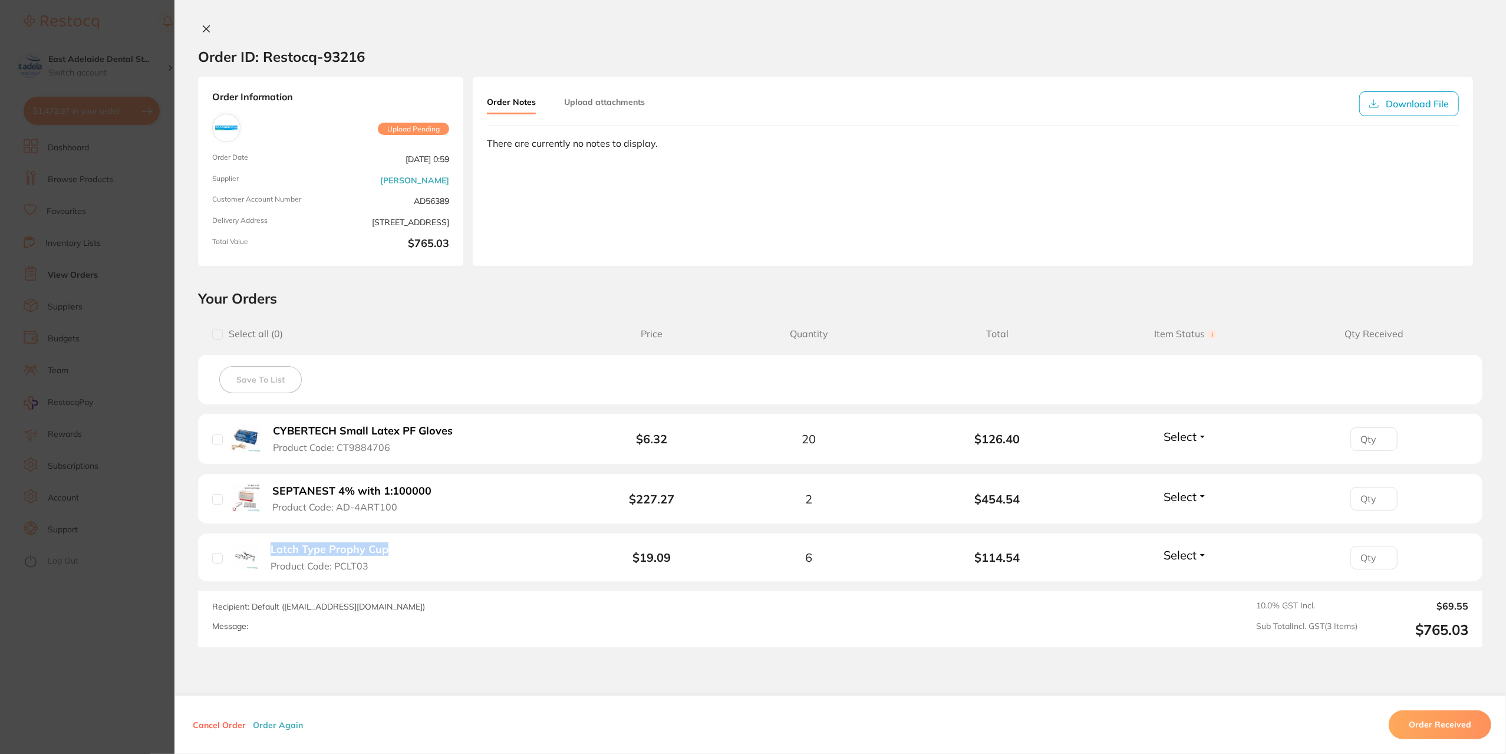
drag, startPoint x: 409, startPoint y: 557, endPoint x: 268, endPoint y: 543, distance: 141.5
click at [268, 543] on div "Latch Type Prophy Cup Product Code: PCLT03" at bounding box center [316, 557] width 209 height 29
copy b "Latch Type Prophy Cup"
click at [106, 150] on section "Order ID: Restocq- 93216 Order Information Upload Pending Order Date [DATE] 0:5…" at bounding box center [753, 377] width 1506 height 754
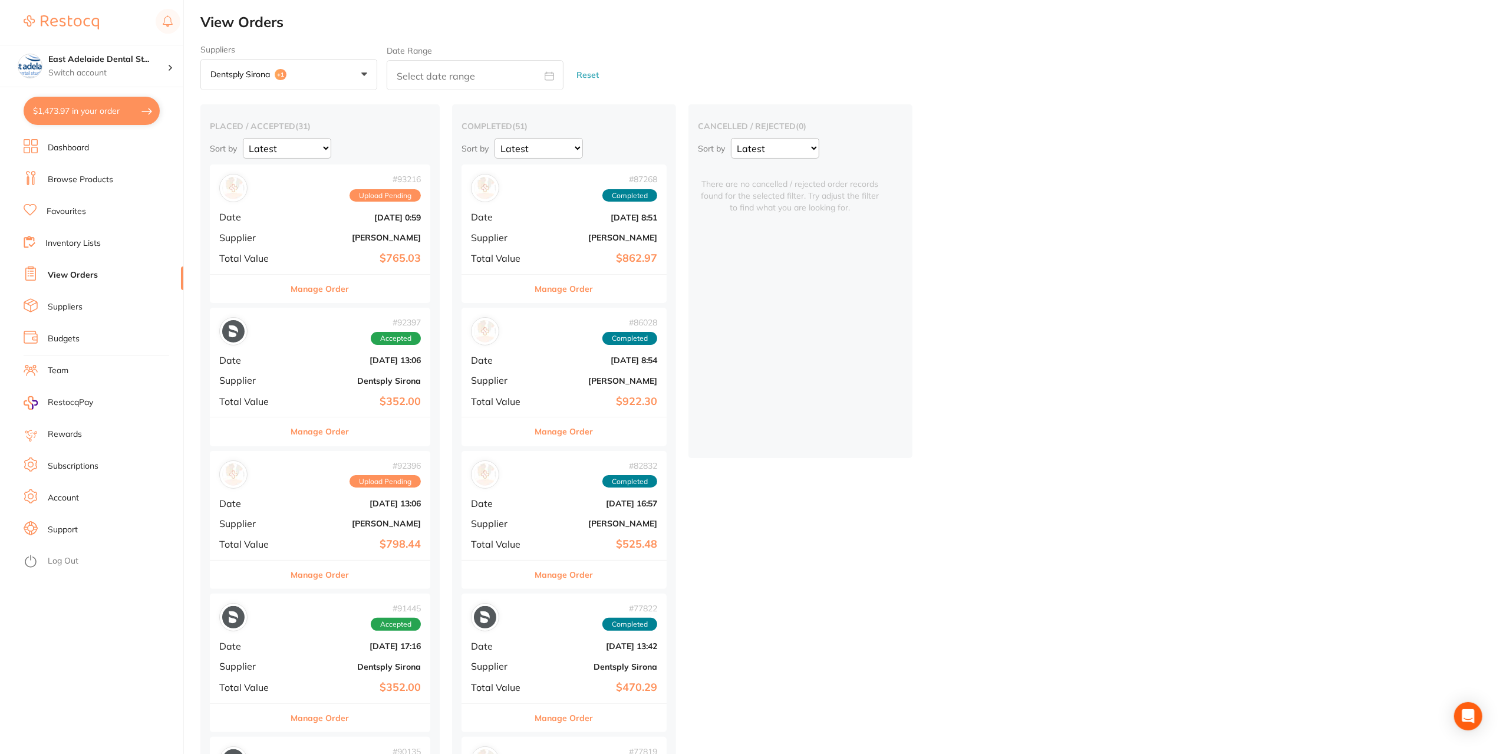
drag, startPoint x: 78, startPoint y: 178, endPoint x: 187, endPoint y: 29, distance: 184.3
click at [78, 177] on link "Browse Products" at bounding box center [80, 180] width 65 height 12
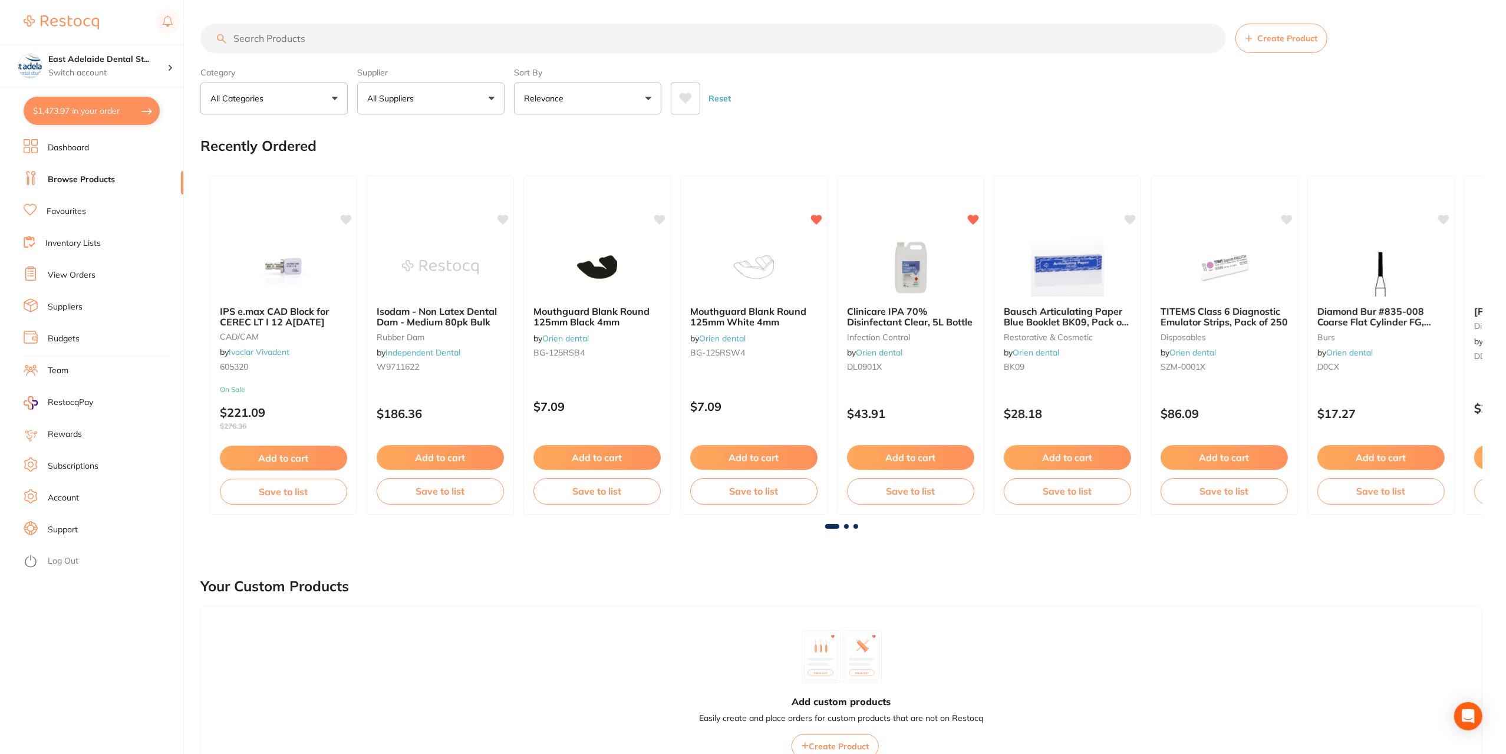
click at [295, 36] on input "search" at bounding box center [713, 38] width 1026 height 29
click at [310, 37] on input "search" at bounding box center [713, 38] width 1026 height 29
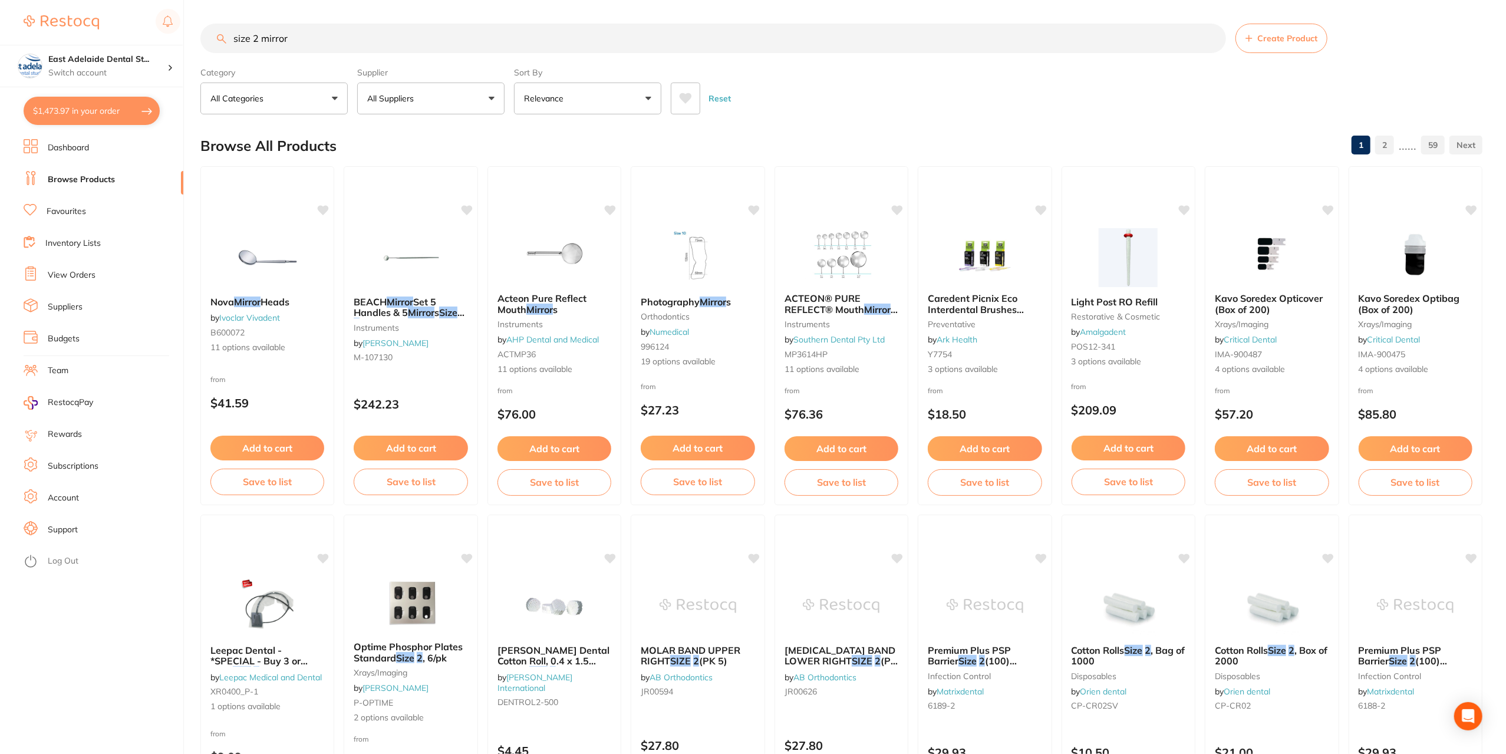
click at [585, 80] on div "Sort By Relevance Highest Price Lowest Price On Sale Relevance Clear" at bounding box center [587, 88] width 147 height 52
click at [585, 87] on button "Relevance" at bounding box center [587, 99] width 147 height 32
drag, startPoint x: 595, startPoint y: 171, endPoint x: 775, endPoint y: 115, distance: 188.9
click at [598, 169] on li "Lowest Price" at bounding box center [588, 166] width 138 height 25
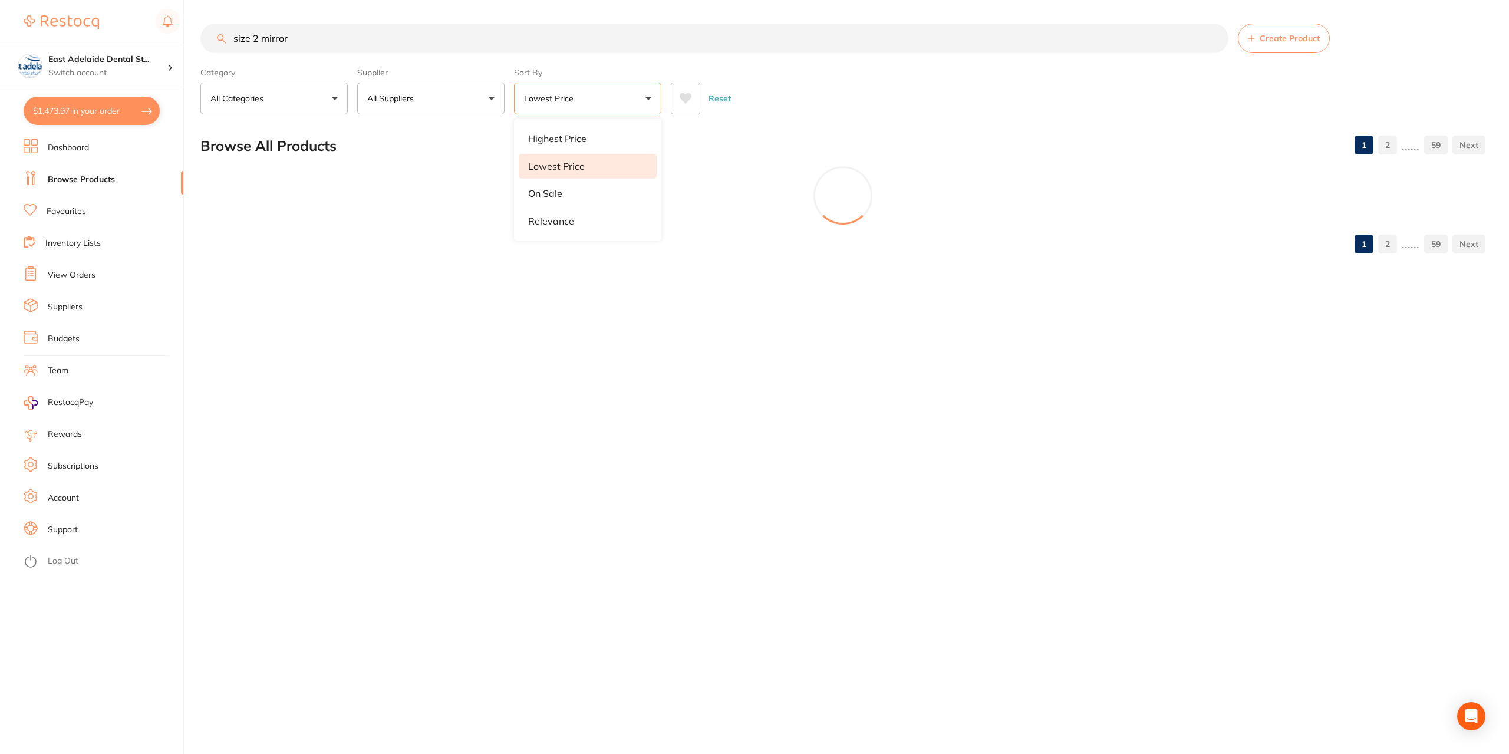
click at [872, 61] on section "size 2 mirror Create Product Category All Categories All Categories anaesthetic…" at bounding box center [842, 69] width 1285 height 91
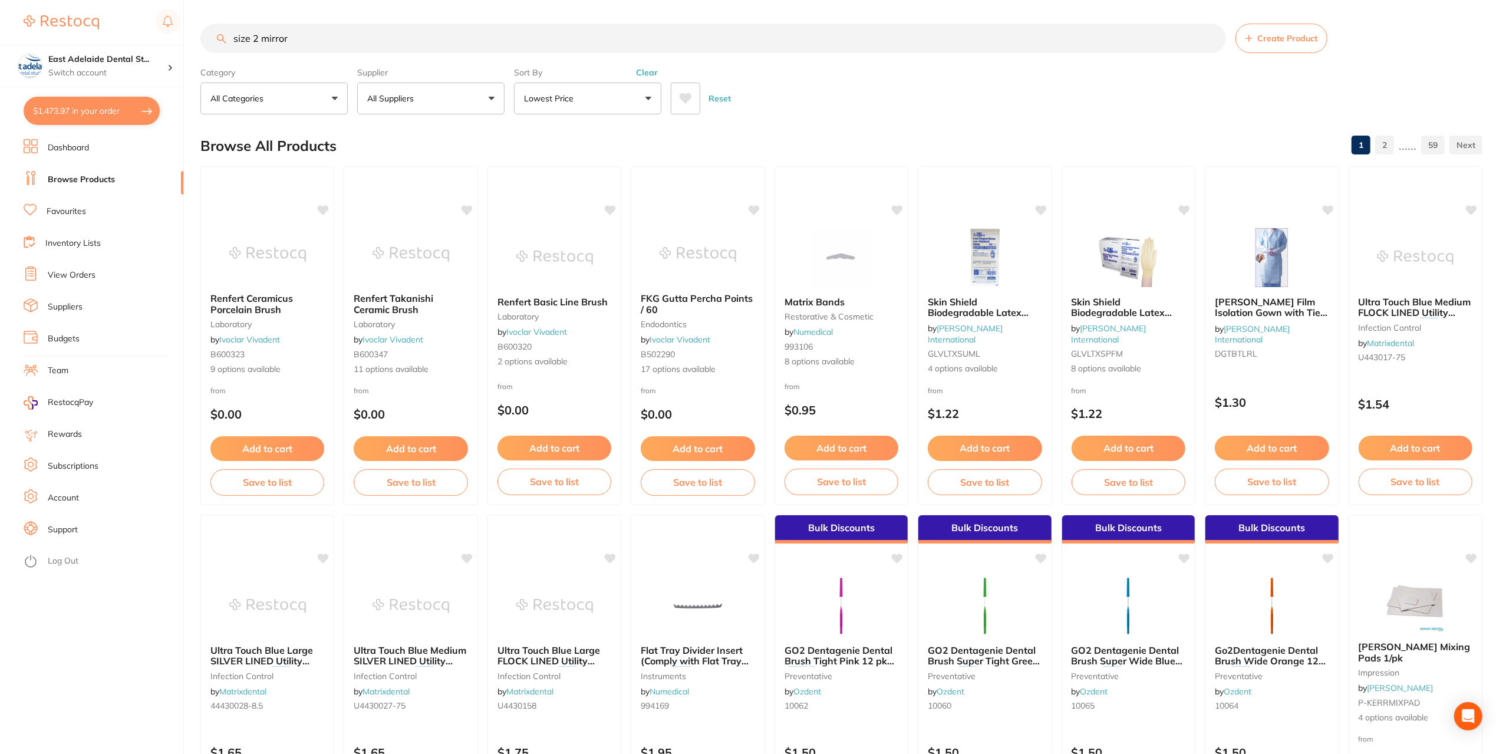
click at [593, 98] on button "Lowest Price" at bounding box center [587, 99] width 147 height 32
click at [578, 225] on li "Relevance" at bounding box center [588, 221] width 138 height 25
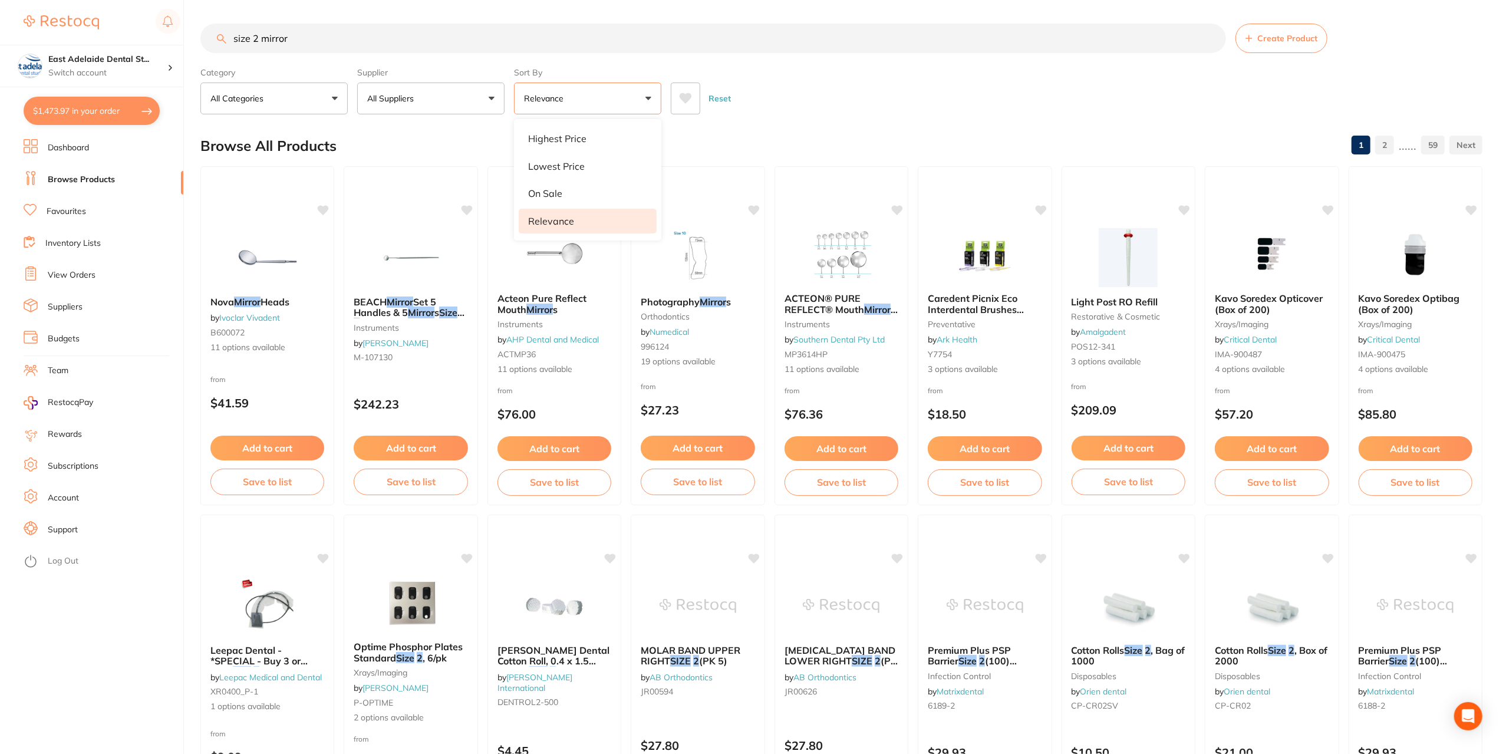
click at [762, 104] on div "Reset" at bounding box center [1072, 93] width 802 height 41
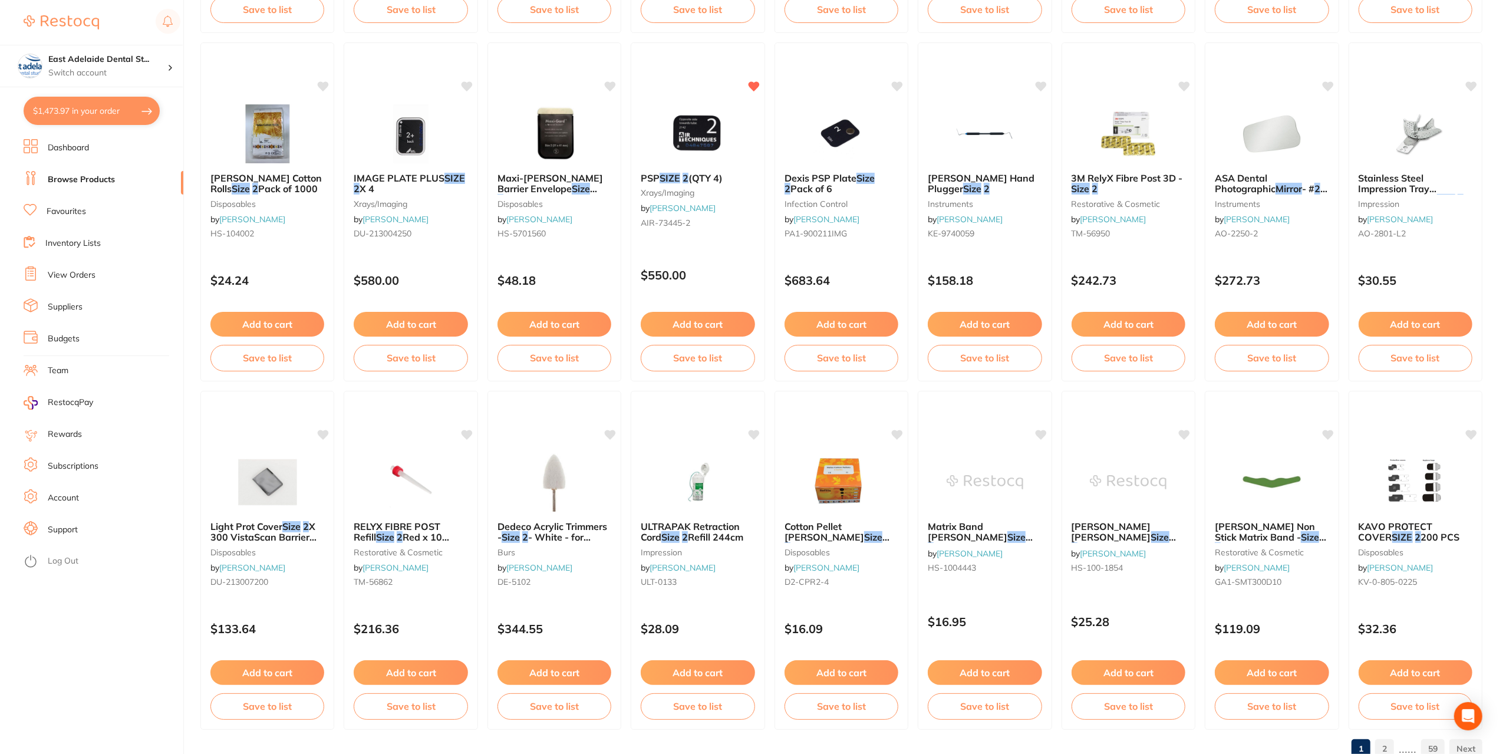
scroll to position [1554, 0]
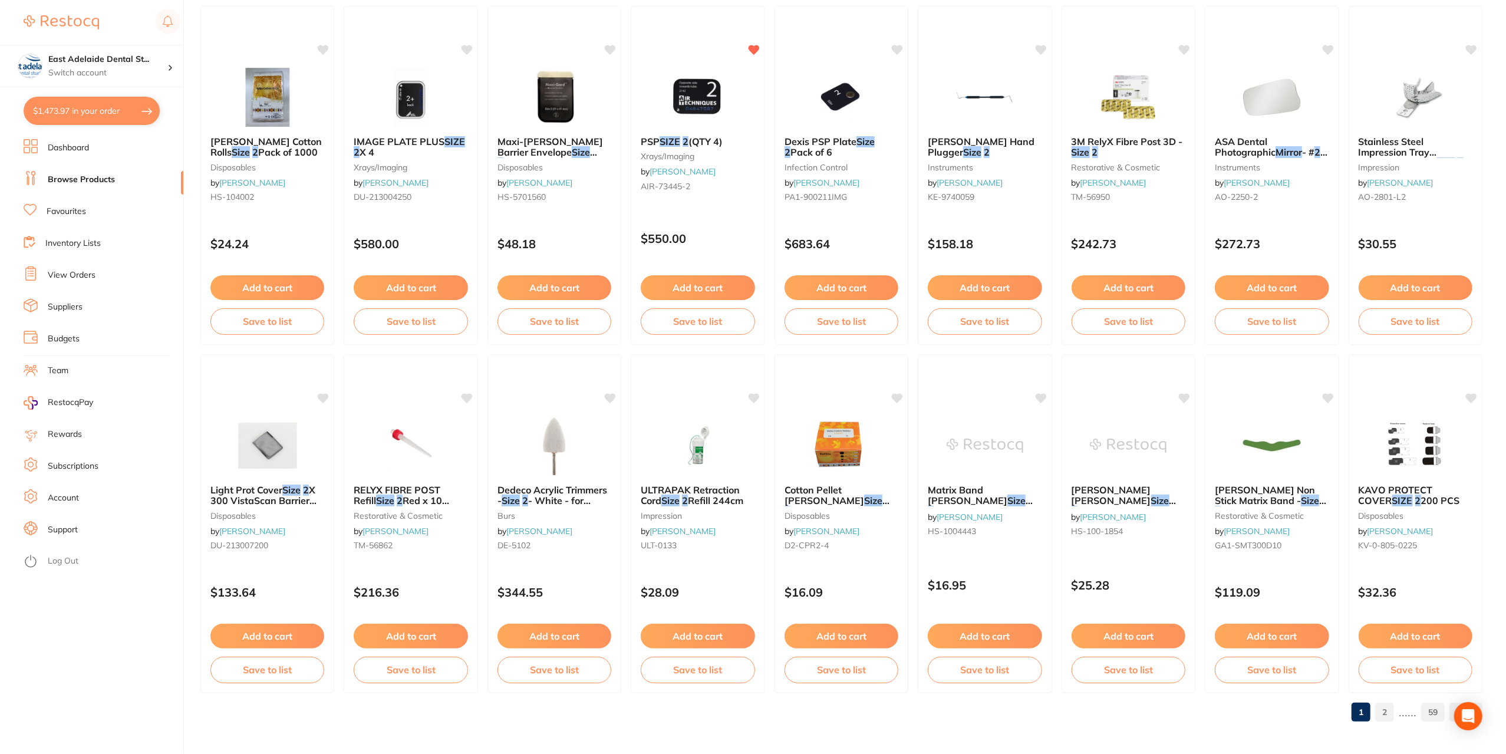
click at [1394, 715] on link "2" at bounding box center [1384, 712] width 19 height 24
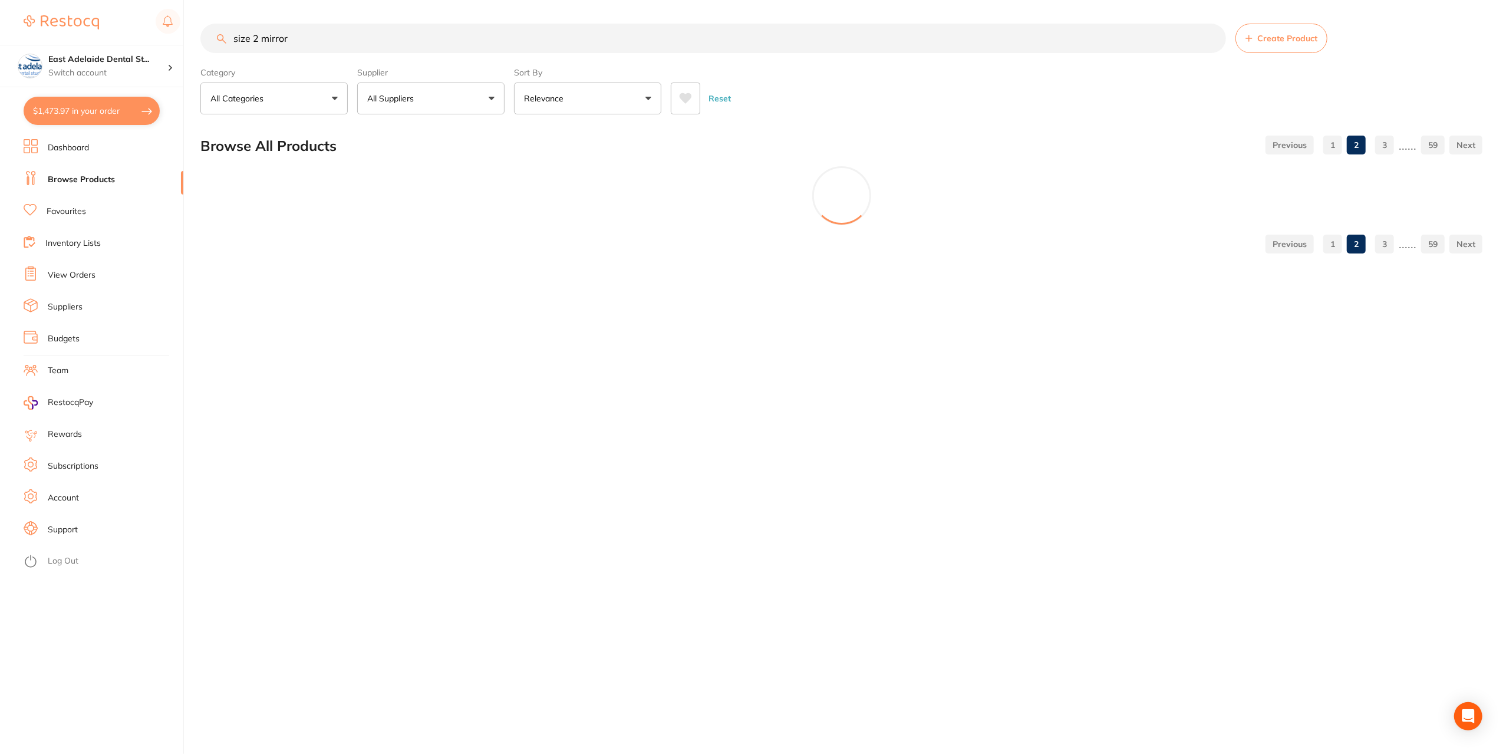
scroll to position [0, 0]
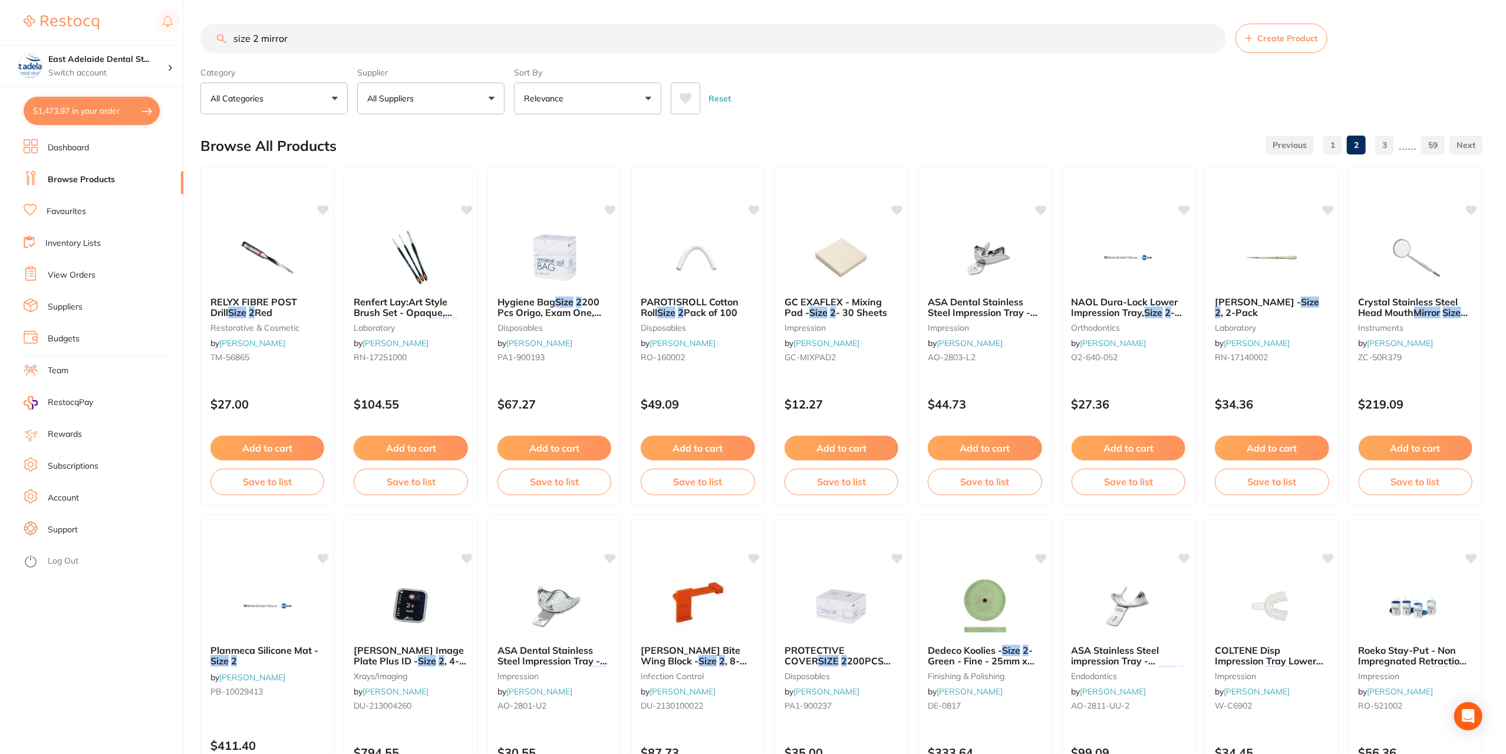
click at [361, 43] on input "size 2 mirror" at bounding box center [713, 38] width 1026 height 29
type input "size 2 mirror head"
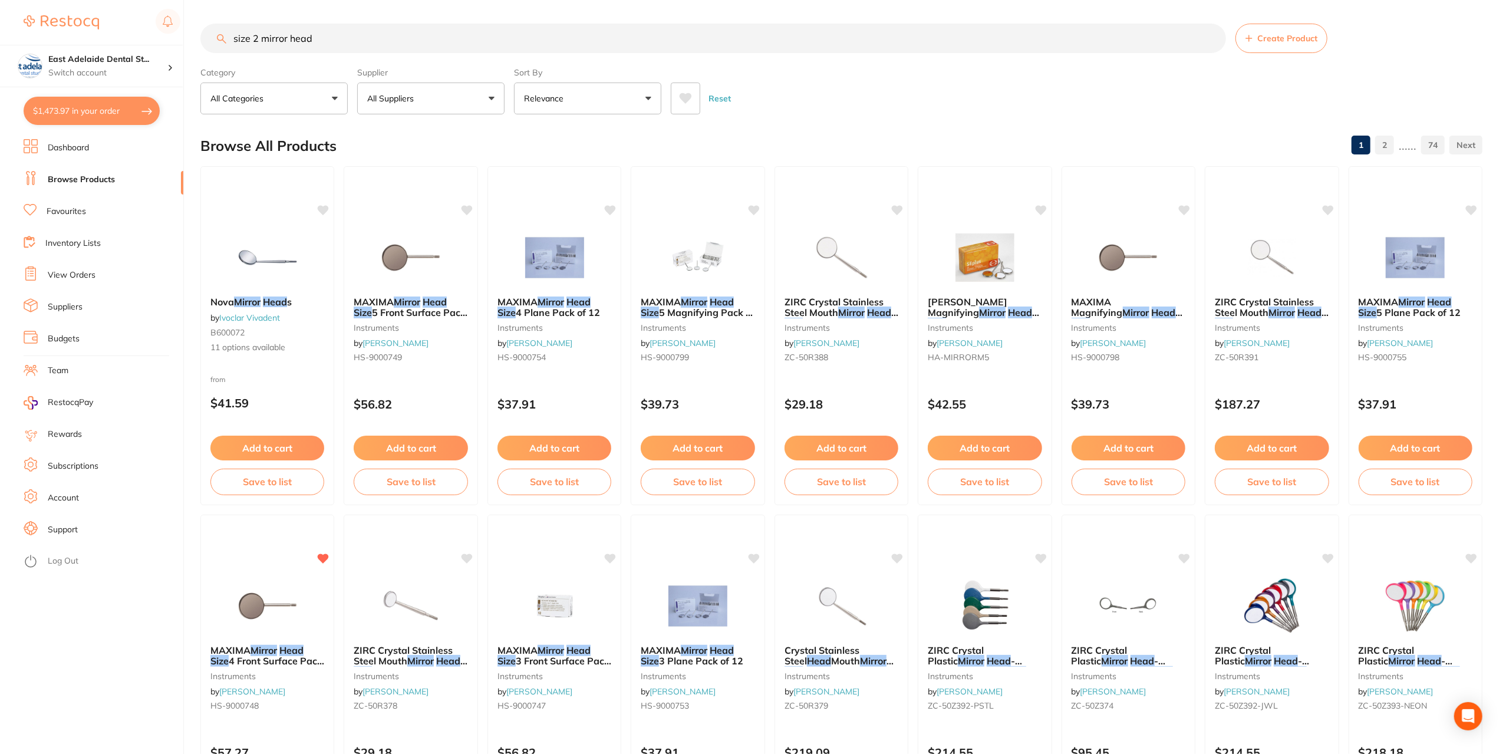
click at [452, 106] on button "All Suppliers" at bounding box center [430, 99] width 147 height 32
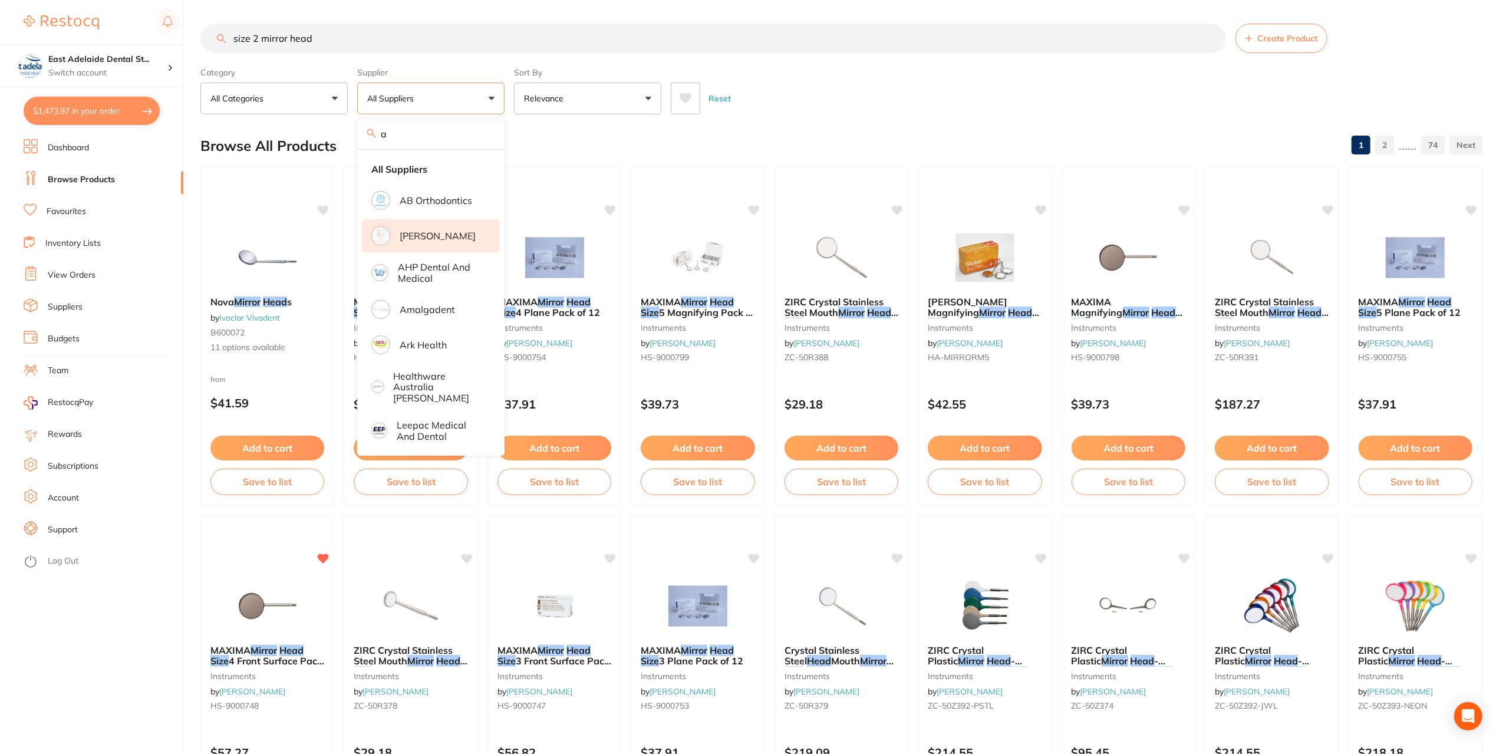
type input "a"
drag, startPoint x: 479, startPoint y: 241, endPoint x: 513, endPoint y: 175, distance: 74.4
click at [479, 241] on li "[PERSON_NAME]" at bounding box center [431, 235] width 138 height 33
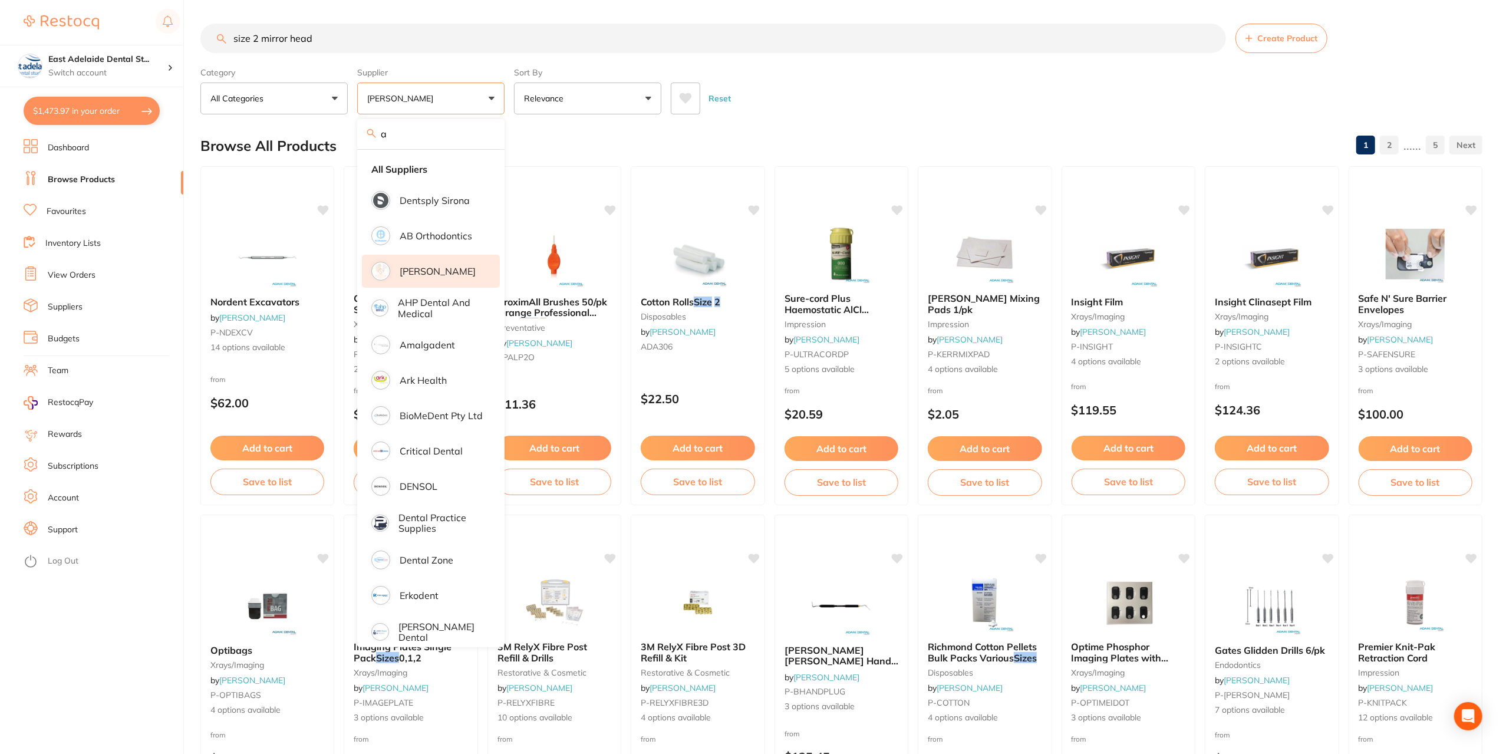
click at [533, 133] on div "Browse All Products 1 2 ...... 5" at bounding box center [841, 145] width 1282 height 39
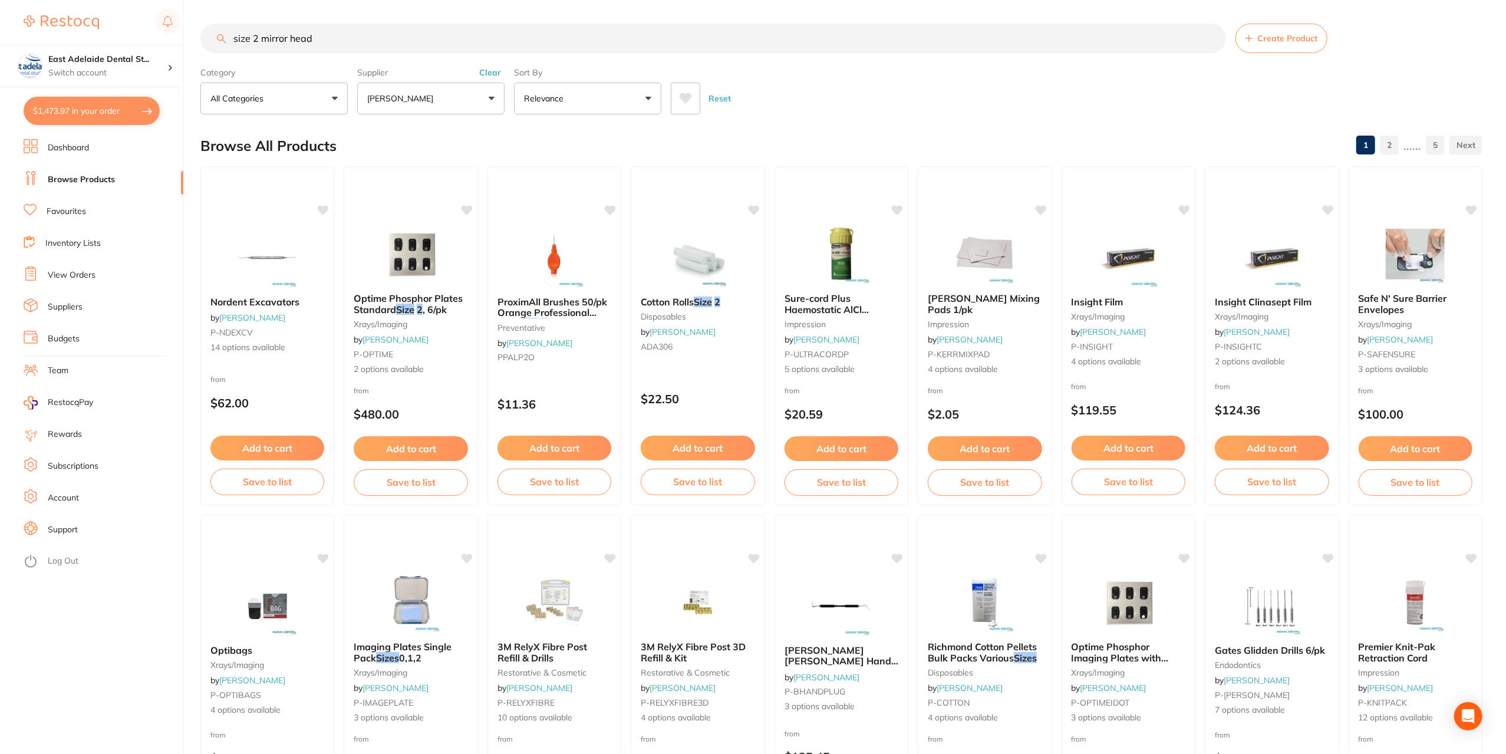
drag, startPoint x: 288, startPoint y: 40, endPoint x: 322, endPoint y: 36, distance: 34.4
click at [322, 36] on input "size 2 mirror head" at bounding box center [713, 38] width 1026 height 29
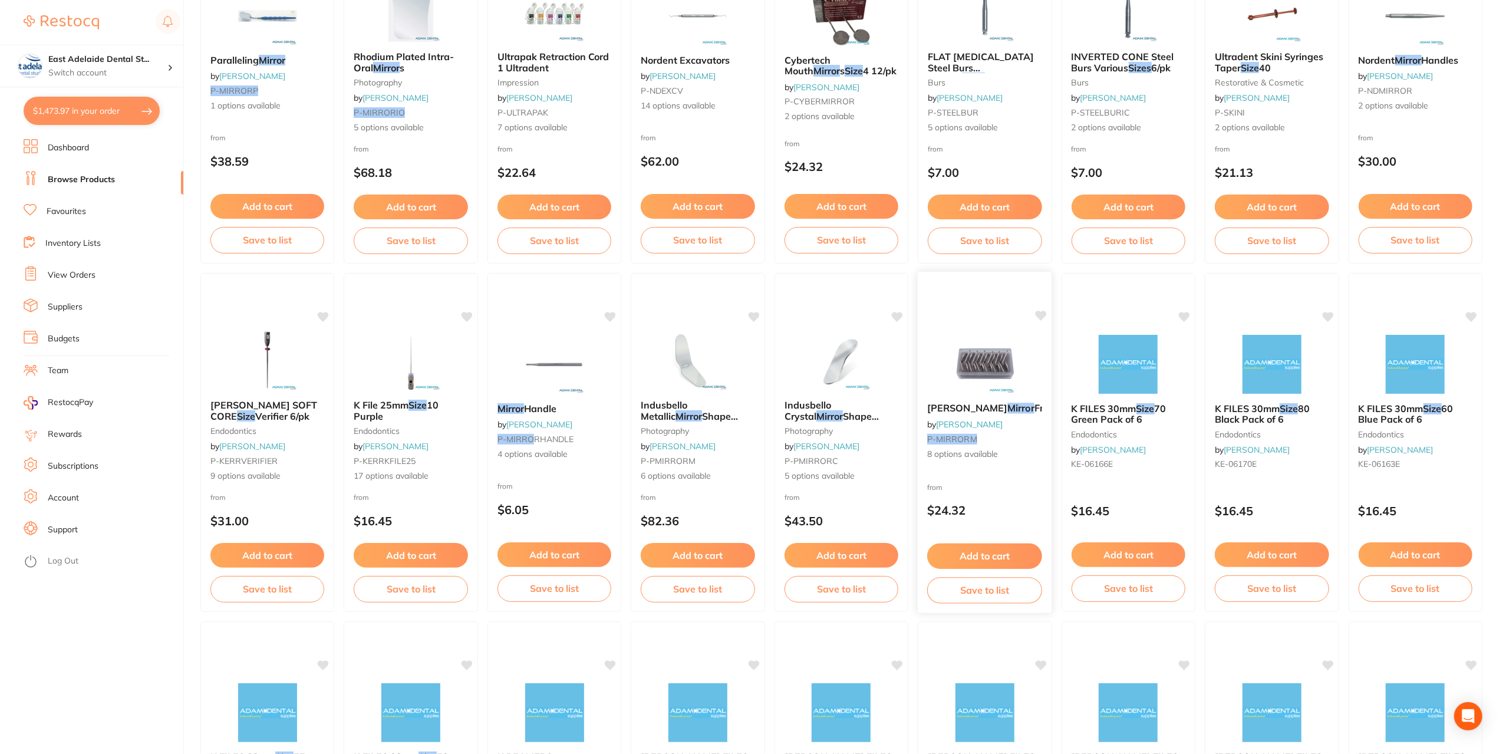
scroll to position [943, 0]
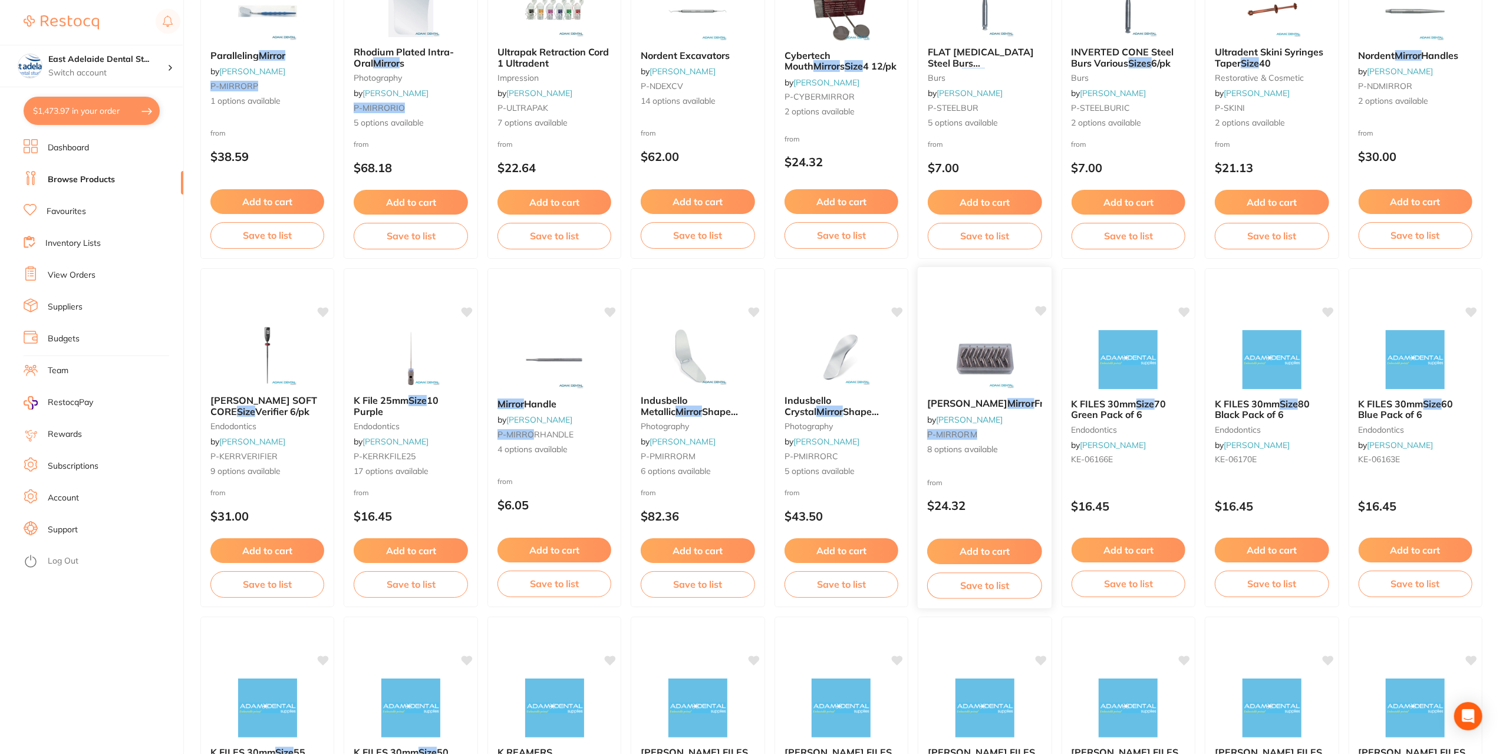
click at [970, 344] on img at bounding box center [984, 359] width 77 height 60
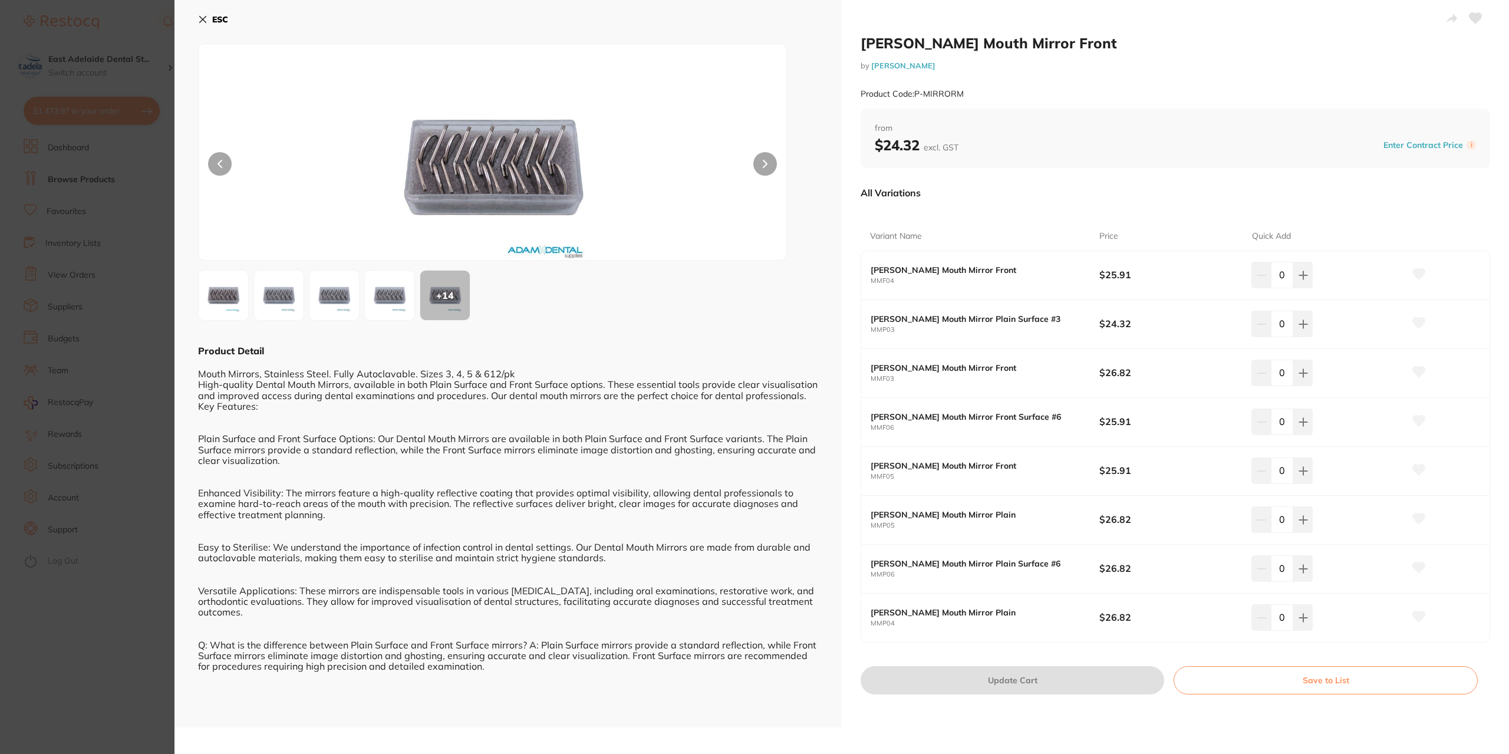
click at [229, 290] on img at bounding box center [223, 295] width 42 height 42
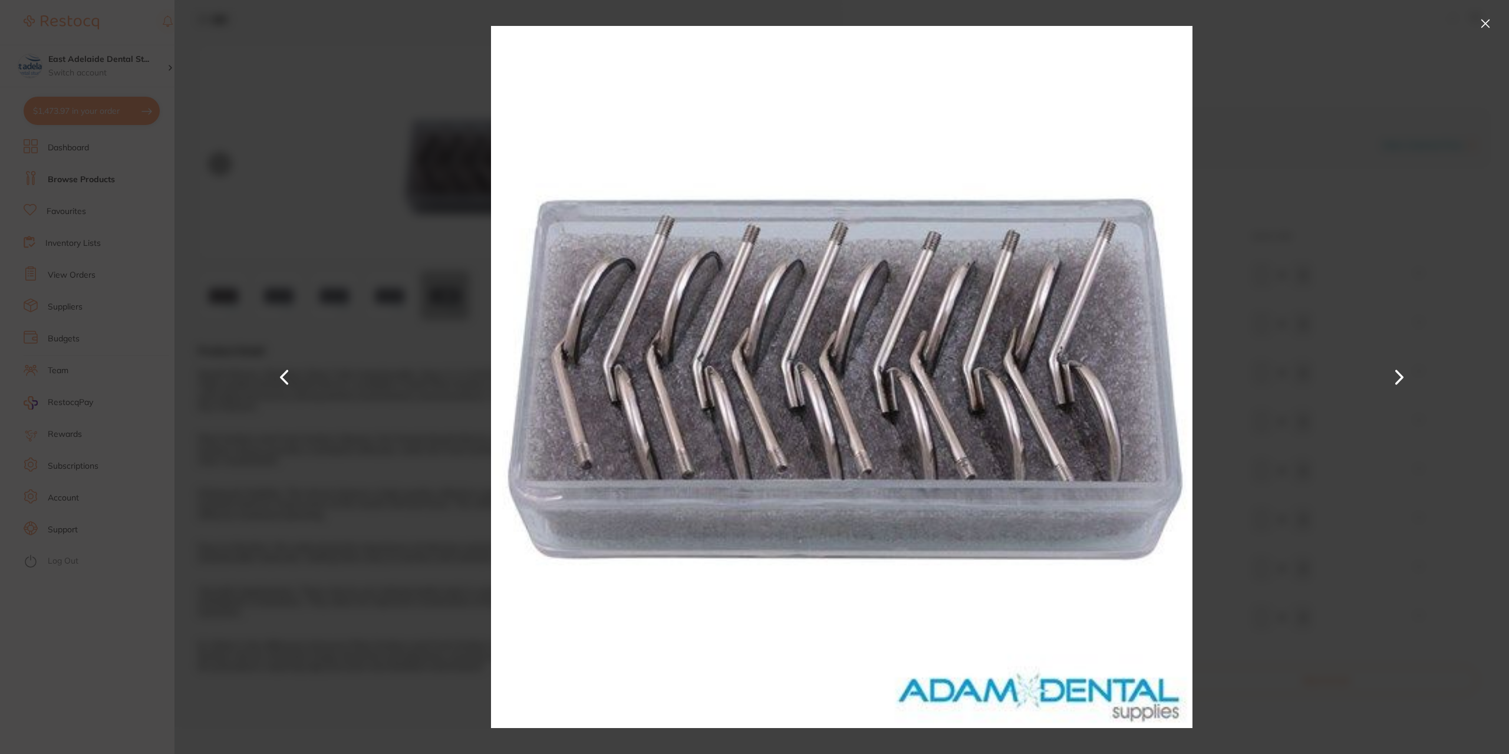
click at [269, 293] on div at bounding box center [841, 377] width 1335 height 754
click at [1493, 19] on button at bounding box center [1485, 23] width 19 height 19
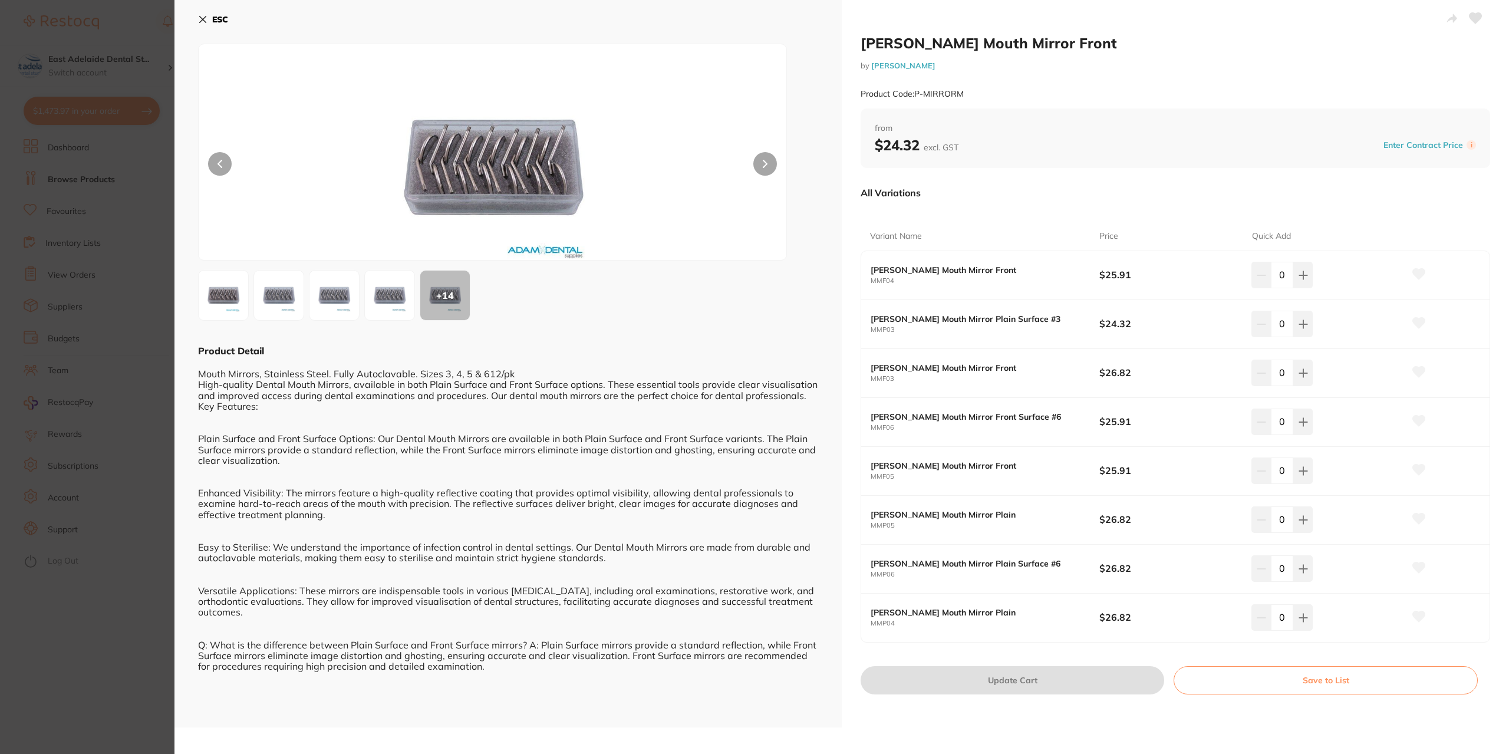
click at [200, 18] on icon at bounding box center [202, 19] width 9 height 9
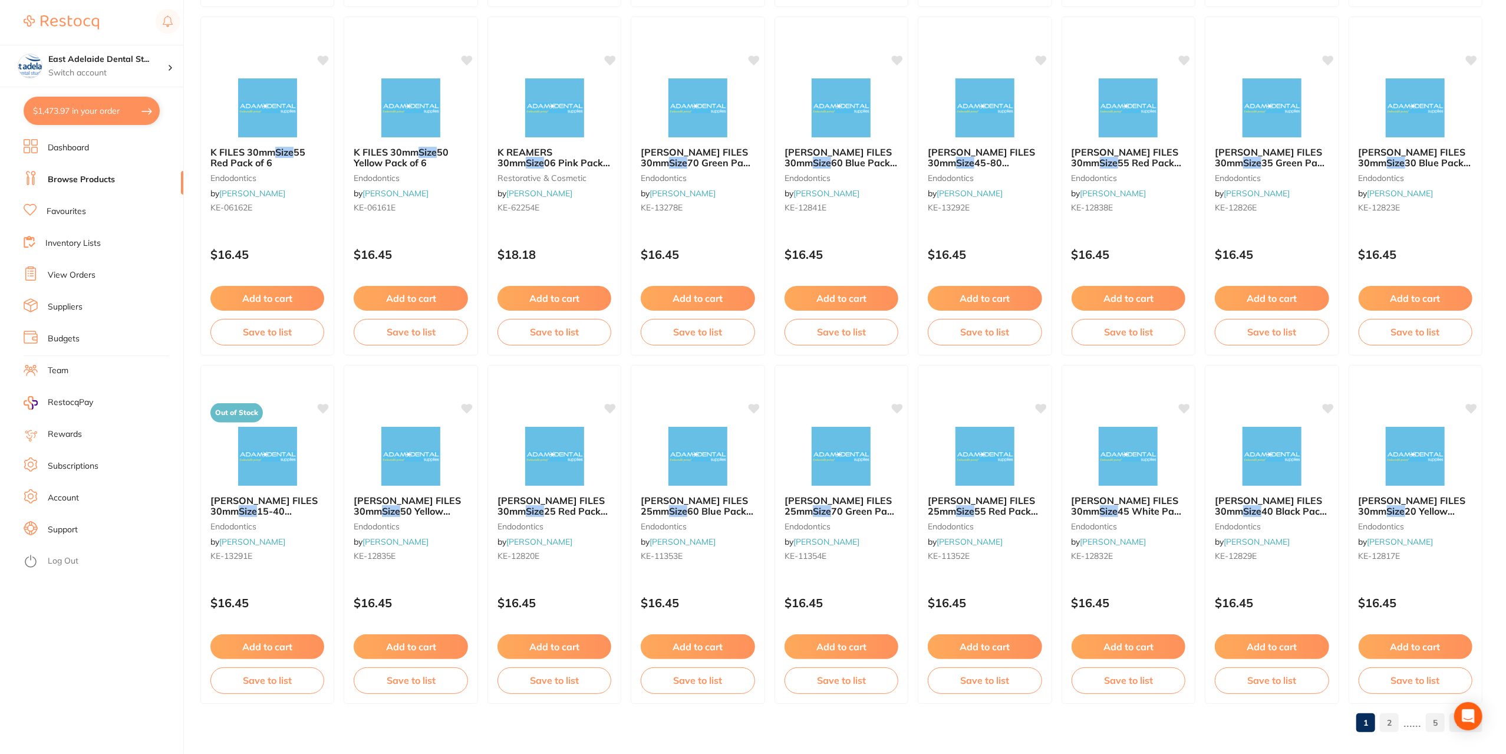
scroll to position [1554, 0]
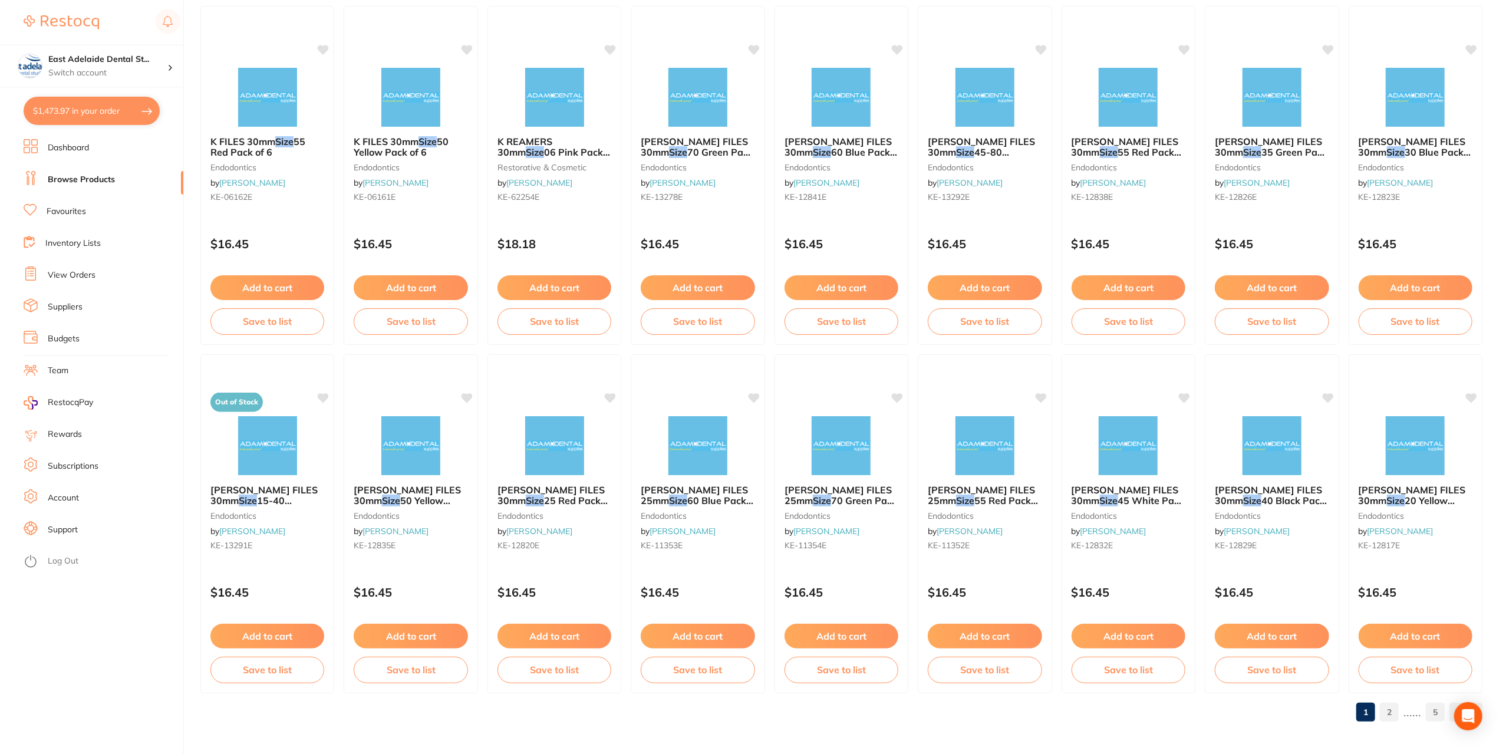
click at [1395, 713] on link "2" at bounding box center [1389, 712] width 19 height 24
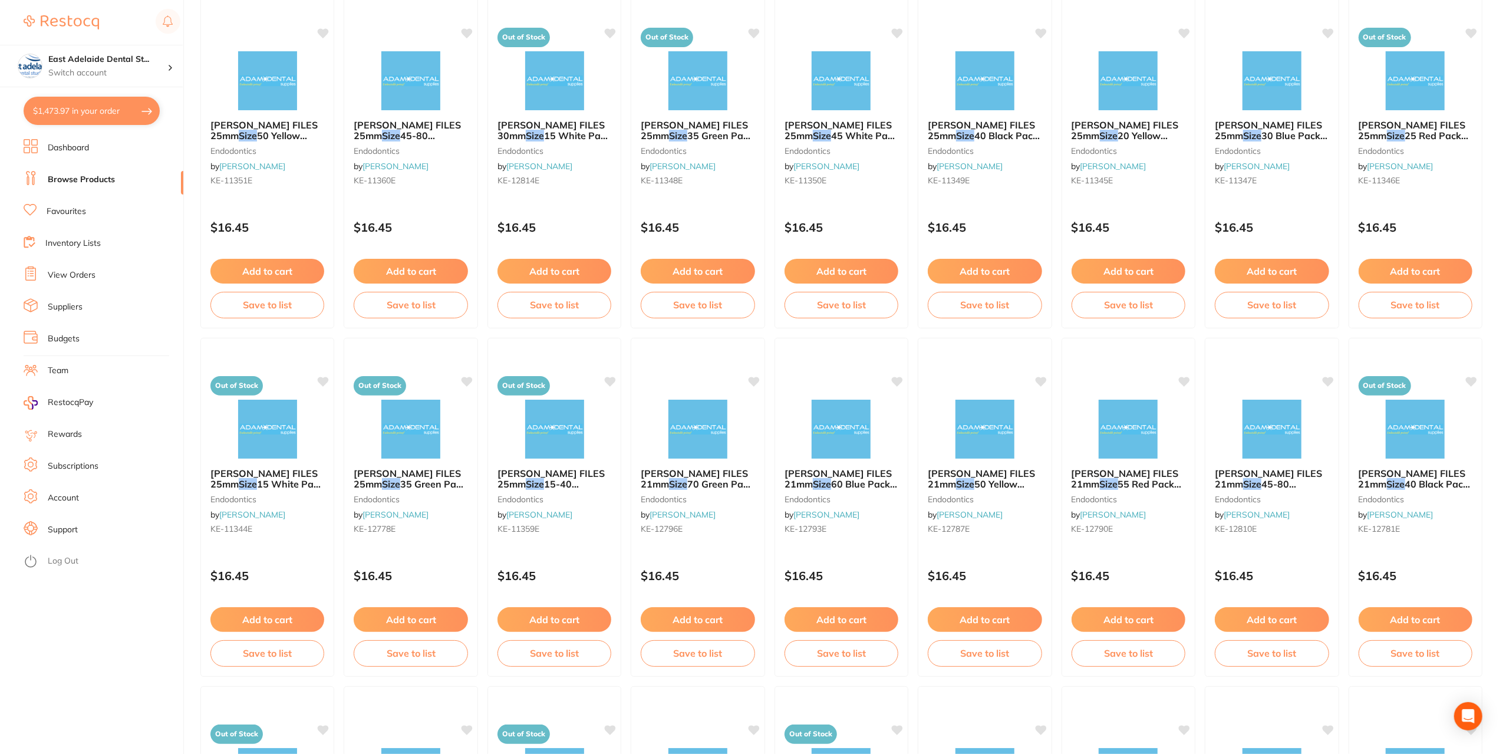
scroll to position [0, 0]
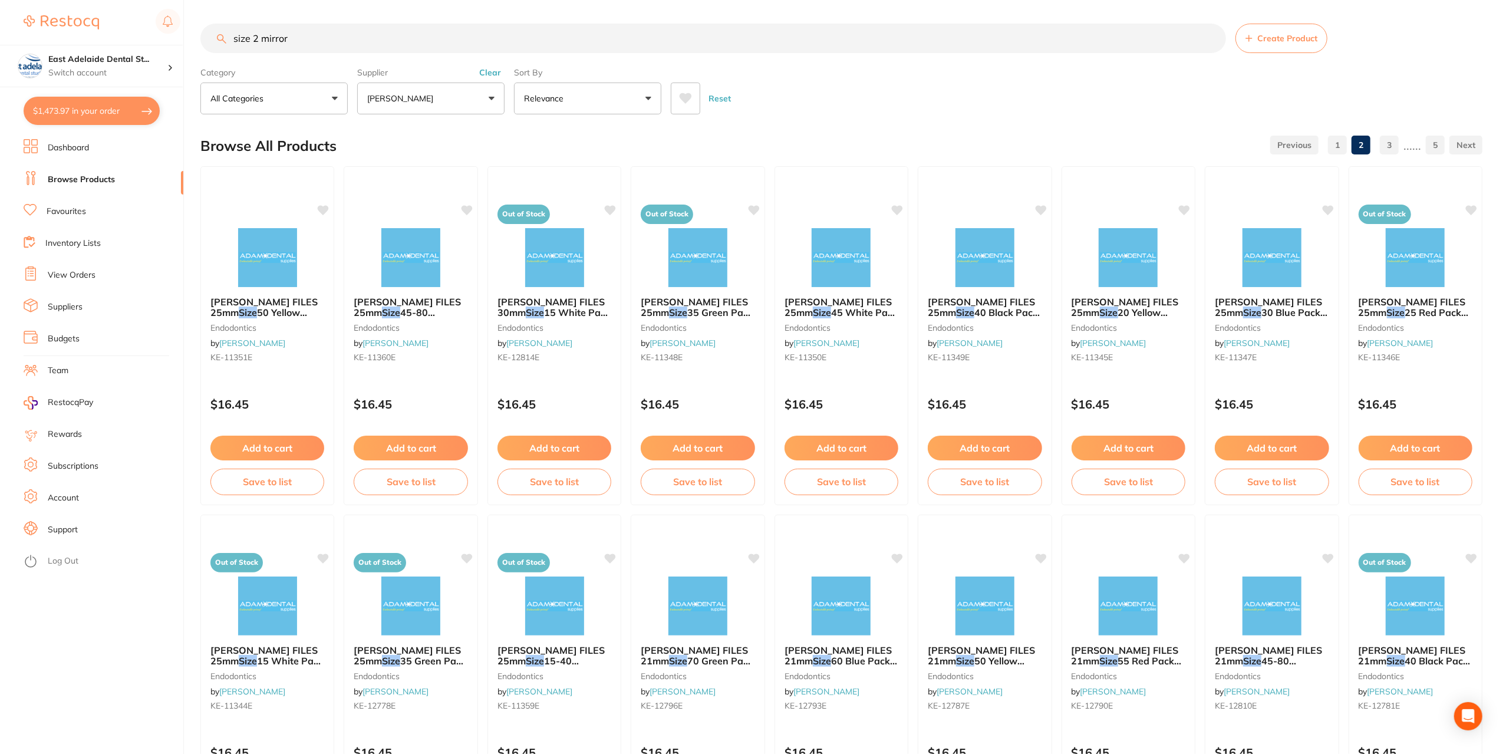
click at [477, 96] on button "[PERSON_NAME]" at bounding box center [430, 99] width 147 height 32
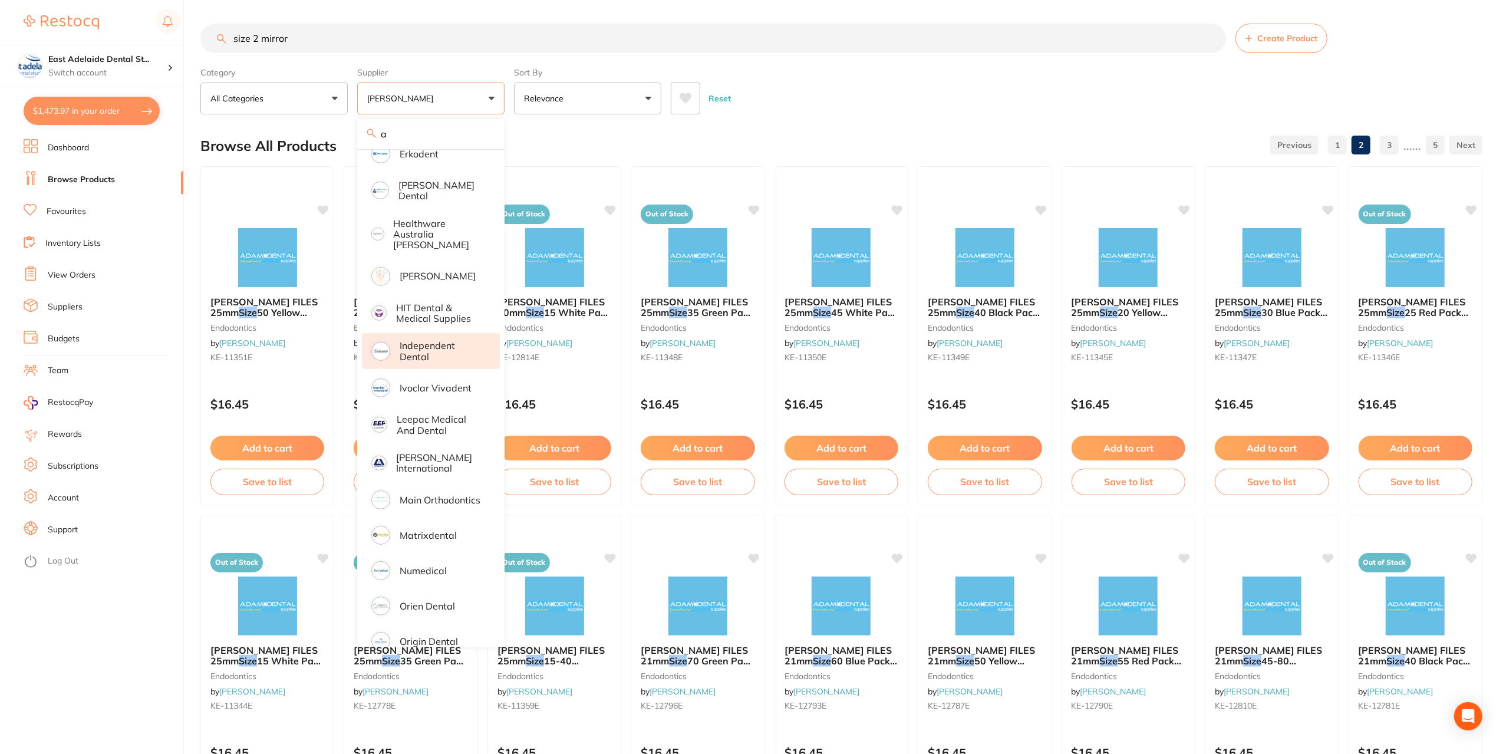
scroll to position [413, 0]
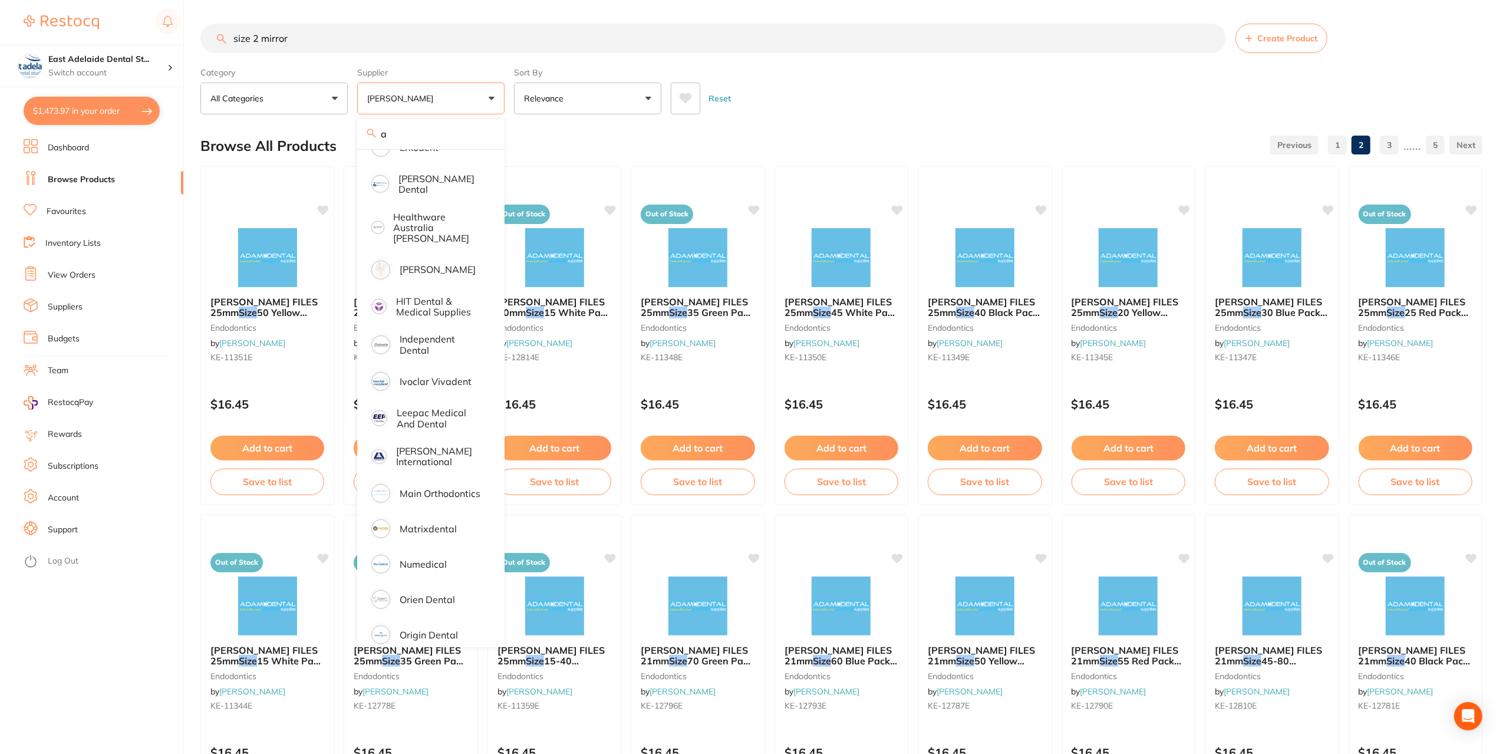
drag, startPoint x: 436, startPoint y: 519, endPoint x: 511, endPoint y: 443, distance: 107.1
click at [436, 523] on p "Matrixdental" at bounding box center [428, 528] width 57 height 11
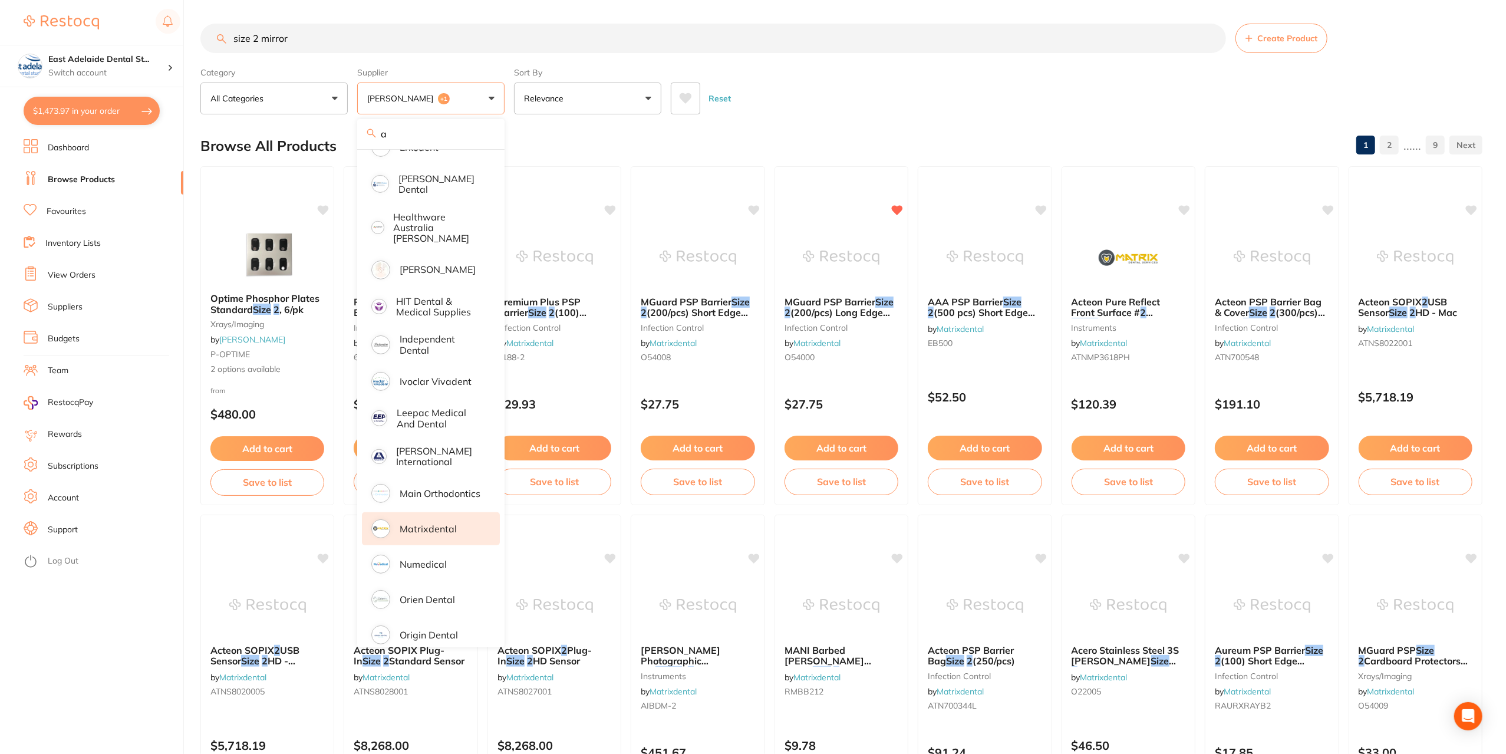
click at [632, 143] on div "Browse All Products 1 2 ...... 9" at bounding box center [841, 145] width 1282 height 39
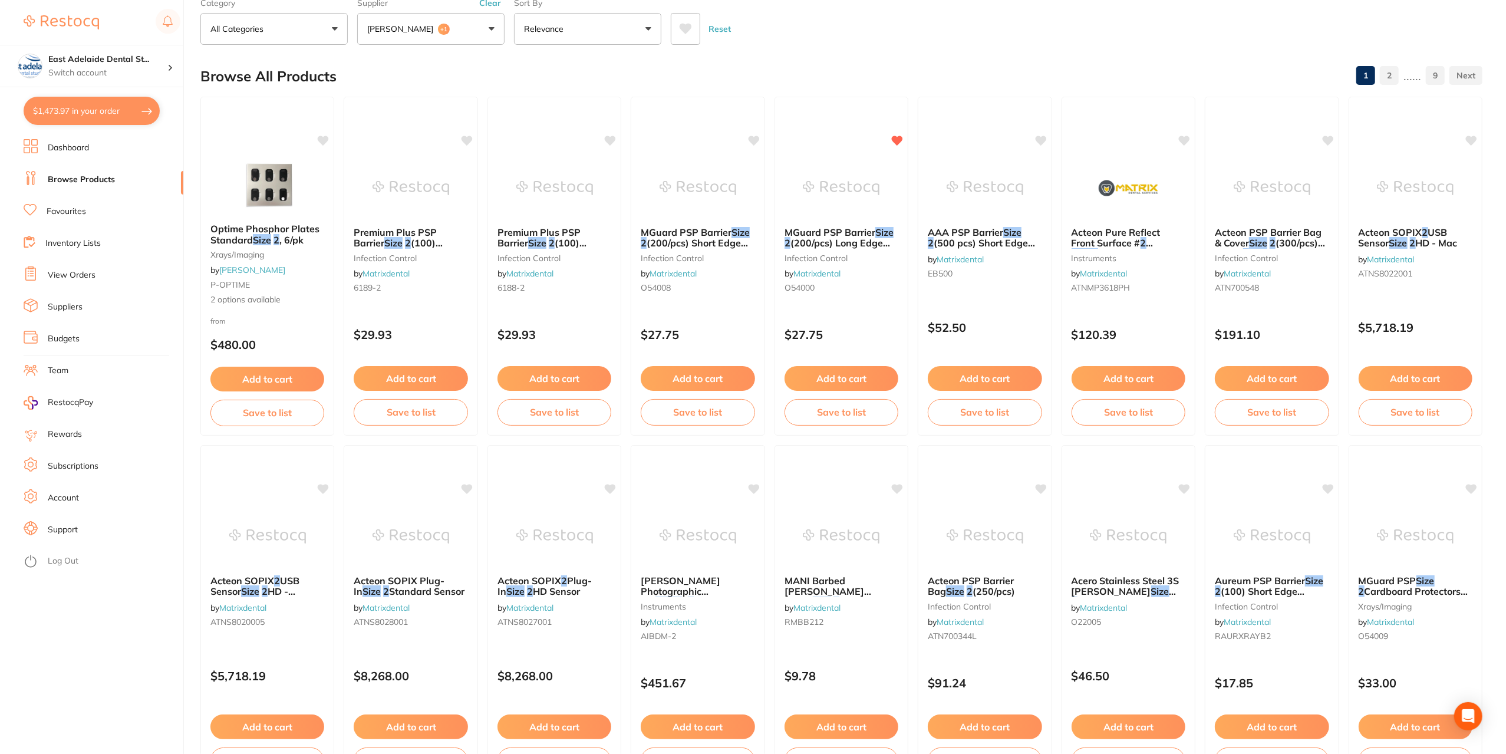
scroll to position [0, 0]
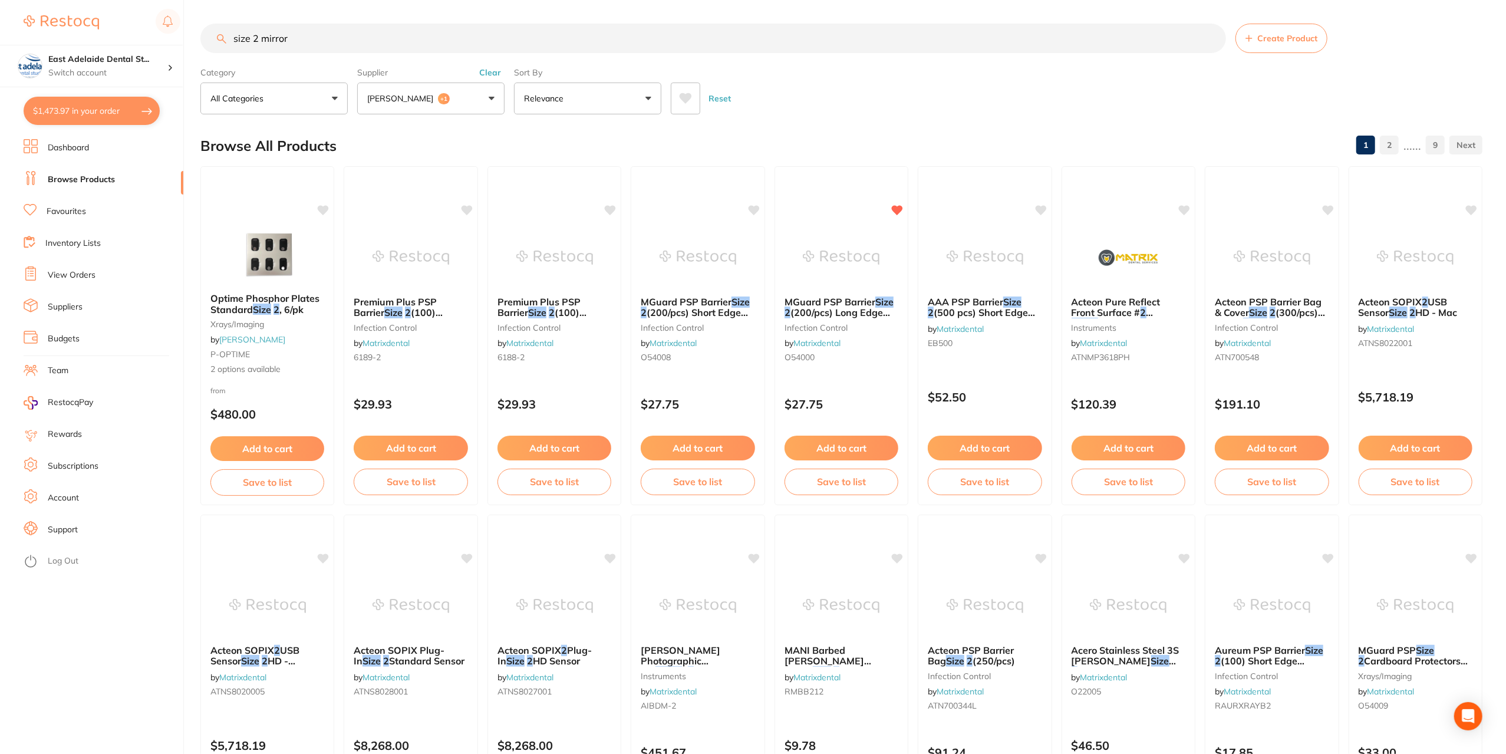
click at [388, 36] on input "size 2 mirror" at bounding box center [713, 38] width 1026 height 29
click at [390, 35] on input "size 2 mirror ead" at bounding box center [713, 38] width 1026 height 29
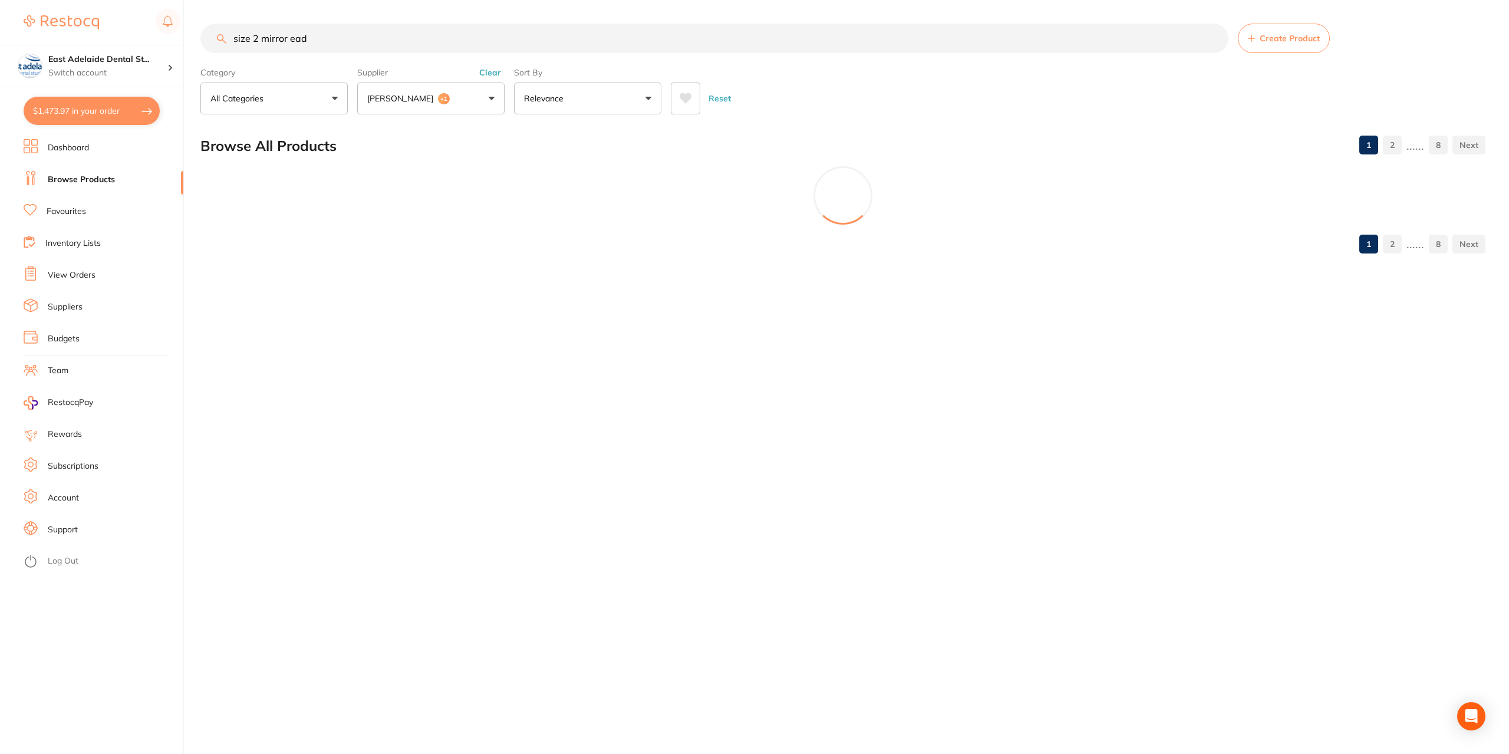
drag, startPoint x: 307, startPoint y: 34, endPoint x: 291, endPoint y: 37, distance: 15.6
click at [291, 37] on input "size 2 mirror ead" at bounding box center [714, 38] width 1028 height 29
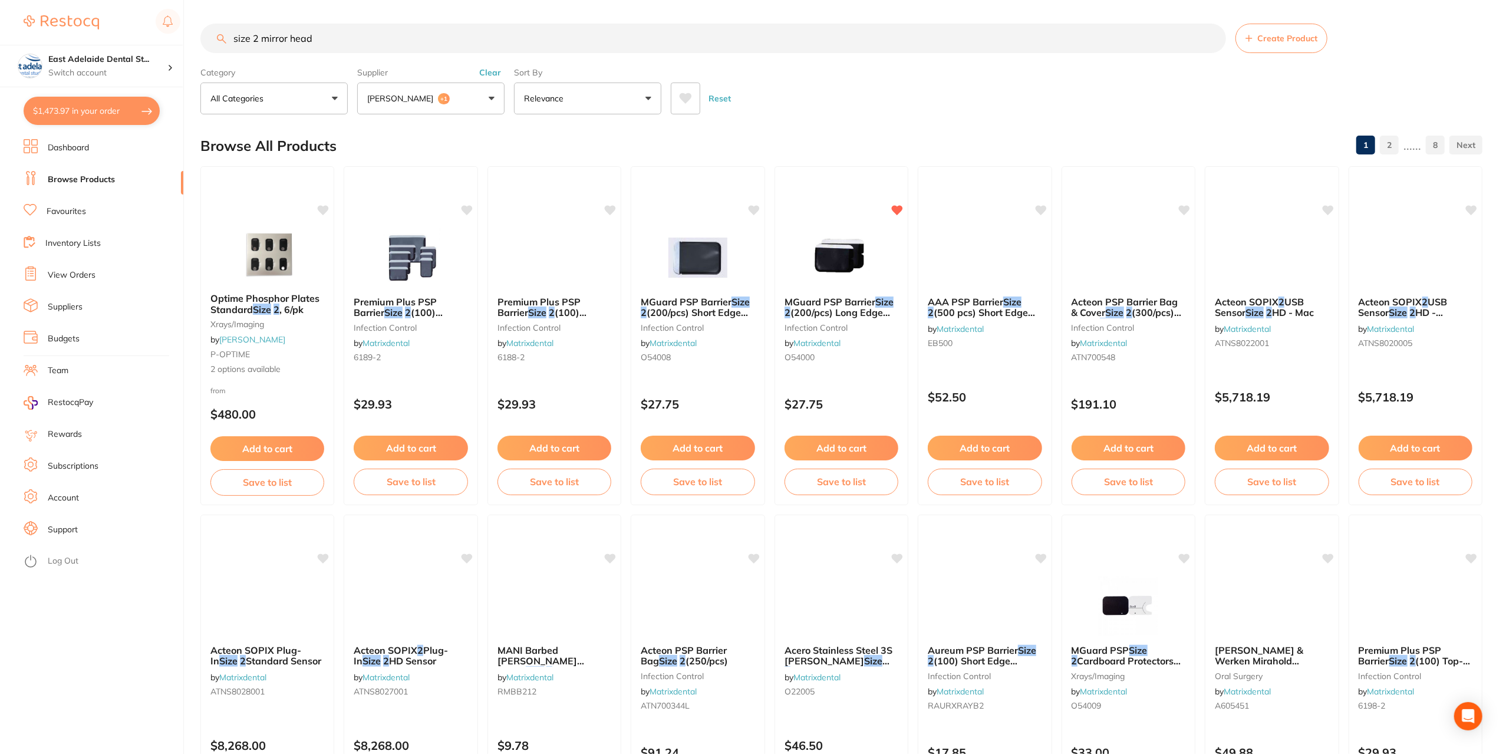
type input "size 2 mirror head"
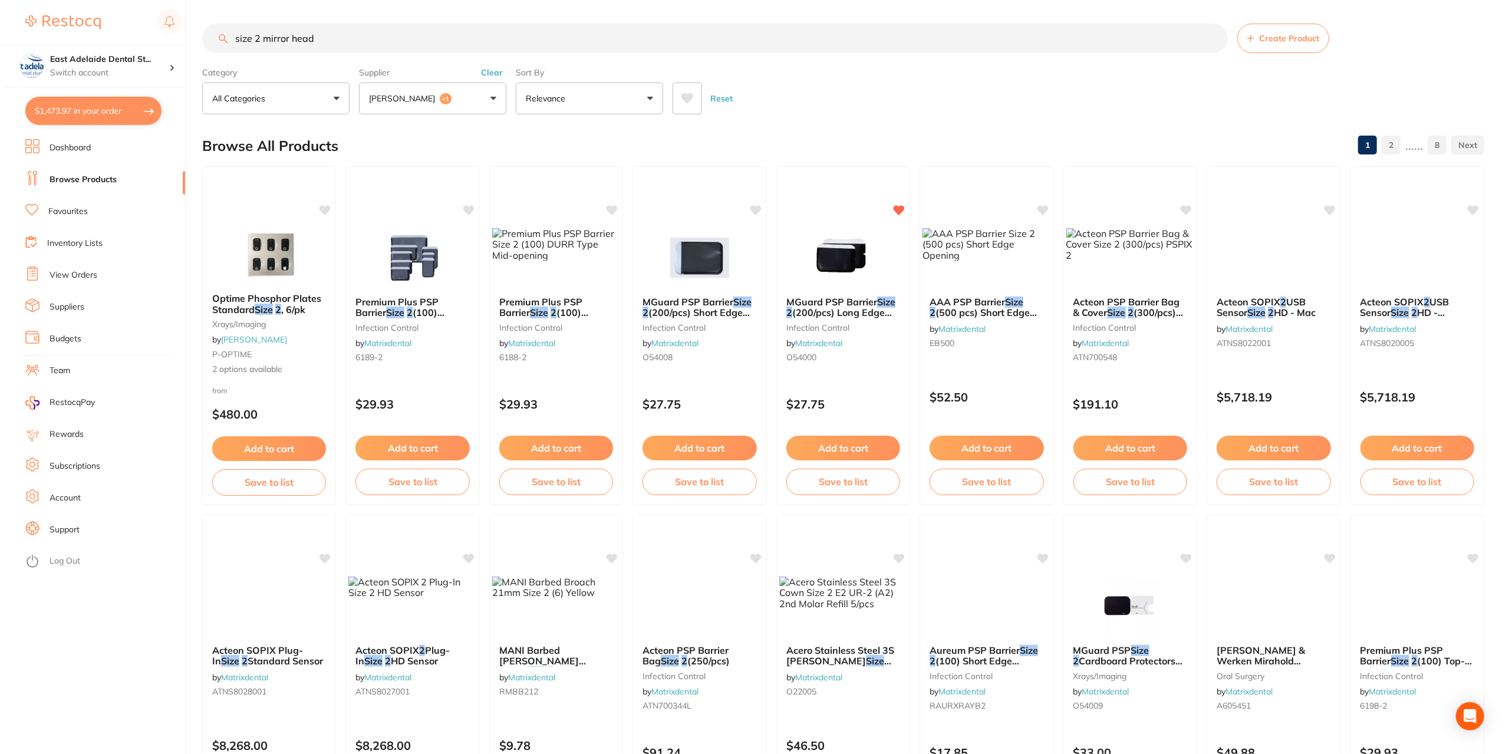
scroll to position [448, 0]
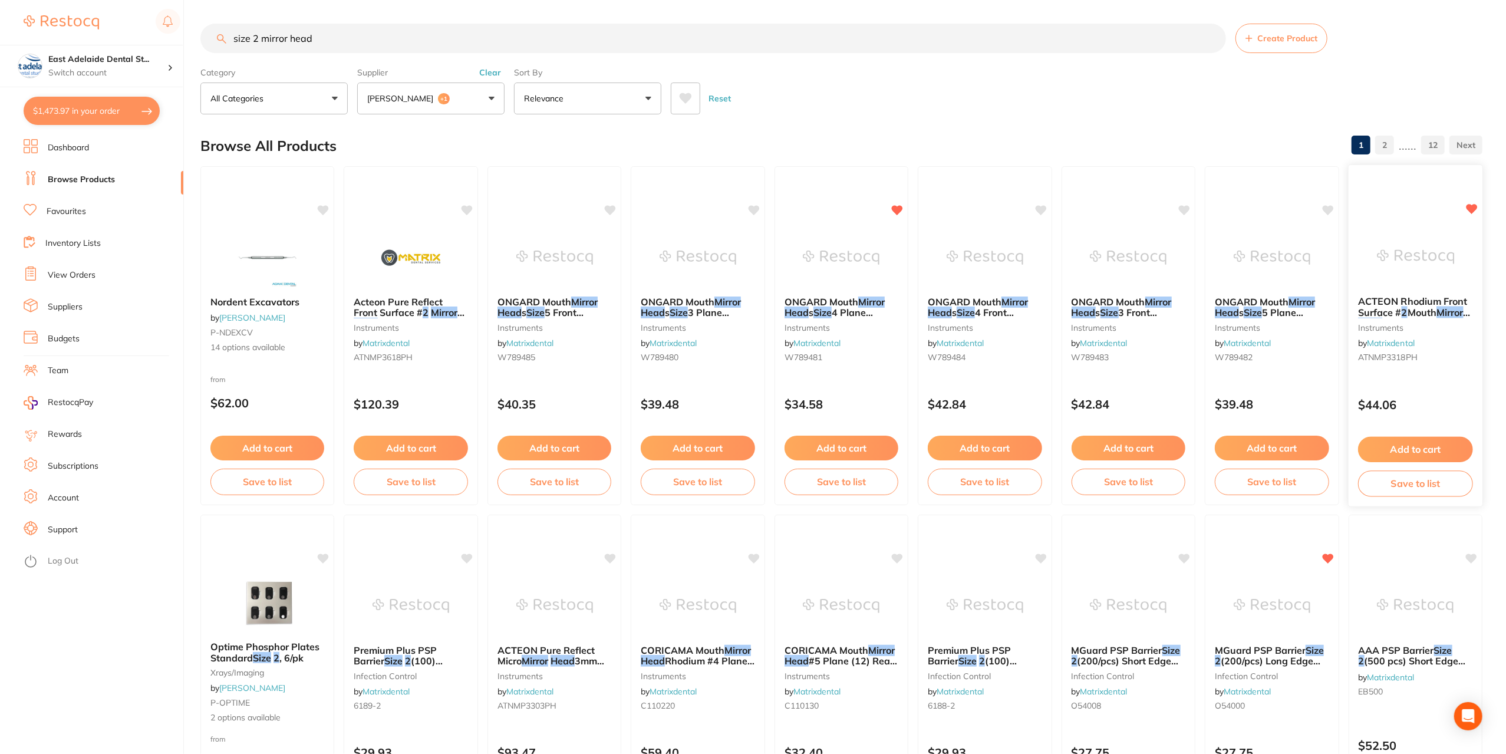
click at [1389, 272] on img at bounding box center [1415, 257] width 77 height 60
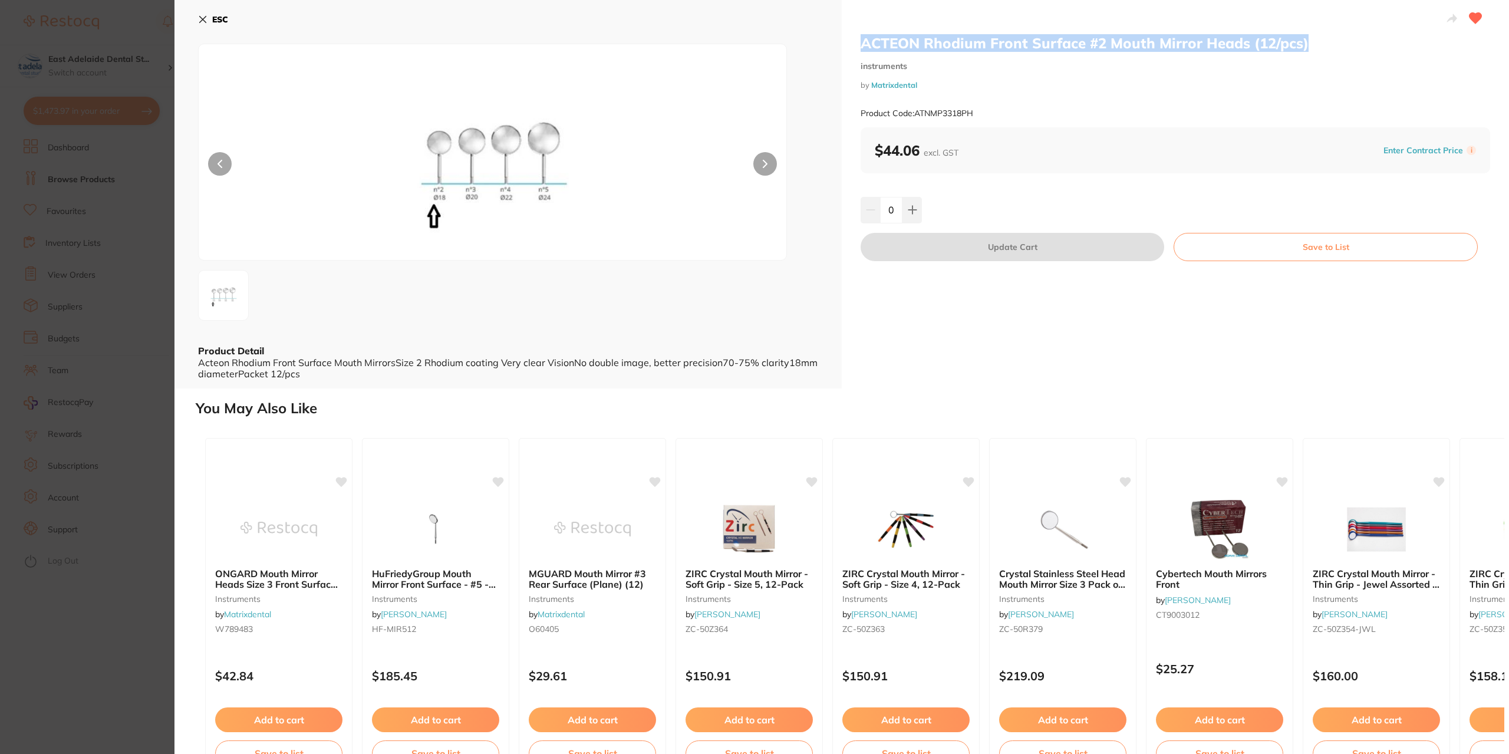
drag, startPoint x: 857, startPoint y: 39, endPoint x: 1306, endPoint y: 39, distance: 448.6
click at [1306, 39] on div "ACTEON Rhodium Front Surface #2 Mouth Mirror Heads (12/pcs) instruments by Matr…" at bounding box center [1175, 194] width 667 height 388
copy h2 "ACTEON Rhodium Front Surface #2 Mouth Mirror Heads (12/pcs)"
click at [916, 212] on button at bounding box center [912, 210] width 19 height 26
type input "1"
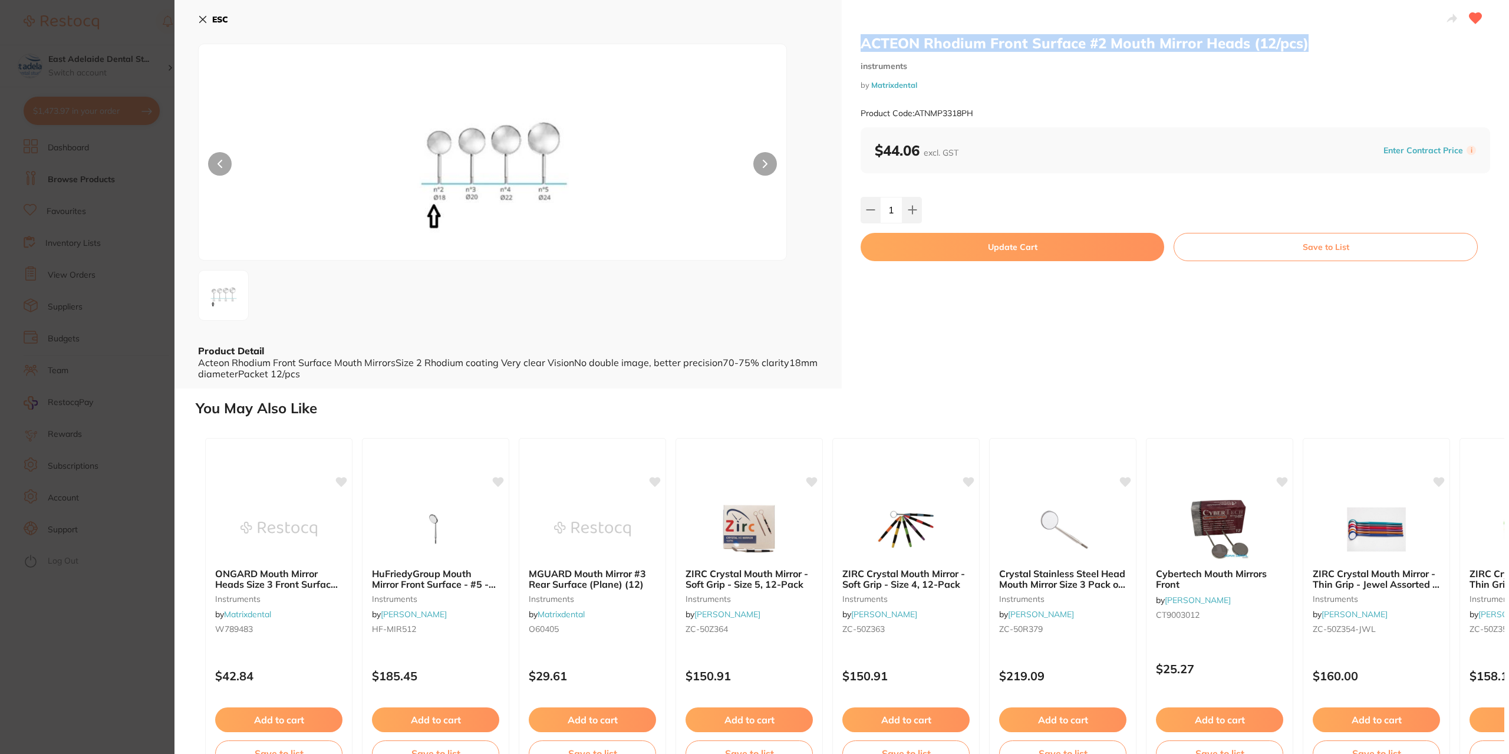
click at [924, 241] on button "Update Cart" at bounding box center [1013, 247] width 304 height 28
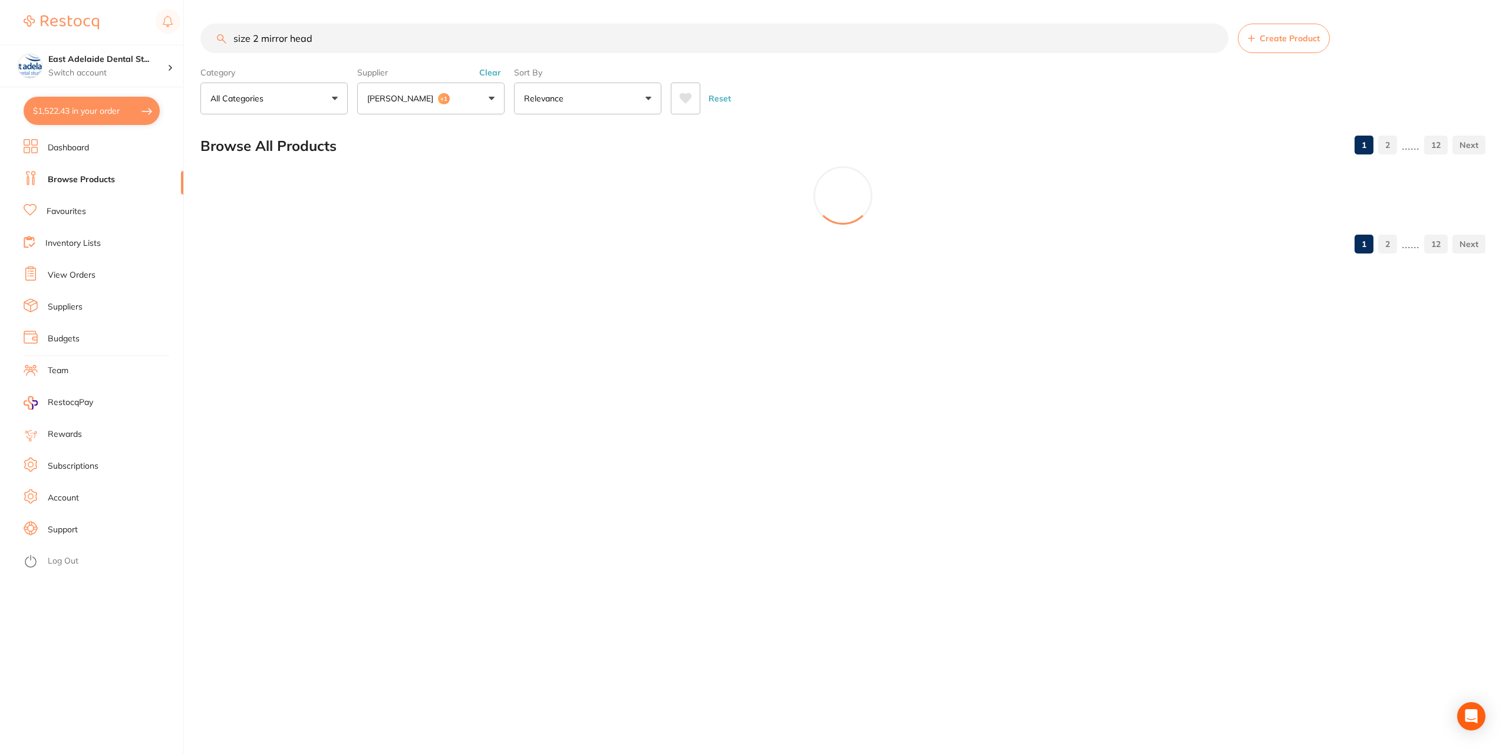
checkbox input "false"
